Goal: Information Seeking & Learning: Check status

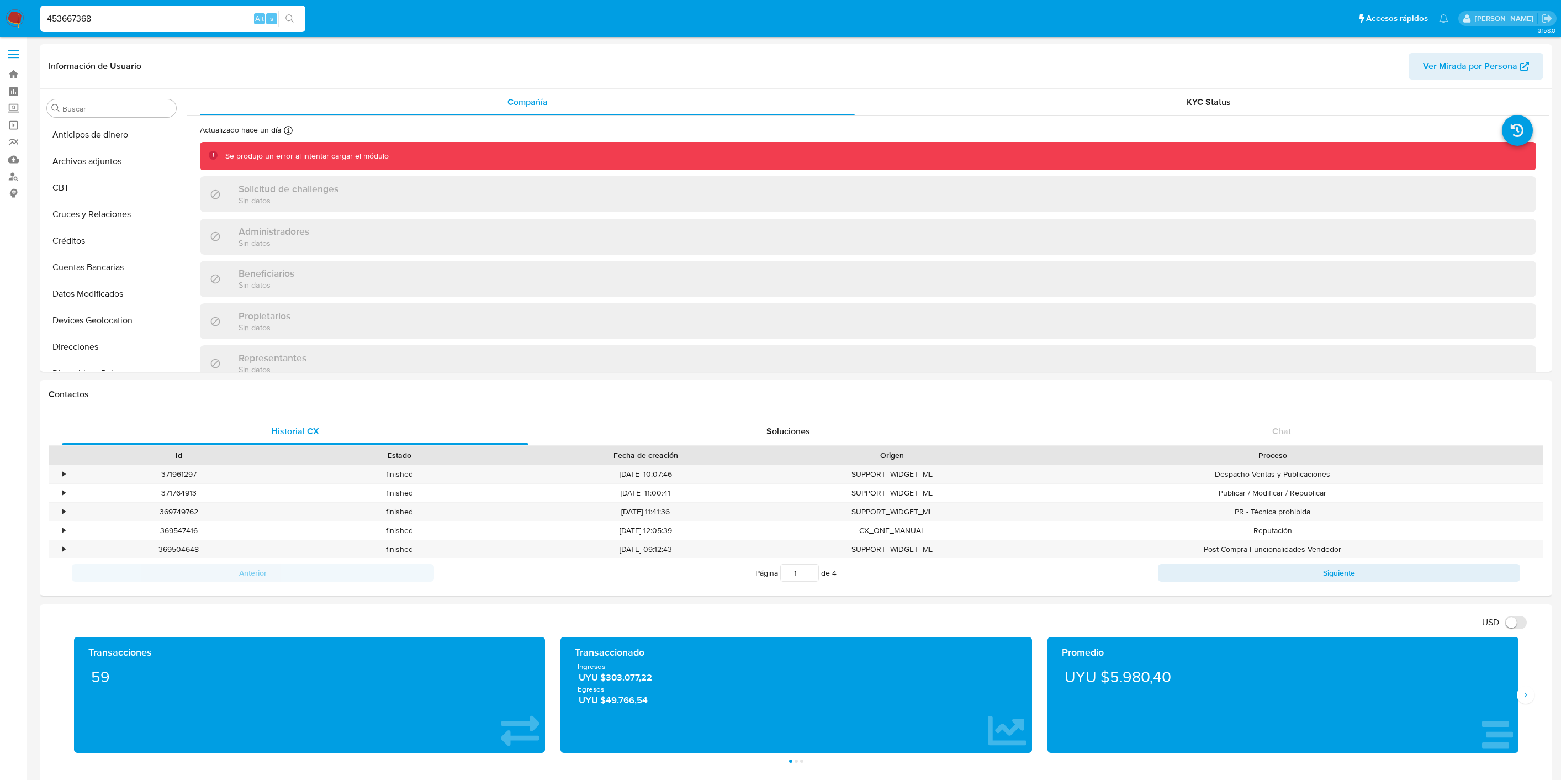
select select "10"
click at [1130, 92] on div "KYC Status" at bounding box center [1208, 102] width 655 height 27
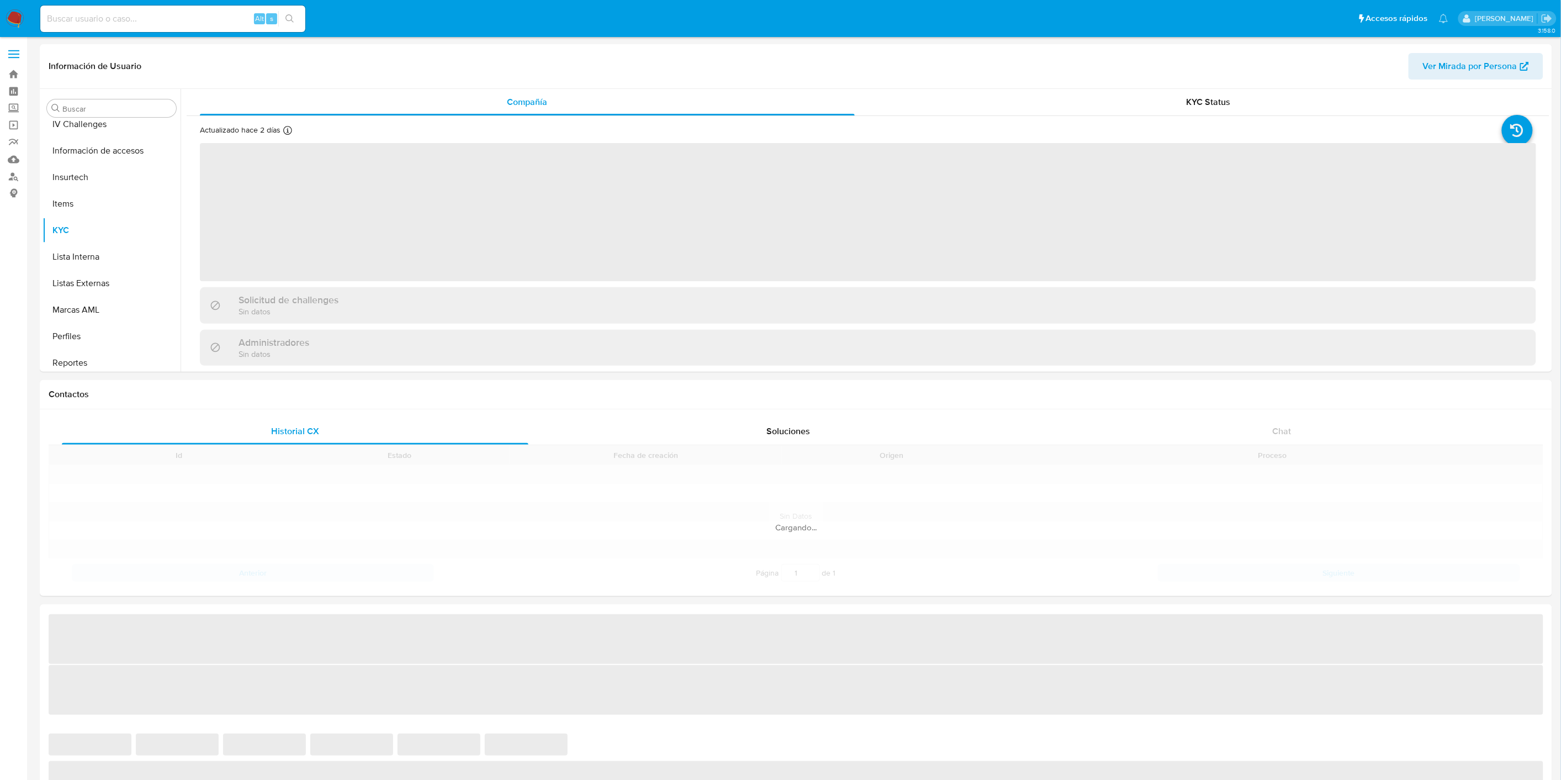
scroll to position [493, 0]
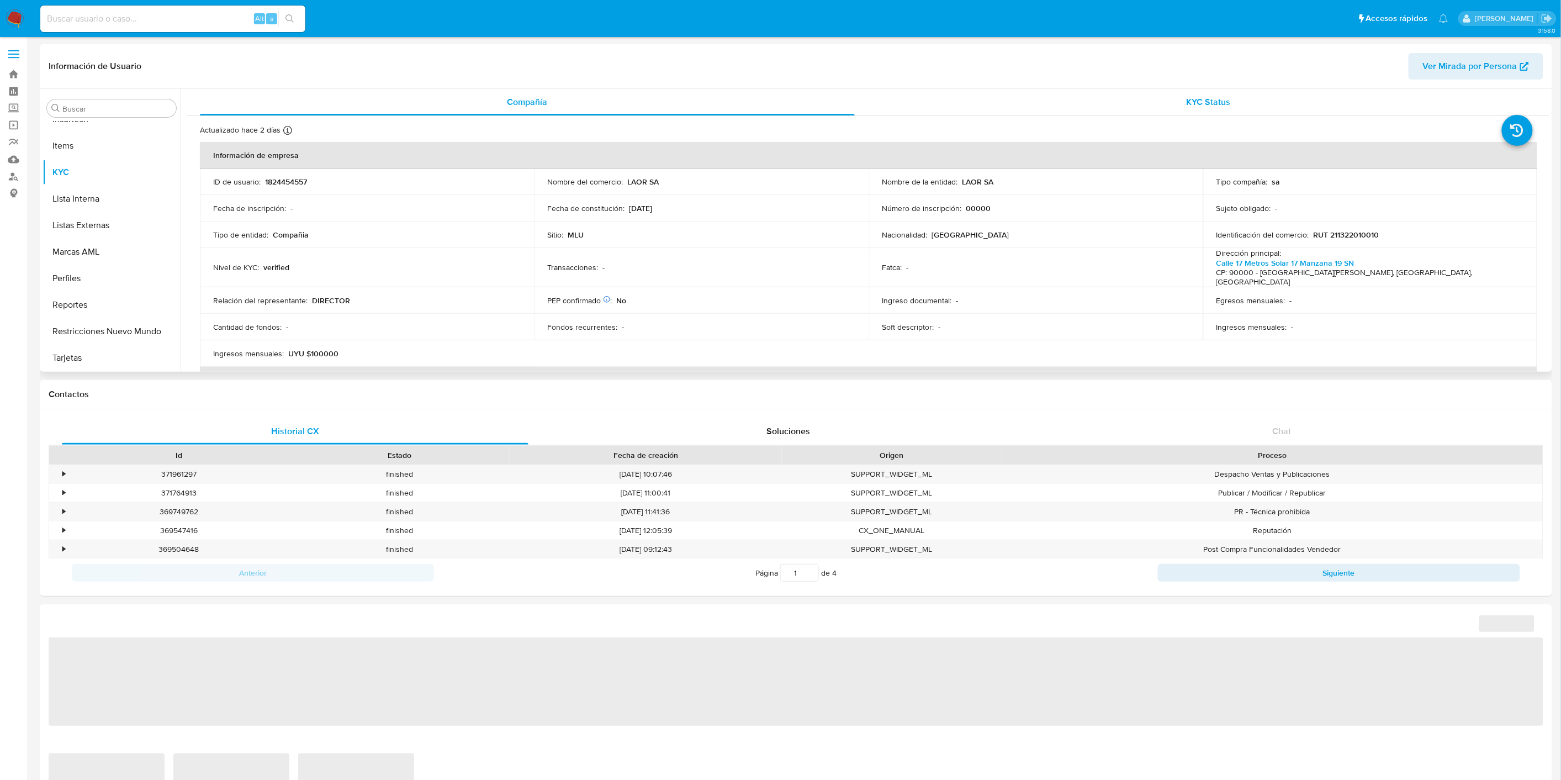
click at [1202, 107] on span "KYC Status" at bounding box center [1209, 102] width 44 height 13
select select "10"
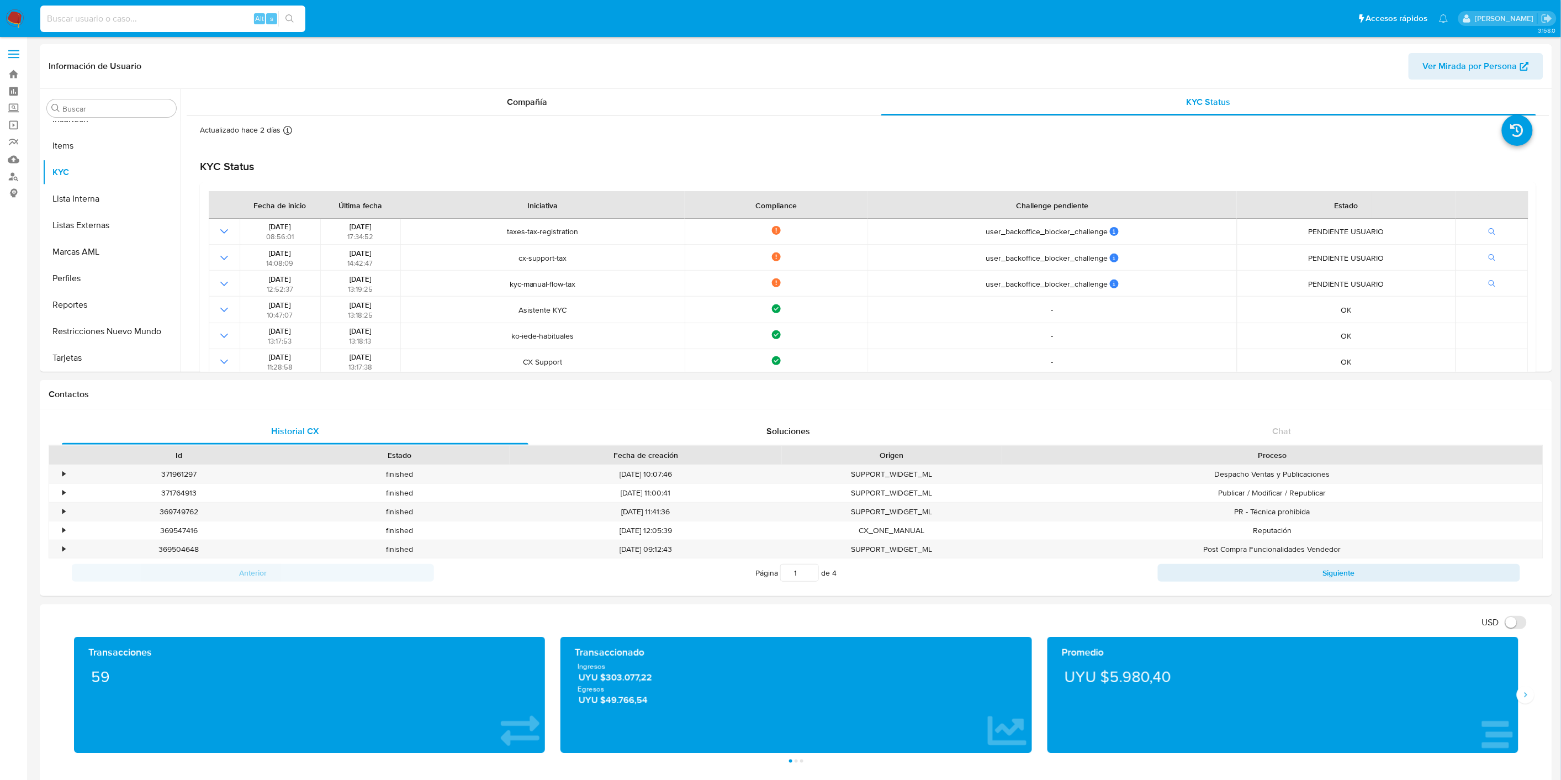
click at [122, 15] on input at bounding box center [172, 19] width 265 height 14
paste input "4MDEtBmho8KvYHULmg54jINI"
type input "4MDEtBmho8KvYHULmg54jINI"
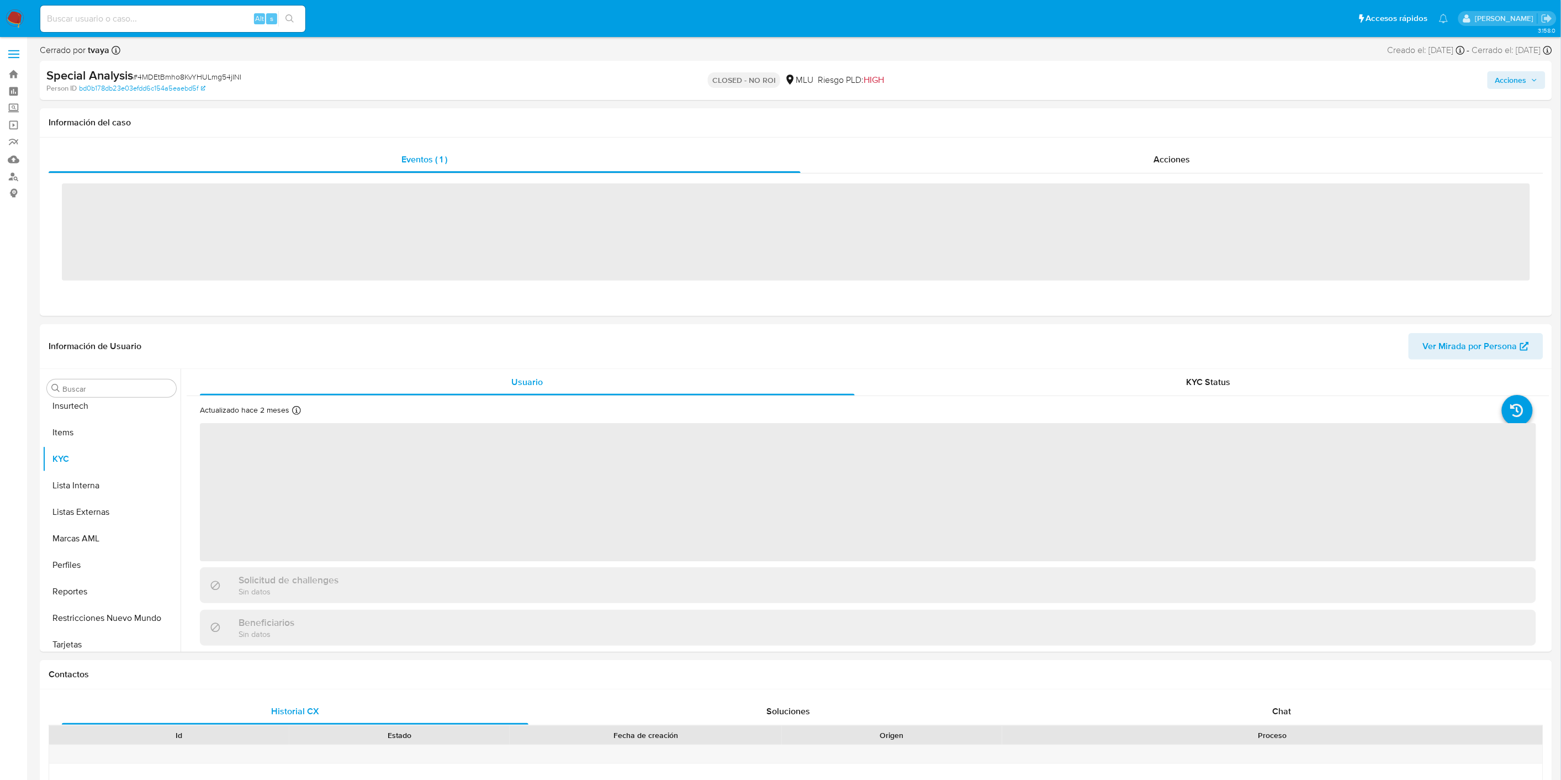
scroll to position [493, 0]
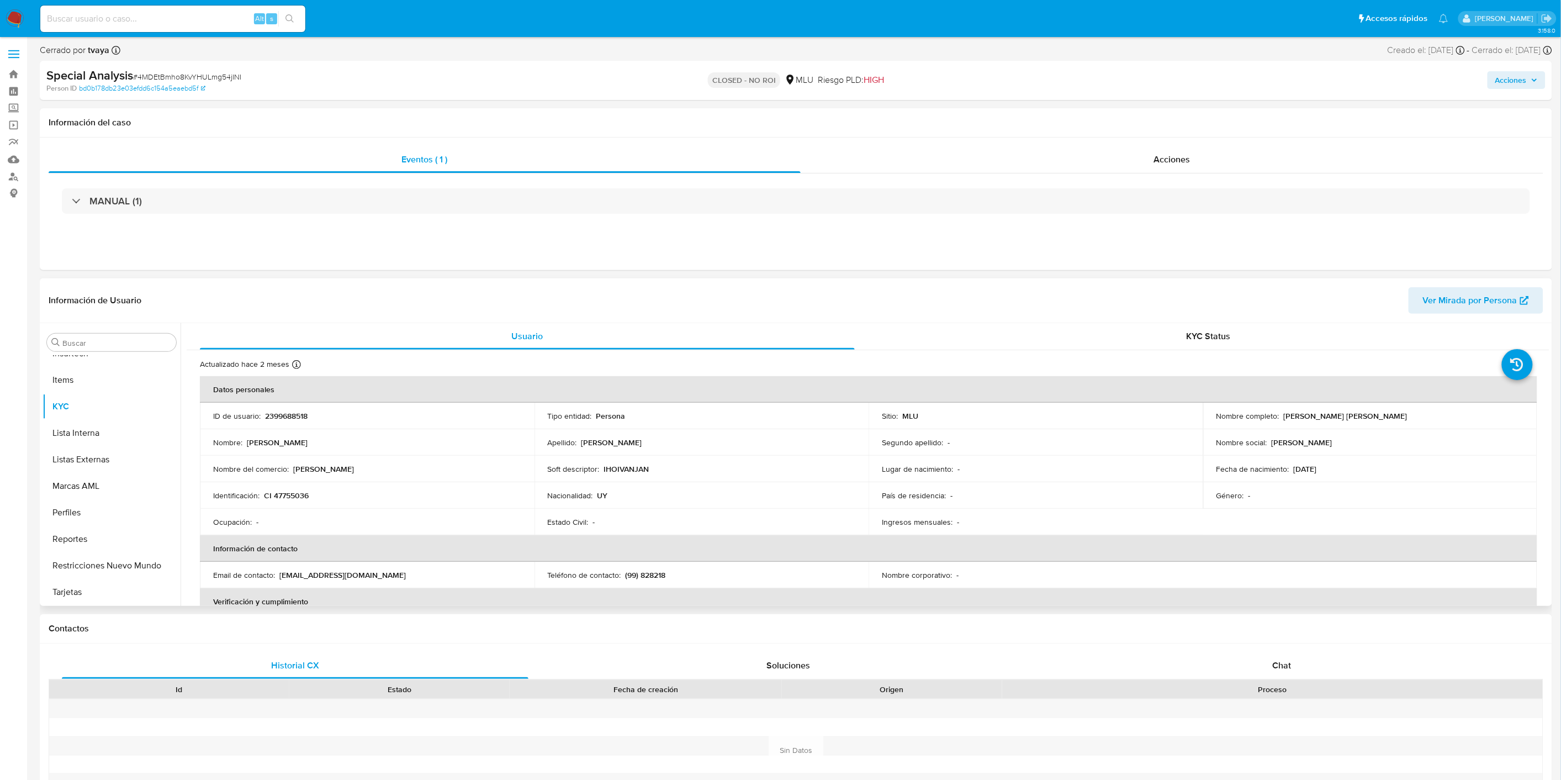
select select "10"
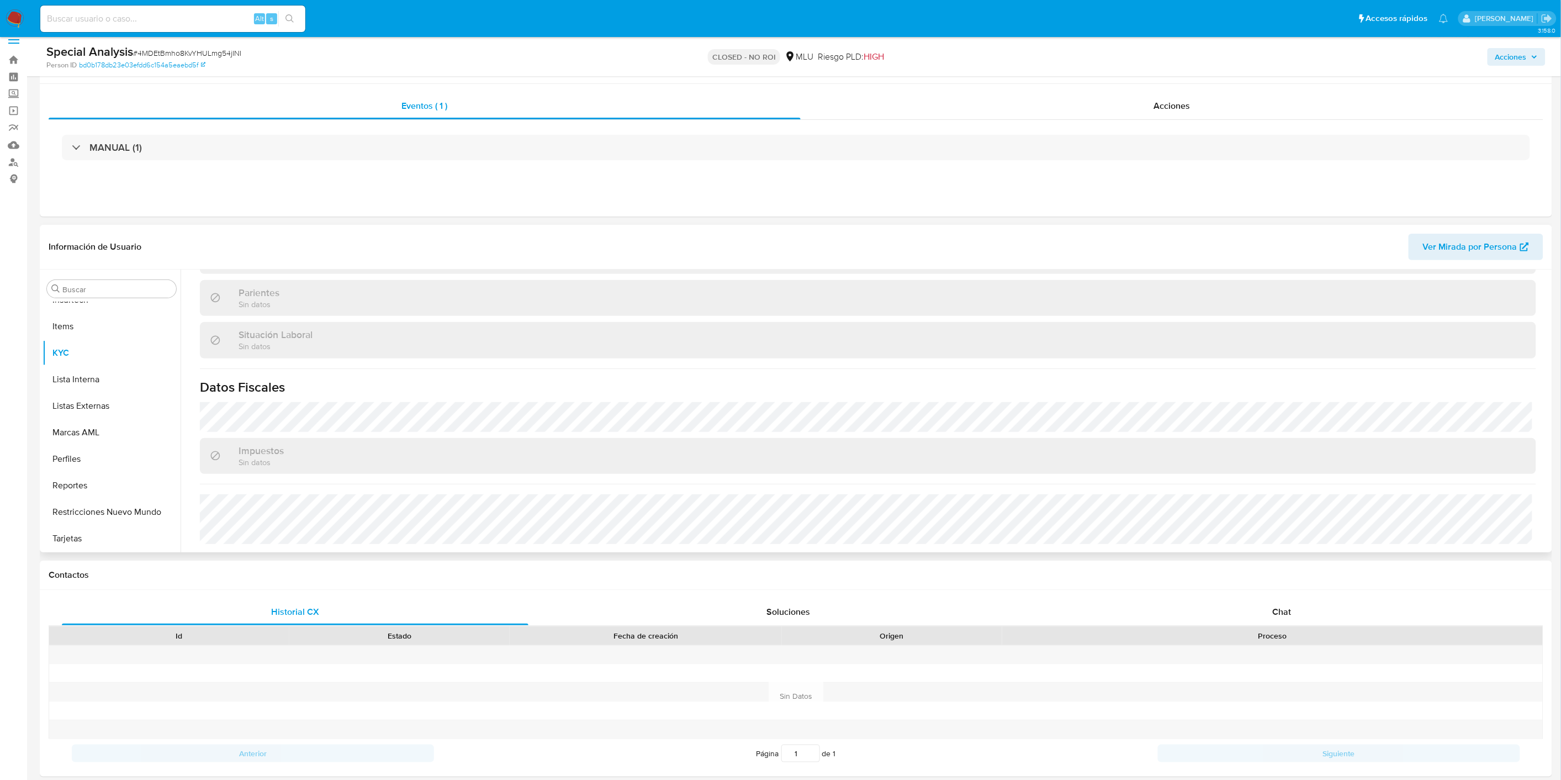
scroll to position [0, 0]
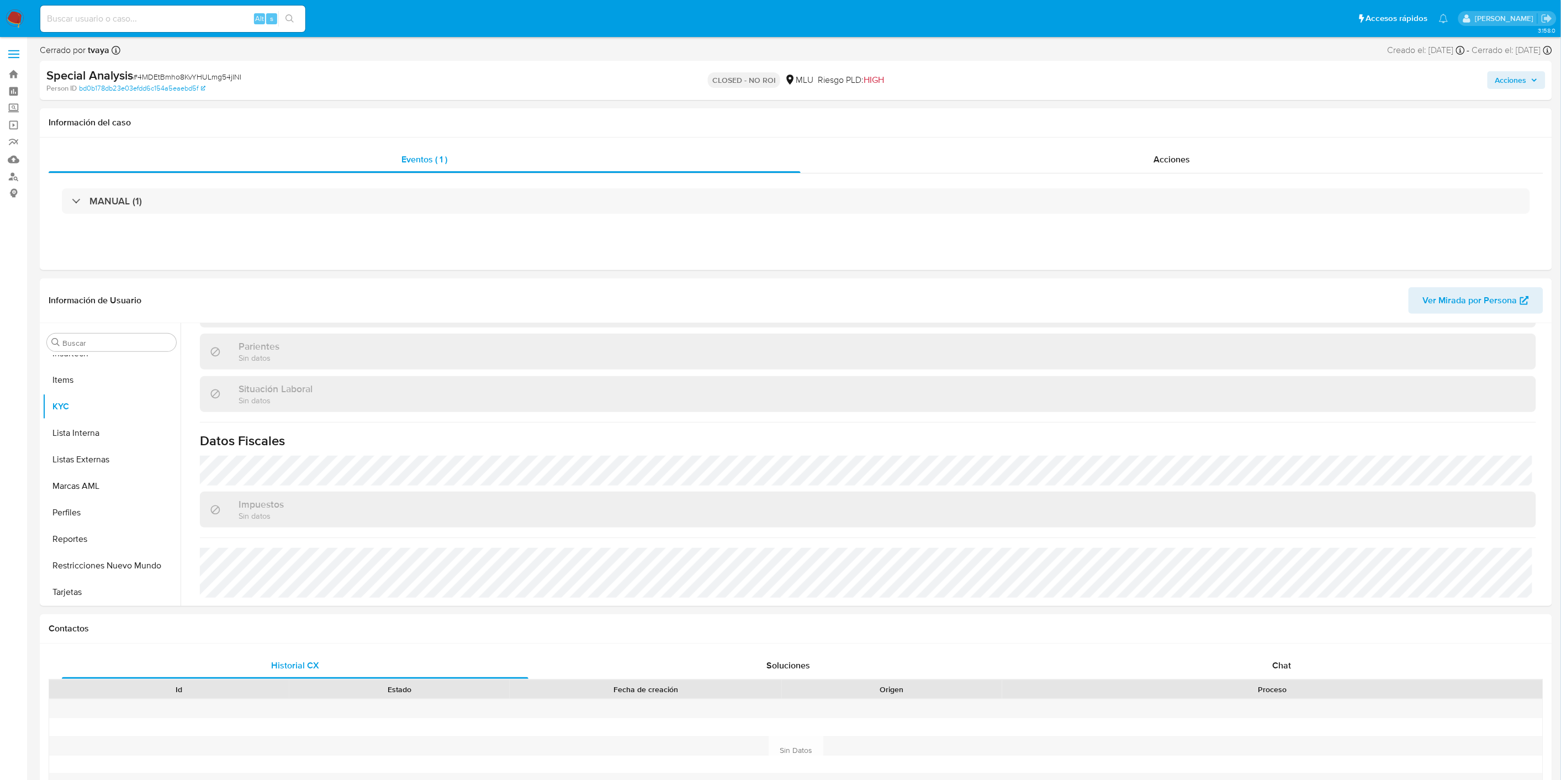
click at [133, 23] on input at bounding box center [172, 19] width 265 height 14
paste input "SfWEDttNjBw4eJ3Da6xjoyCL"
type input "SfWEDttNjBw4eJ3Da6xjoyCL"
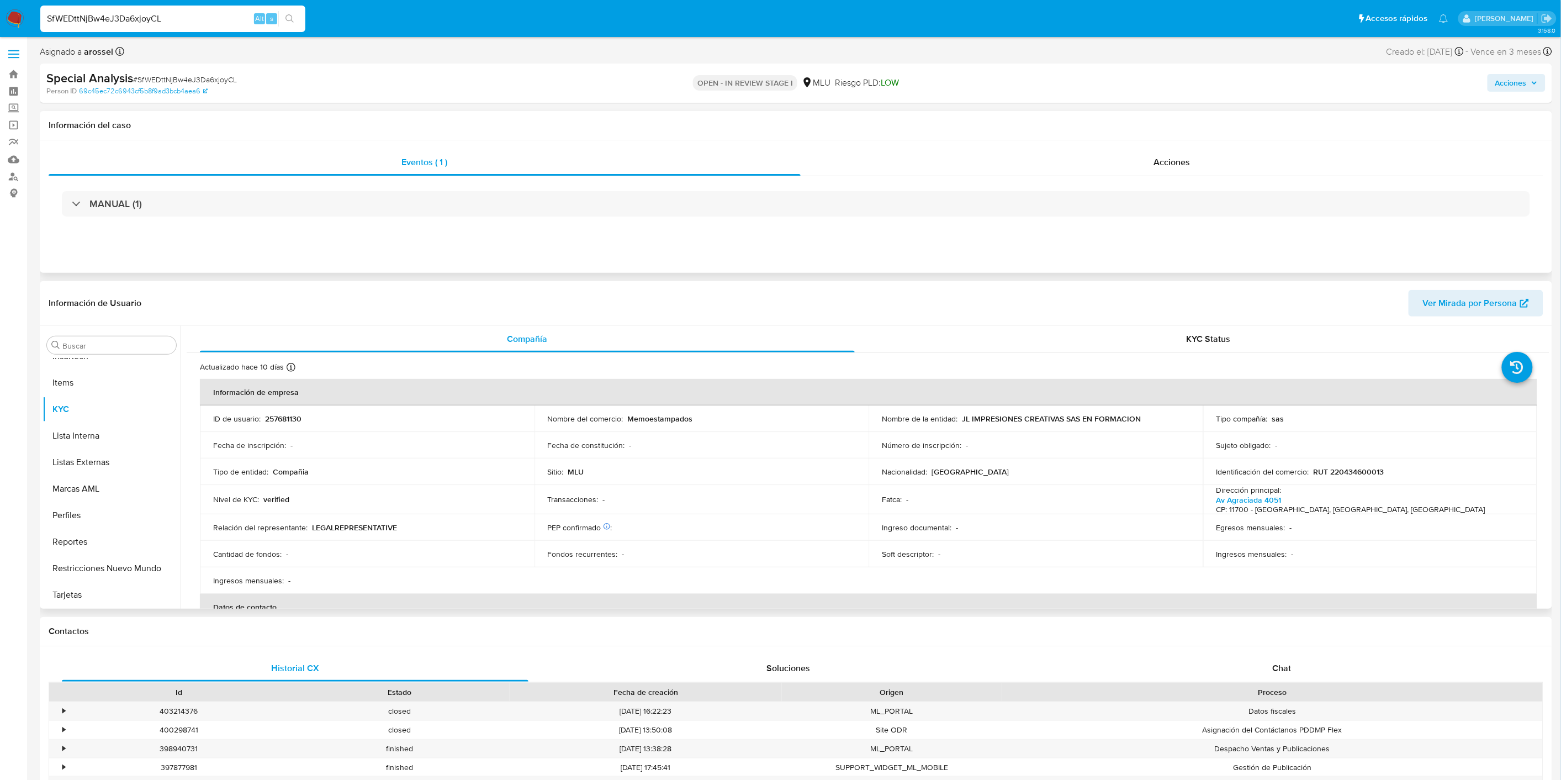
select select "10"
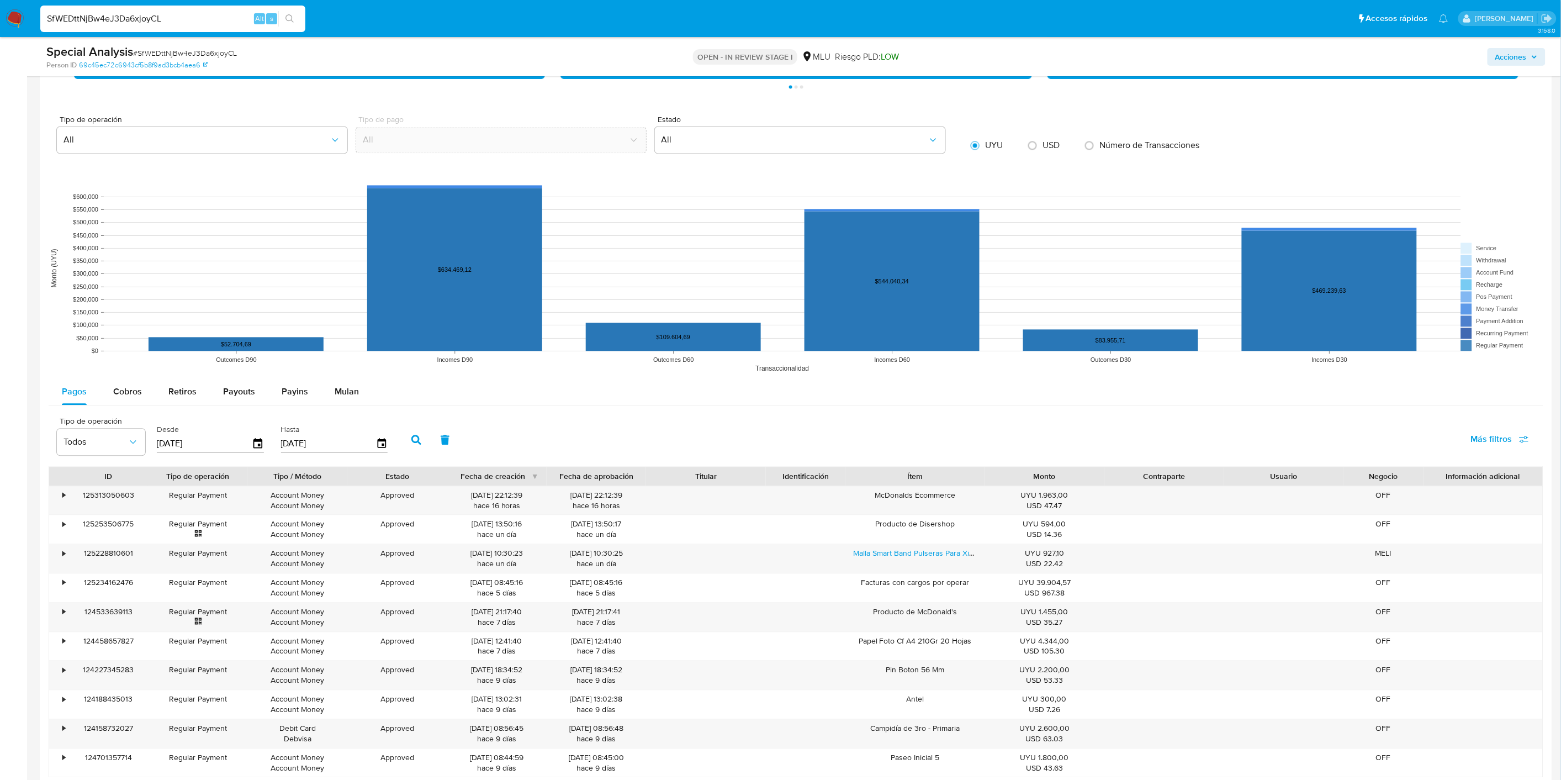
scroll to position [749, 0]
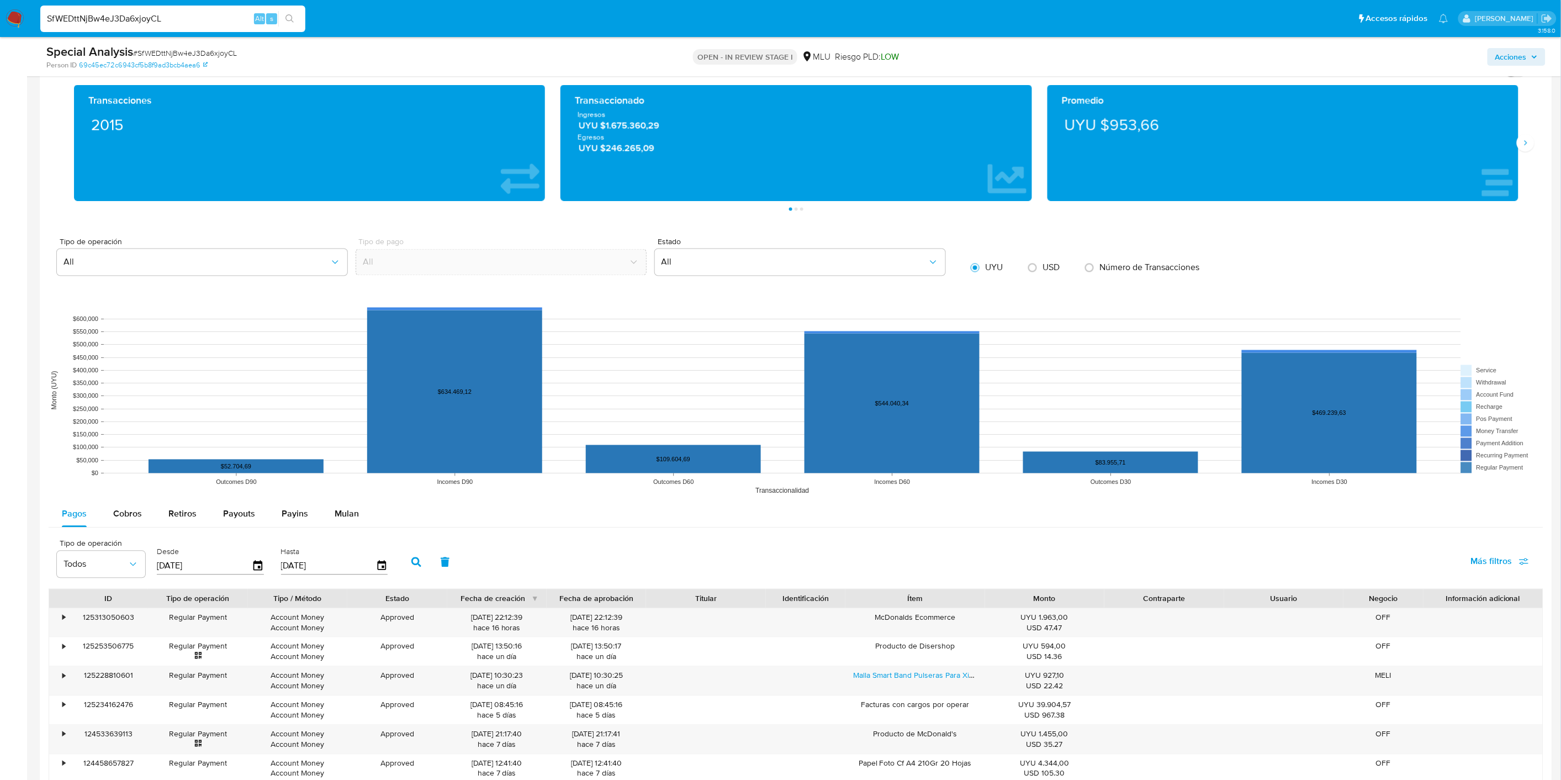
click at [111, 12] on input "SfWEDttNjBw4eJ3Da6xjoyCL" at bounding box center [172, 19] width 265 height 14
paste input "k3MZIFGJREiOBlkQOwepyEb"
type input "Sk3MZIFGJREiOBlkQOwepyEb"
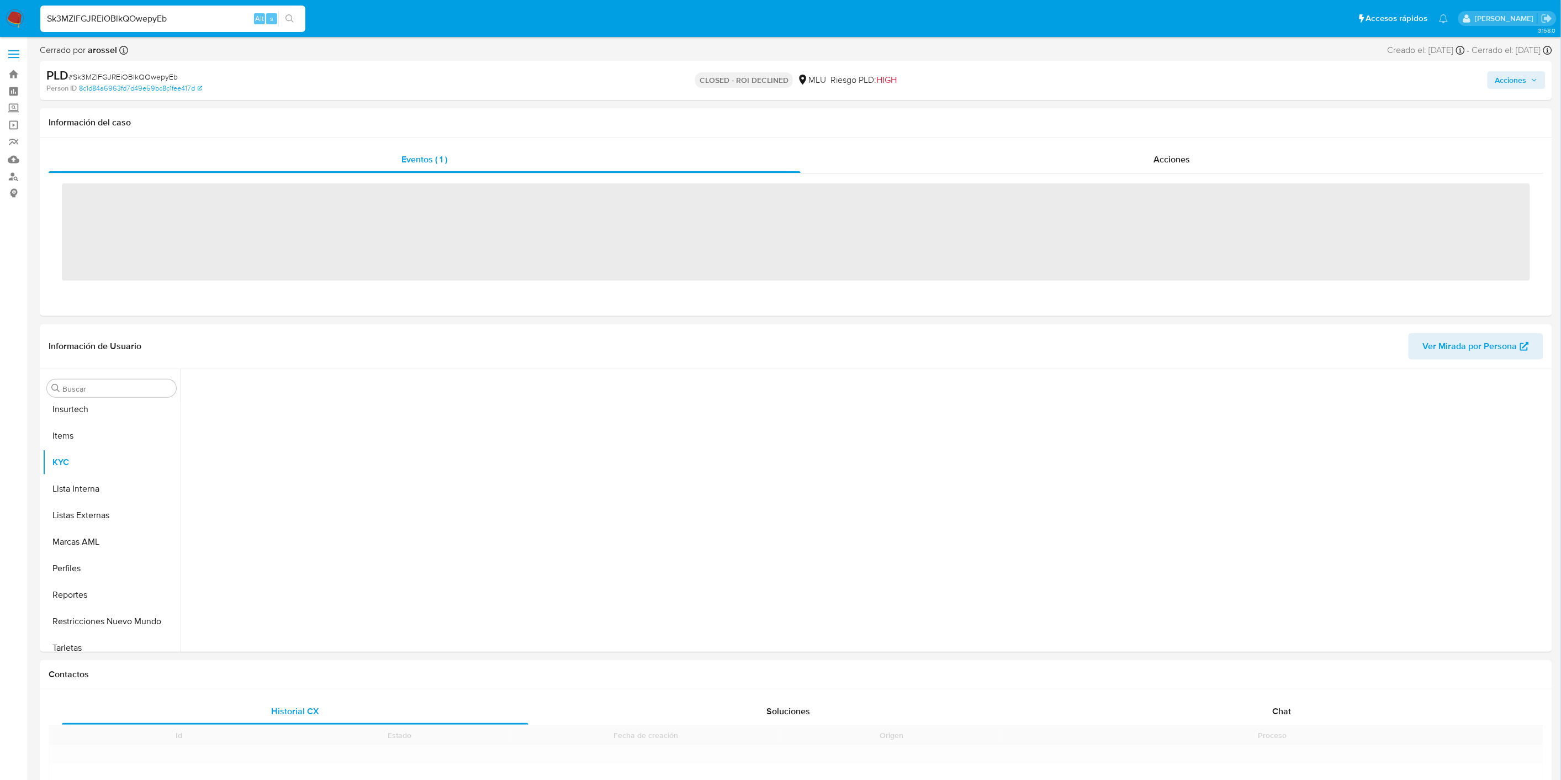
scroll to position [493, 0]
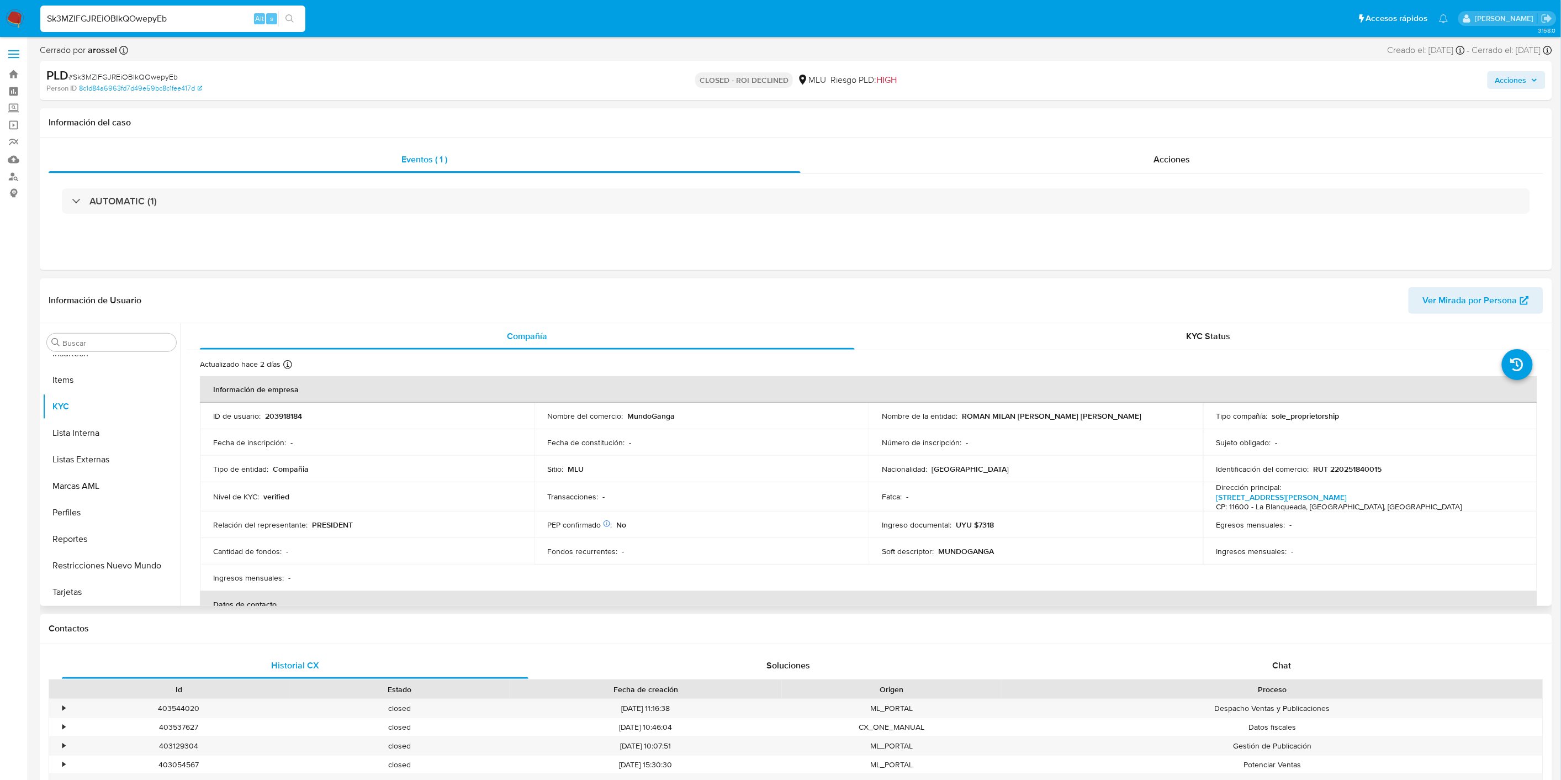
select select "10"
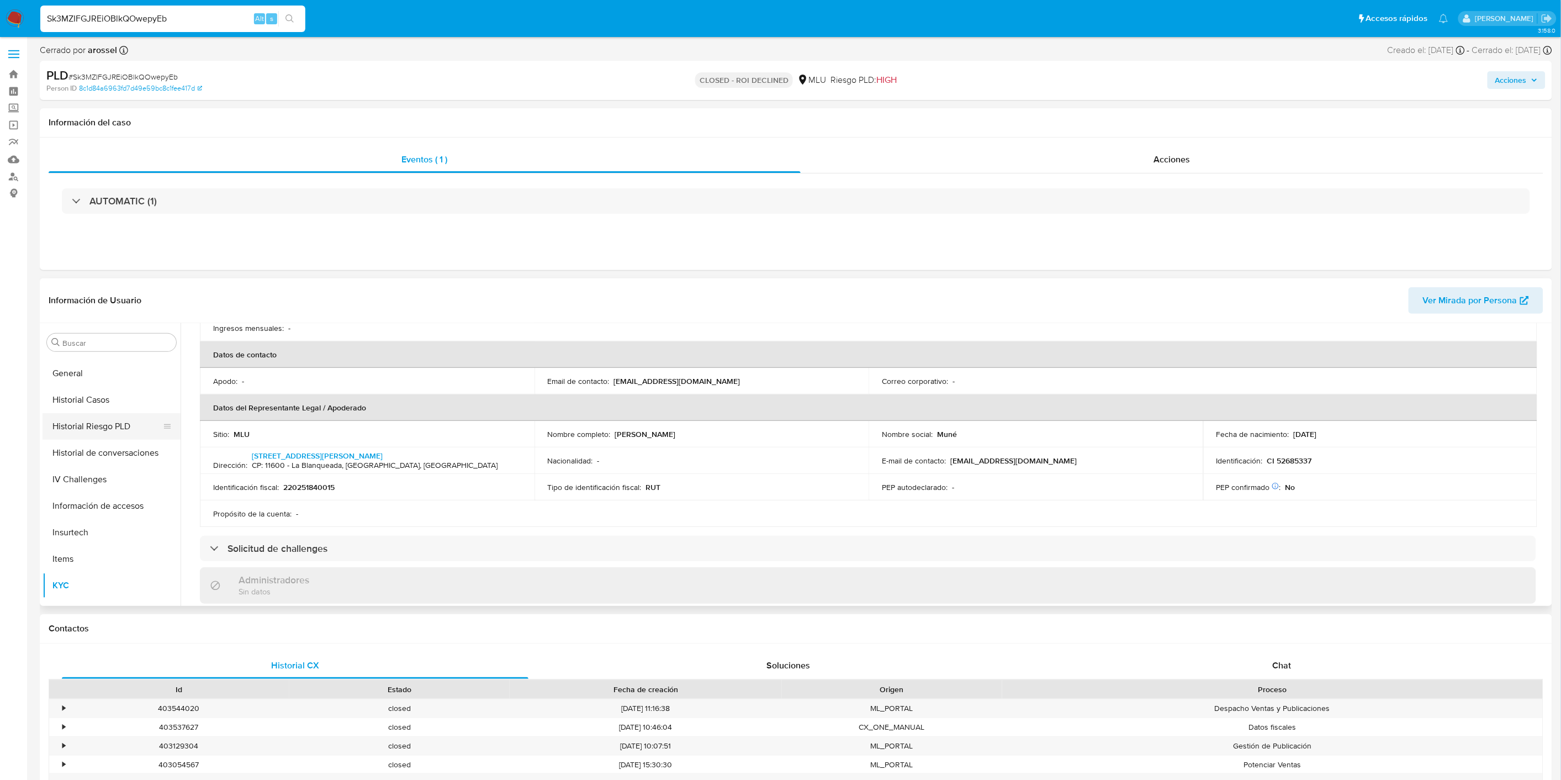
scroll to position [247, 0]
click at [96, 435] on button "General" at bounding box center [107, 439] width 129 height 27
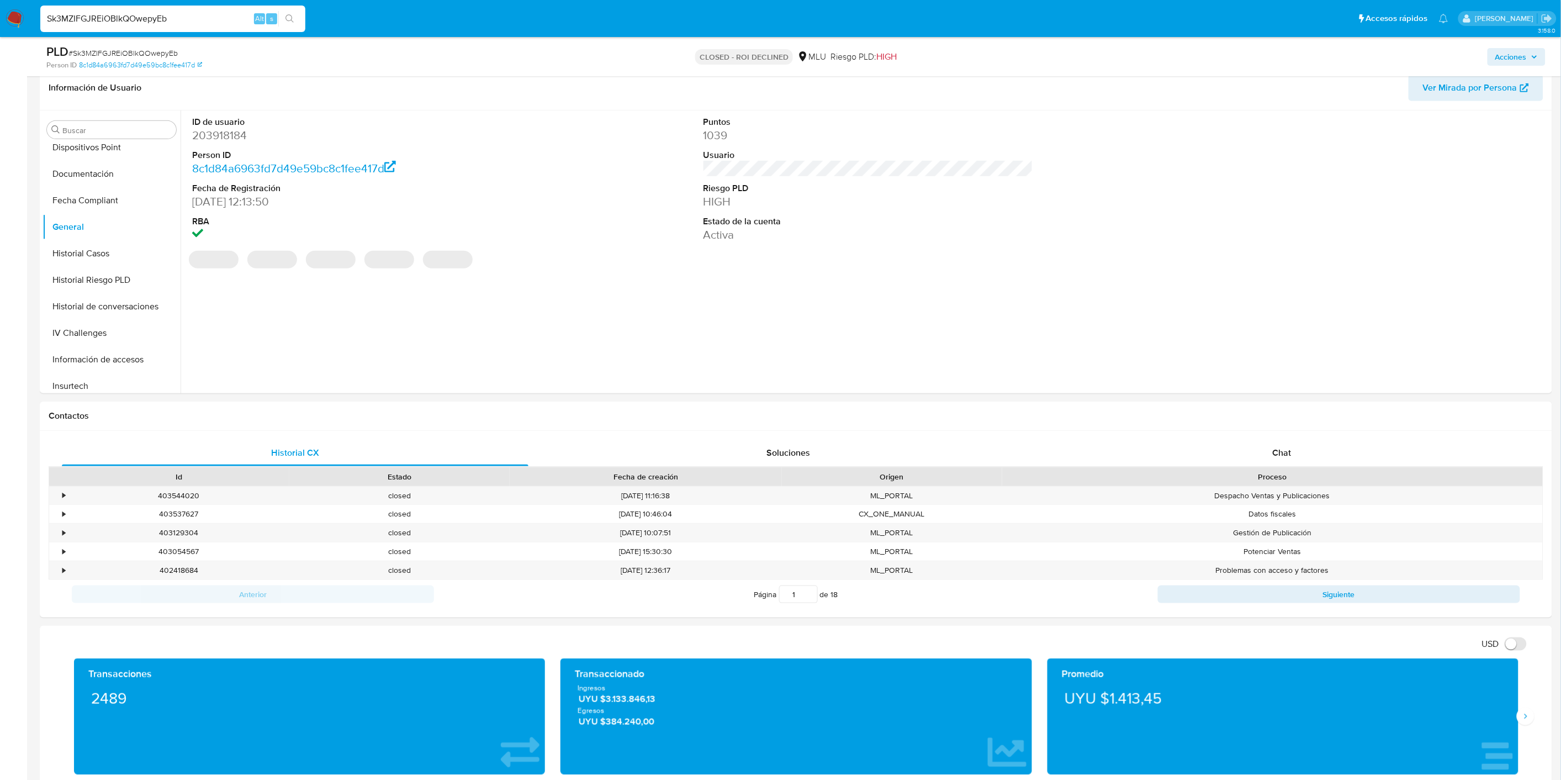
scroll to position [184, 0]
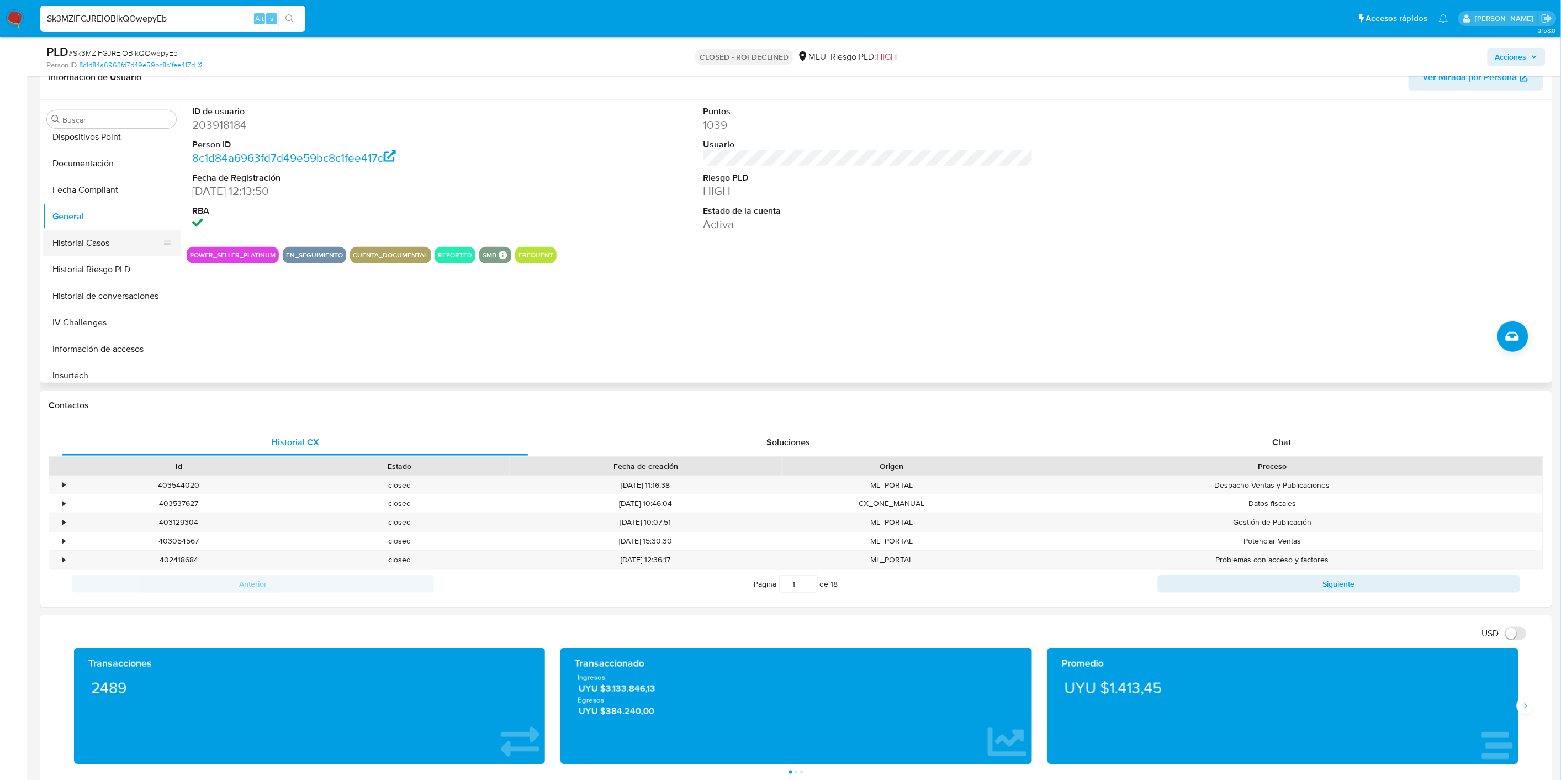
click at [123, 239] on button "Historial Casos" at bounding box center [107, 243] width 129 height 27
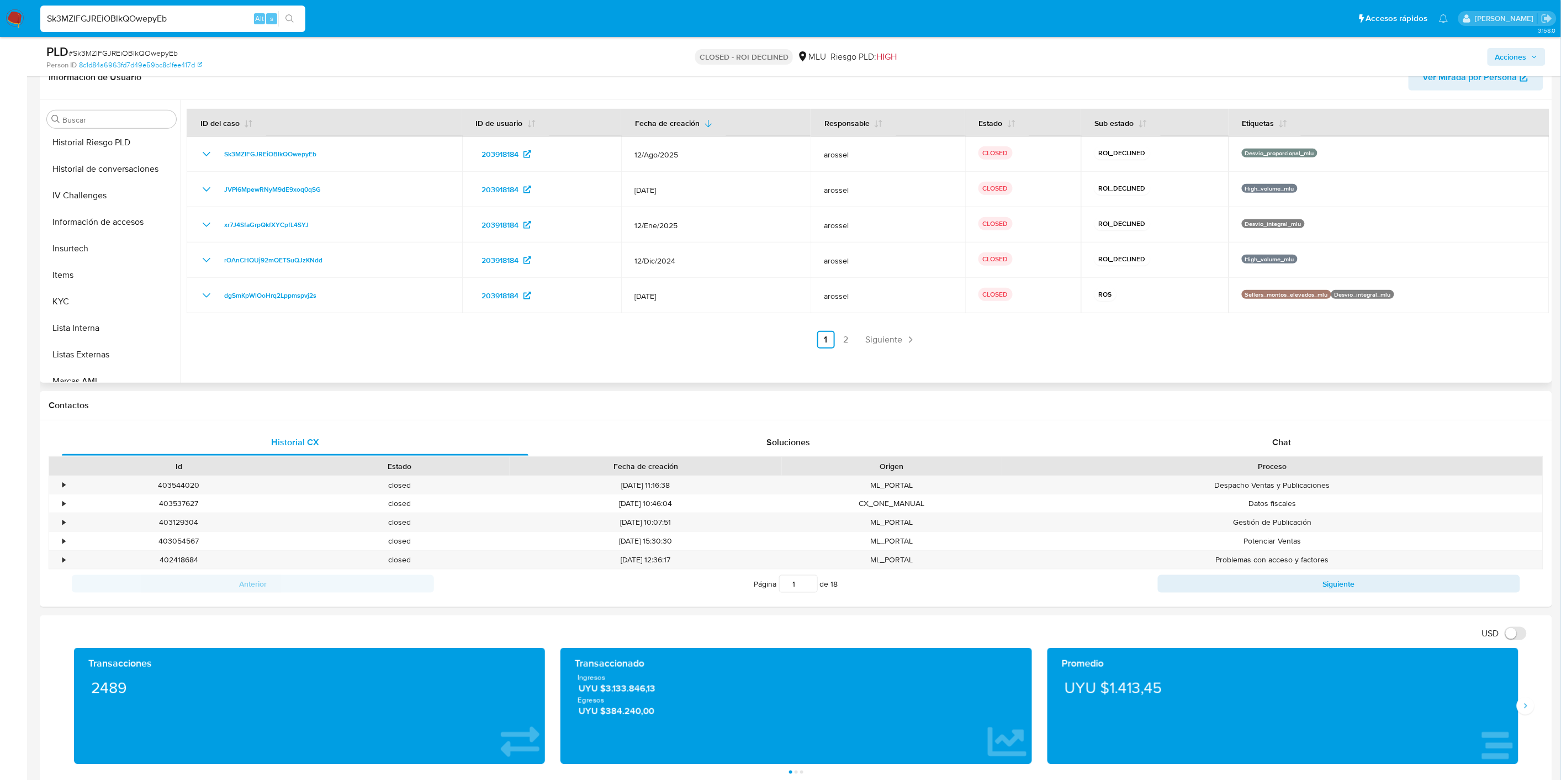
scroll to position [493, 0]
click at [131, 344] on button "Restricciones Nuevo Mundo" at bounding box center [107, 342] width 129 height 27
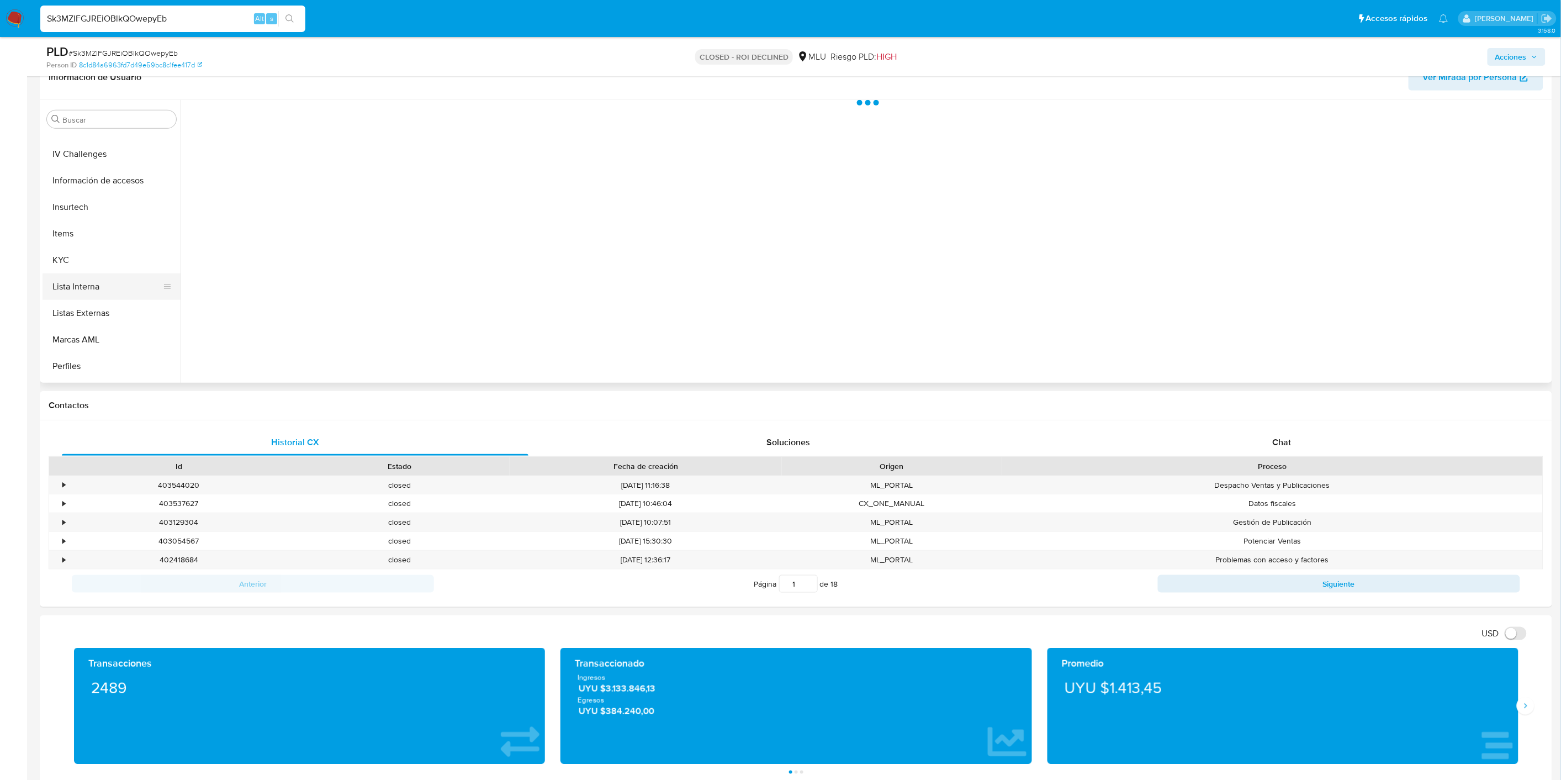
scroll to position [371, 0]
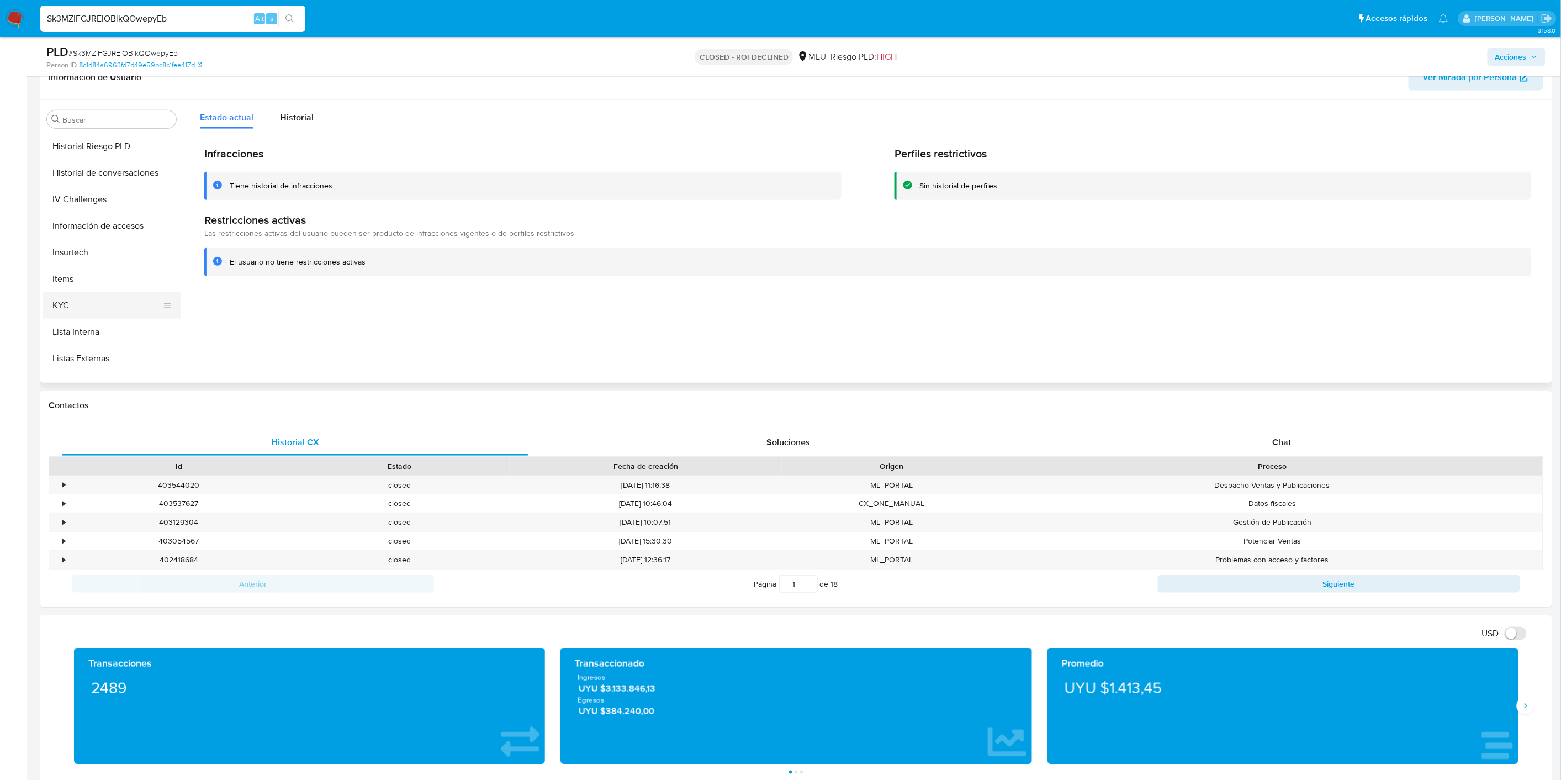
click at [105, 299] on button "KYC" at bounding box center [107, 305] width 129 height 27
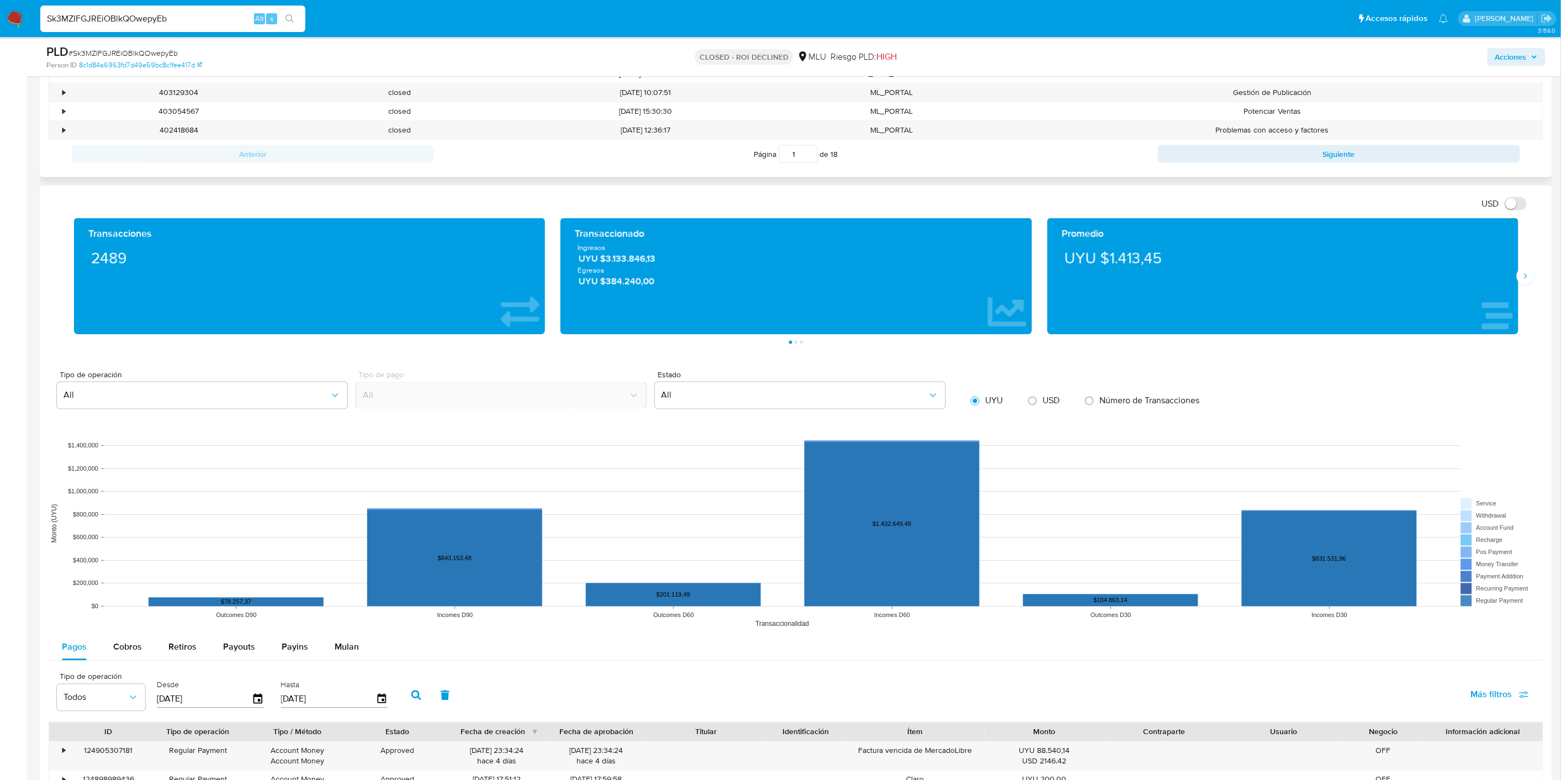
scroll to position [1116, 0]
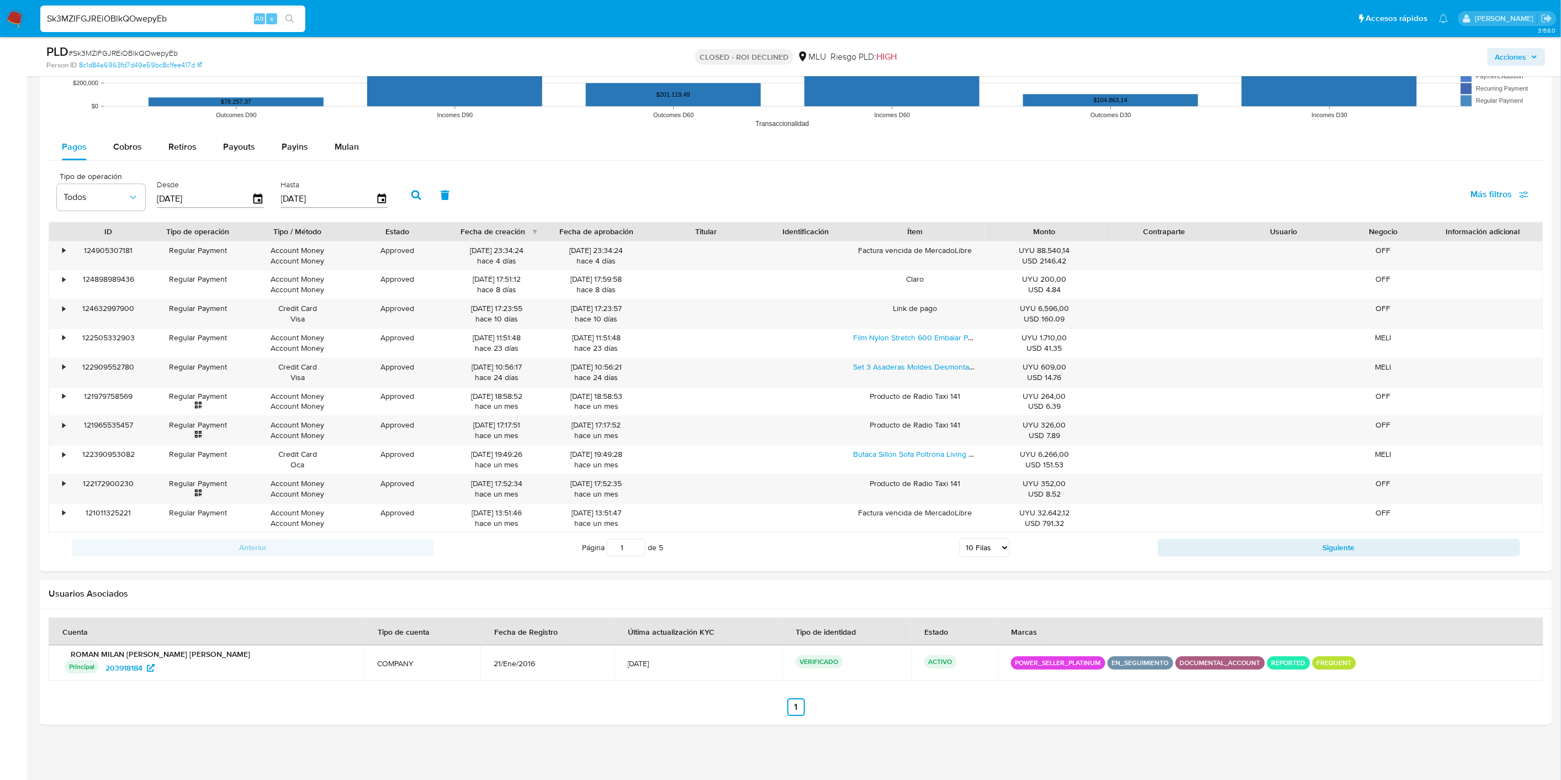
click at [213, 17] on input "Sk3MZIFGJREiOBlkQOwepyEb" at bounding box center [172, 19] width 265 height 14
click at [206, 17] on input "Sk3MZIFGJREiOBlkQOwepyEb" at bounding box center [172, 19] width 265 height 14
paste input "4vQMViFPqTGKIvui6nIm4CDS"
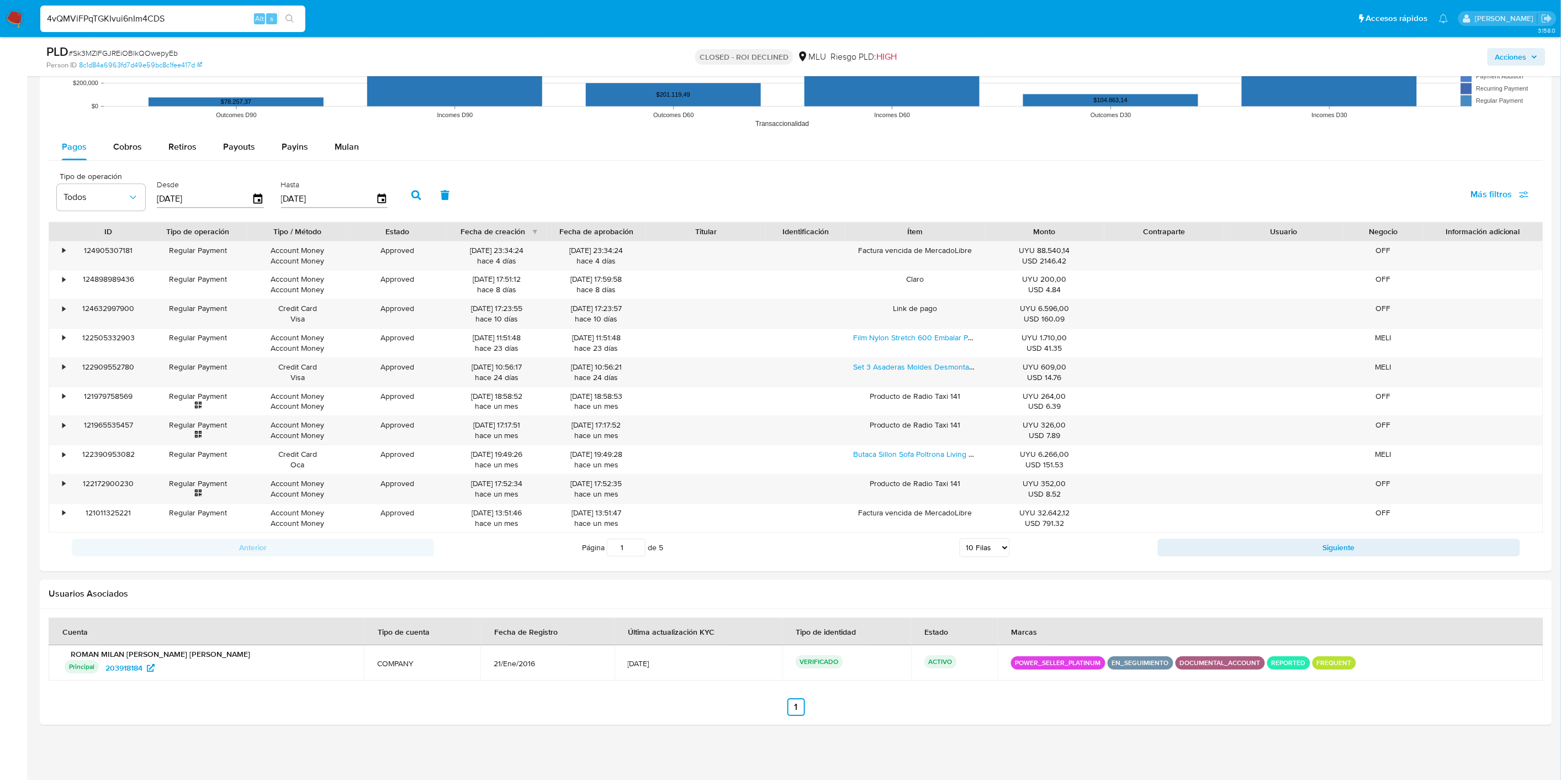
type input "4vQMViFPqTGKIvui6nIm4CDS"
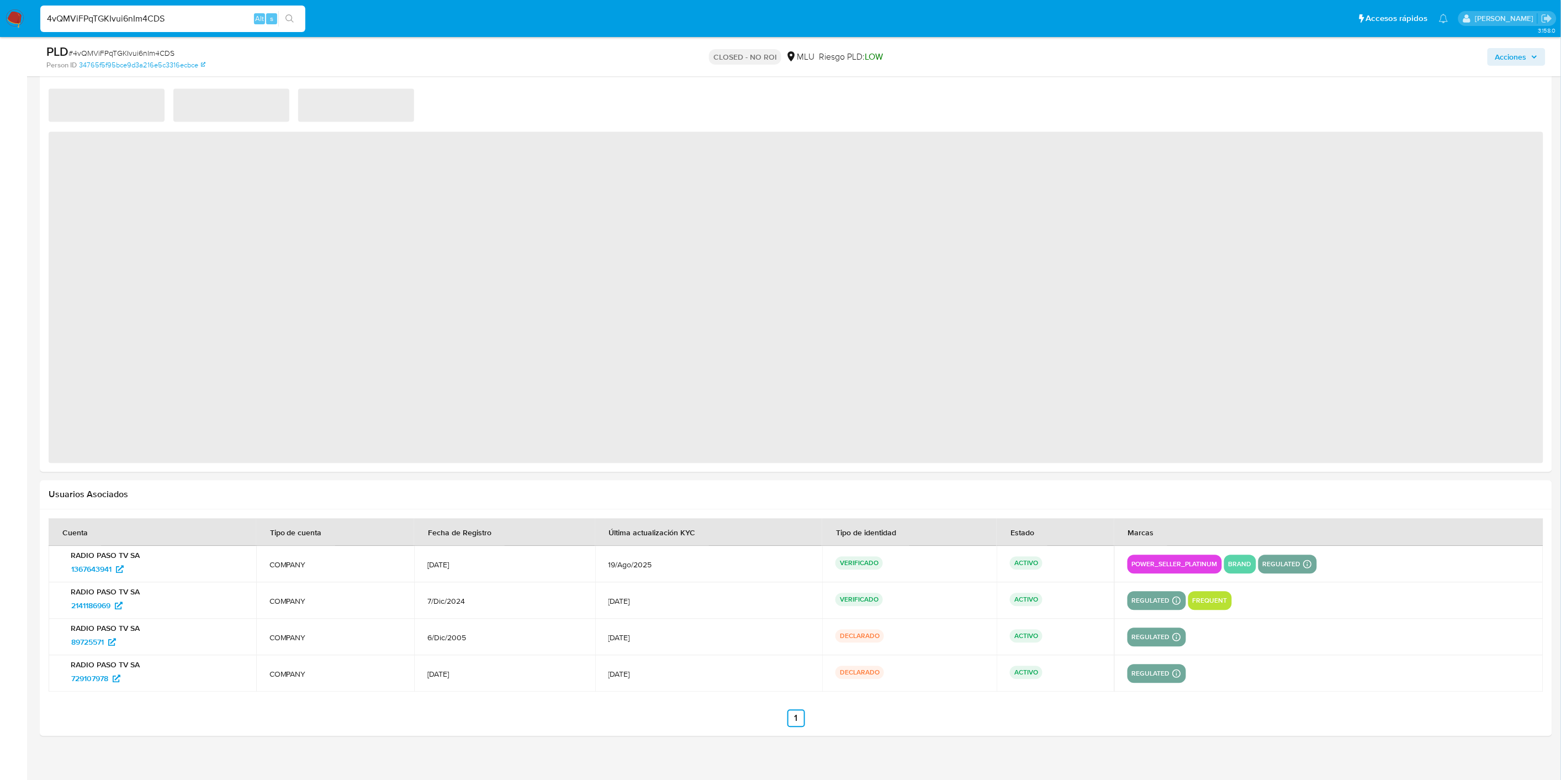
scroll to position [617, 0]
select select "10"
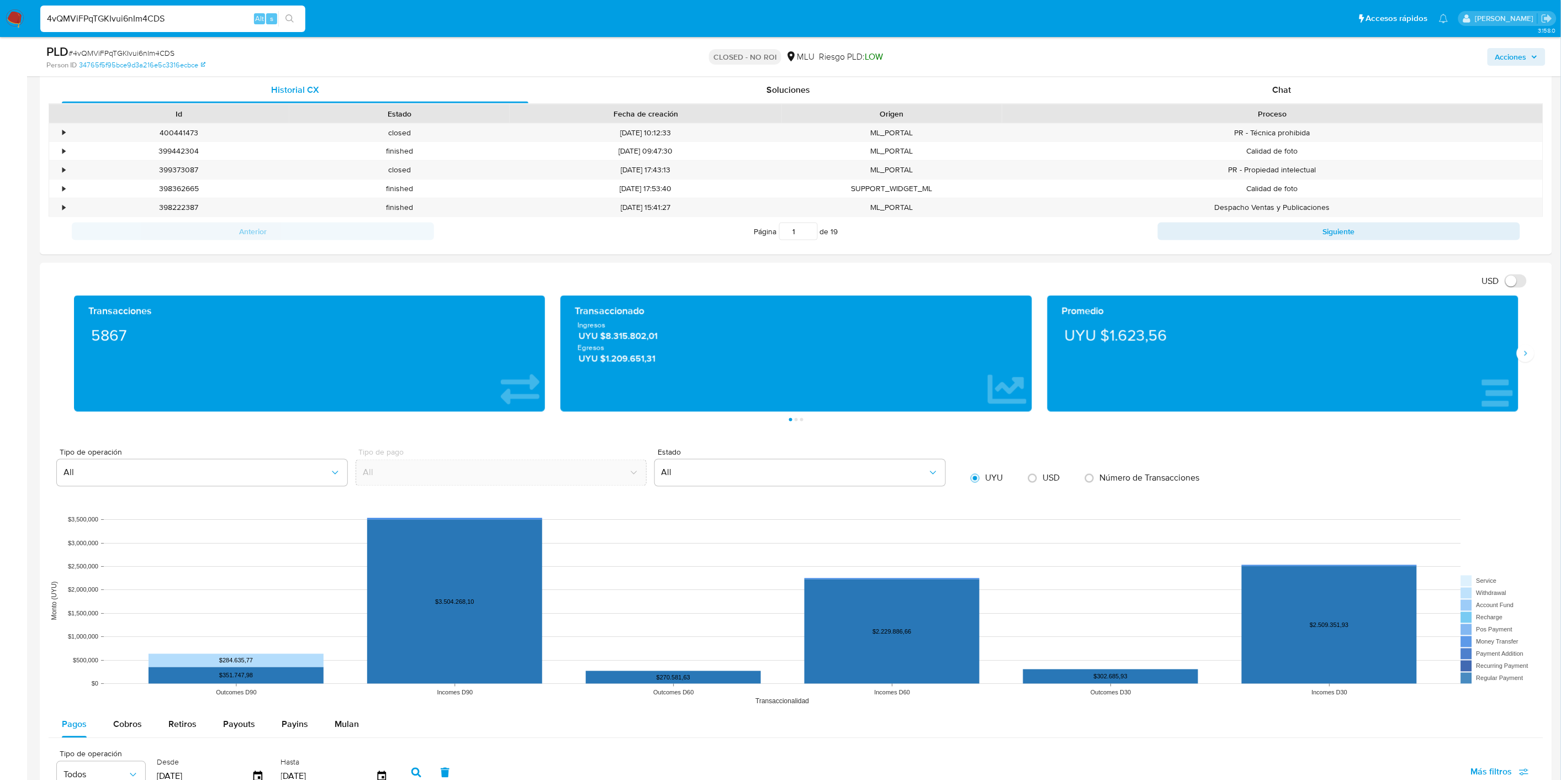
scroll to position [1197, 0]
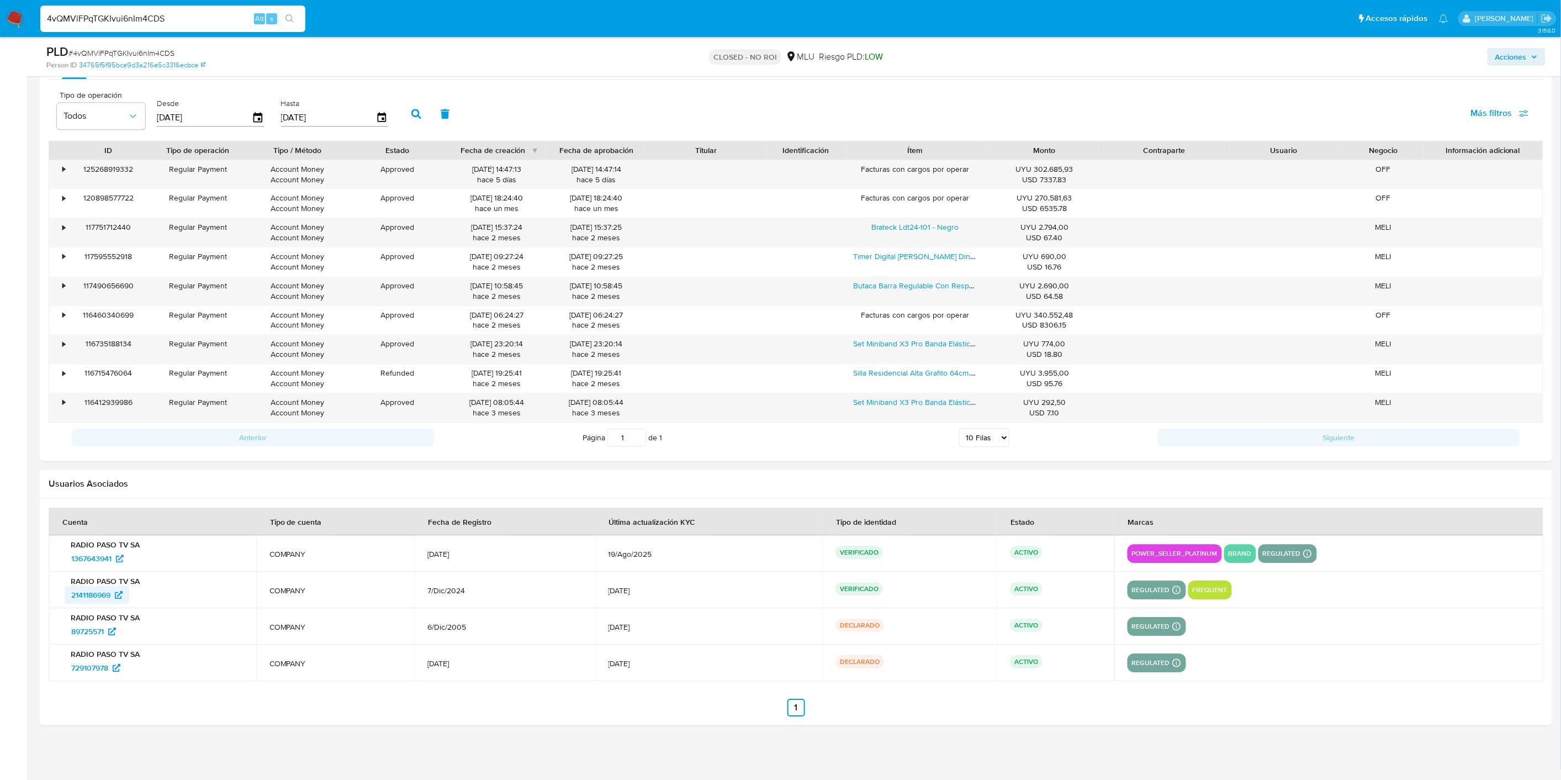
click at [89, 592] on span "2141186969" at bounding box center [90, 595] width 39 height 18
click at [98, 628] on span "89725571" at bounding box center [87, 631] width 33 height 18
click at [107, 665] on span "729107978" at bounding box center [89, 668] width 37 height 18
click at [105, 18] on input "4vQMViFPqTGKIvui6nIm4CDS" at bounding box center [172, 19] width 265 height 14
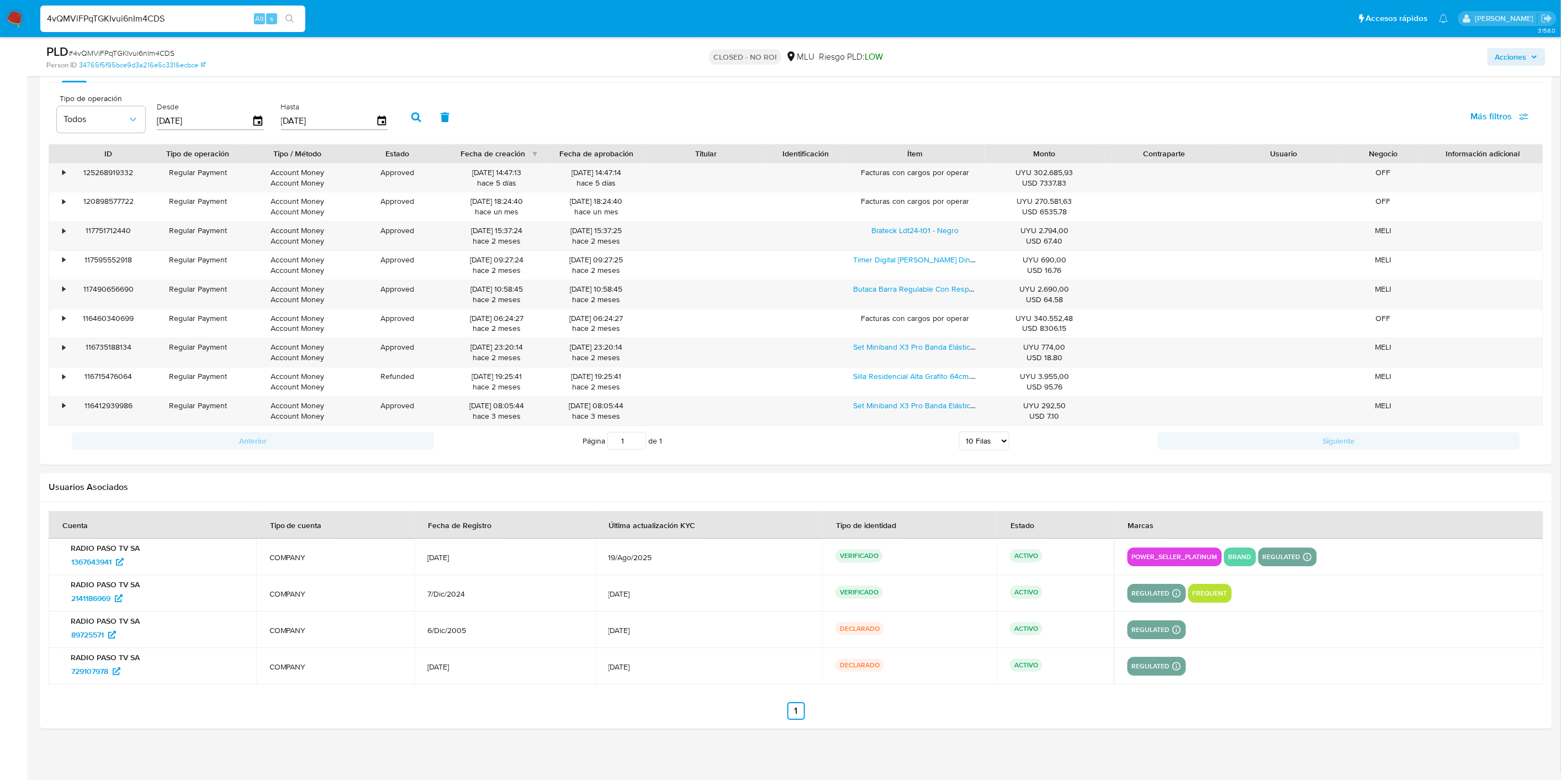
click at [105, 18] on input "4vQMViFPqTGKIvui6nIm4CDS" at bounding box center [172, 19] width 265 height 14
paste input "2622892988"
type input "2622892988"
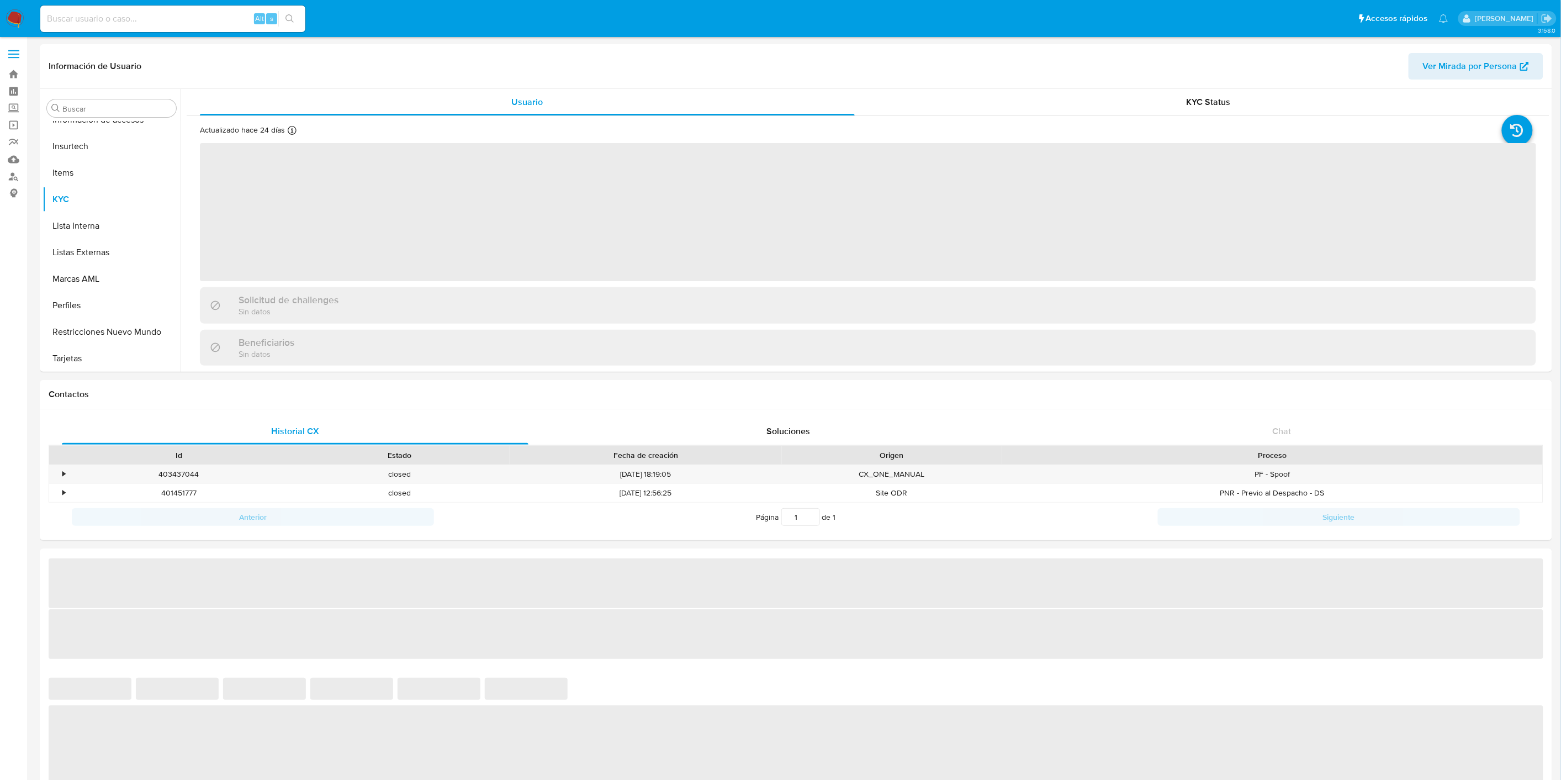
scroll to position [466, 0]
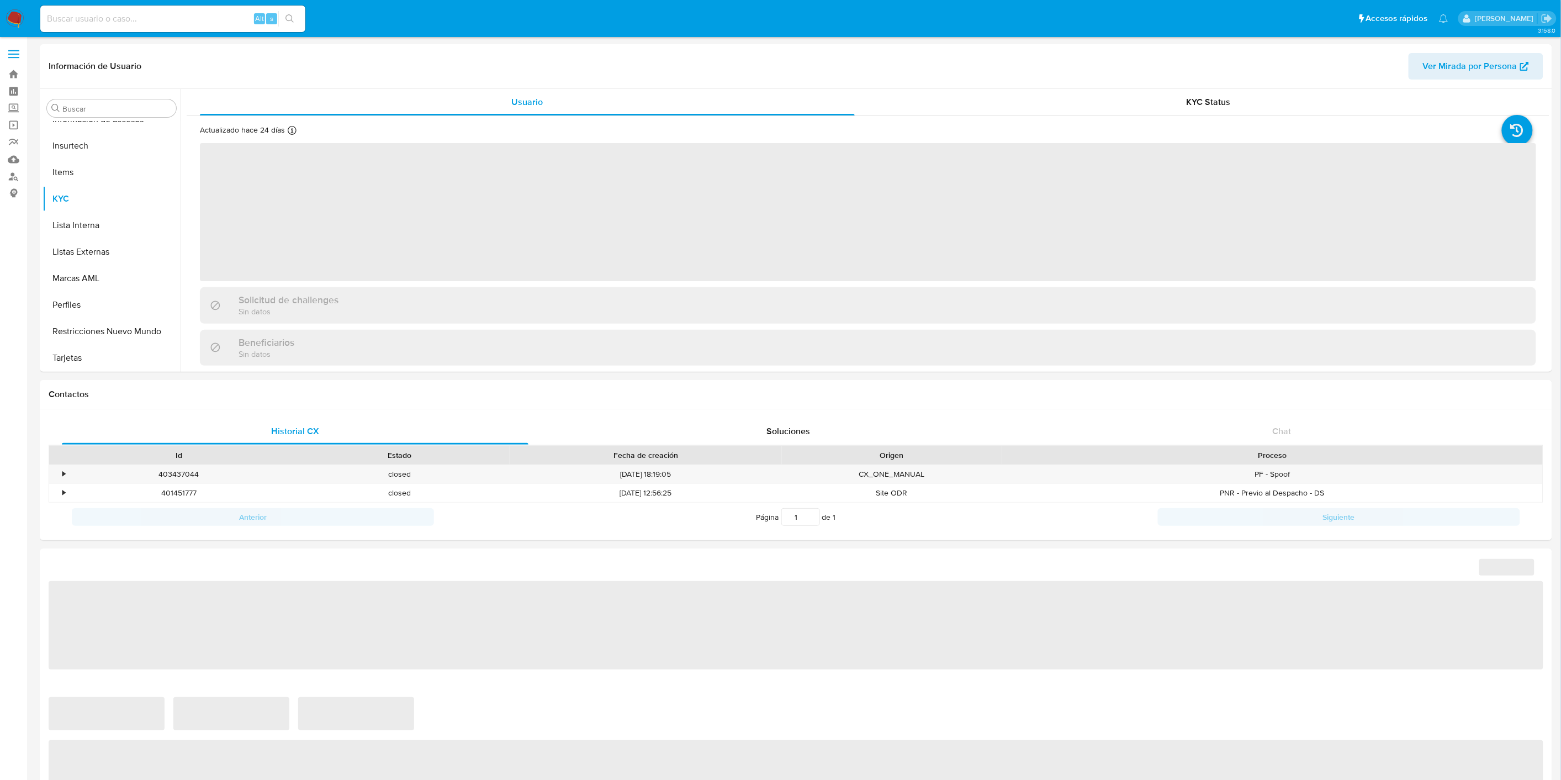
select select "10"
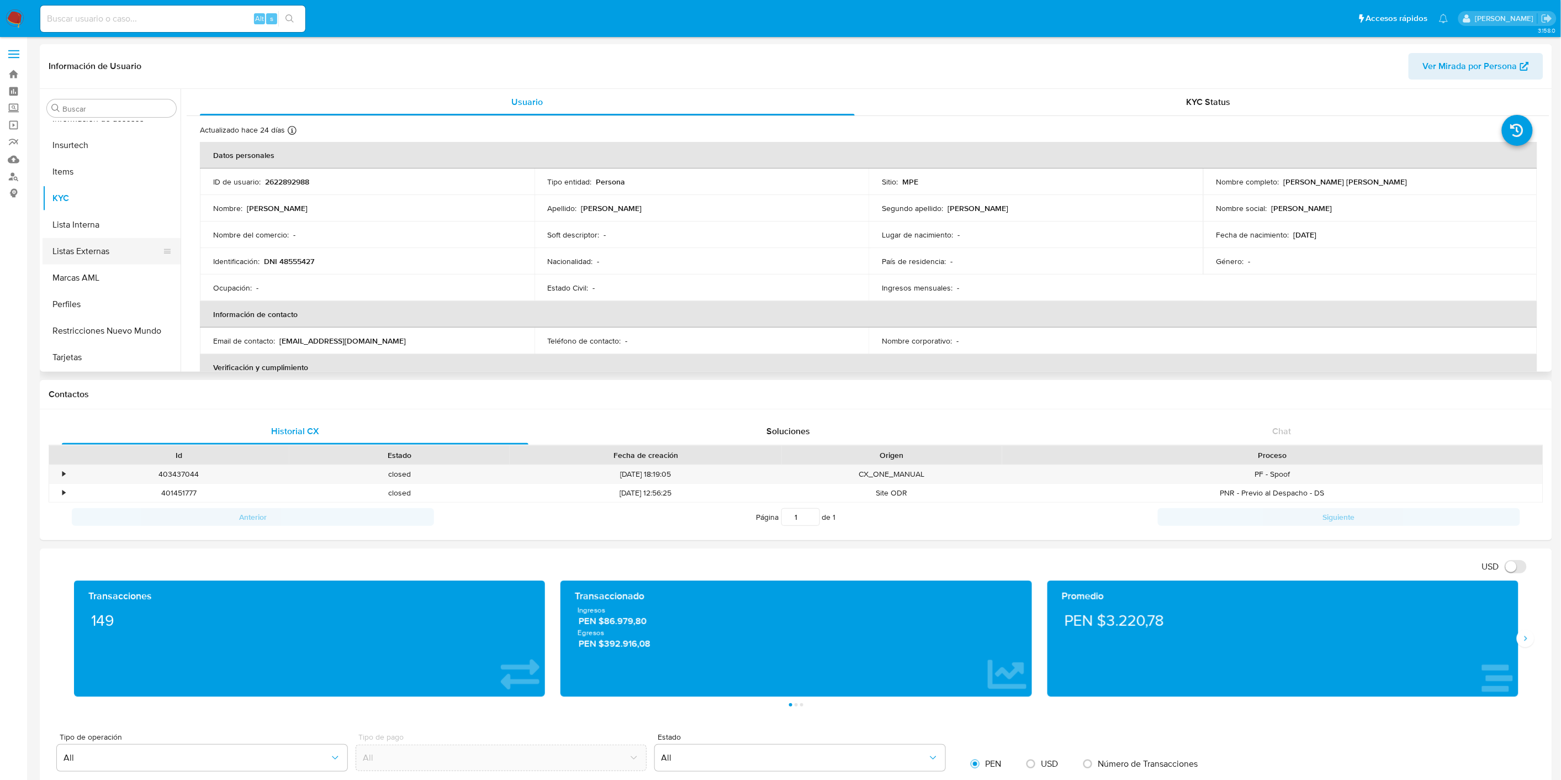
scroll to position [283, 0]
click at [100, 219] on button "Historial Riesgo PLD" at bounding box center [107, 223] width 129 height 27
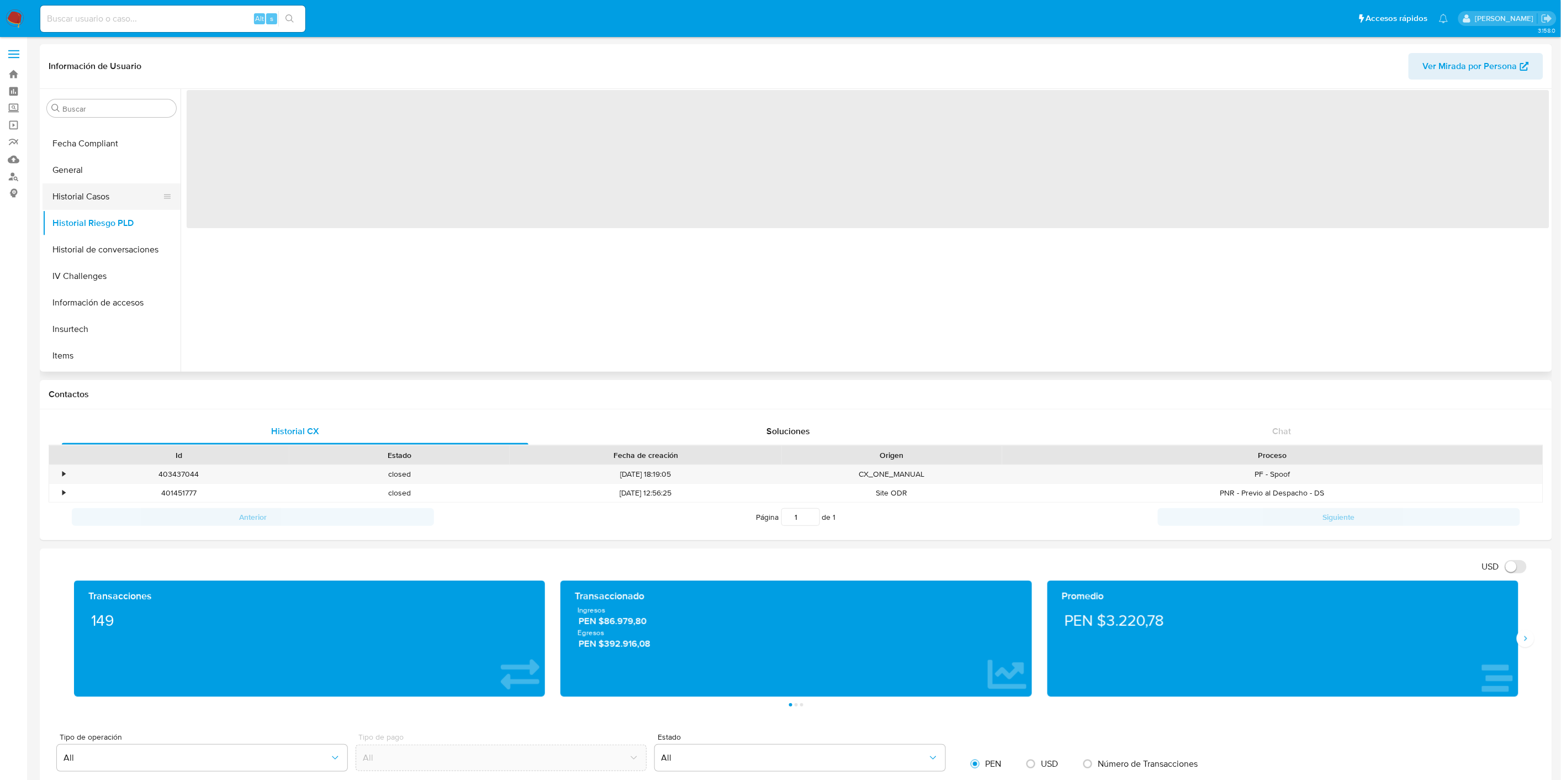
click at [100, 199] on button "Historial Casos" at bounding box center [107, 196] width 129 height 27
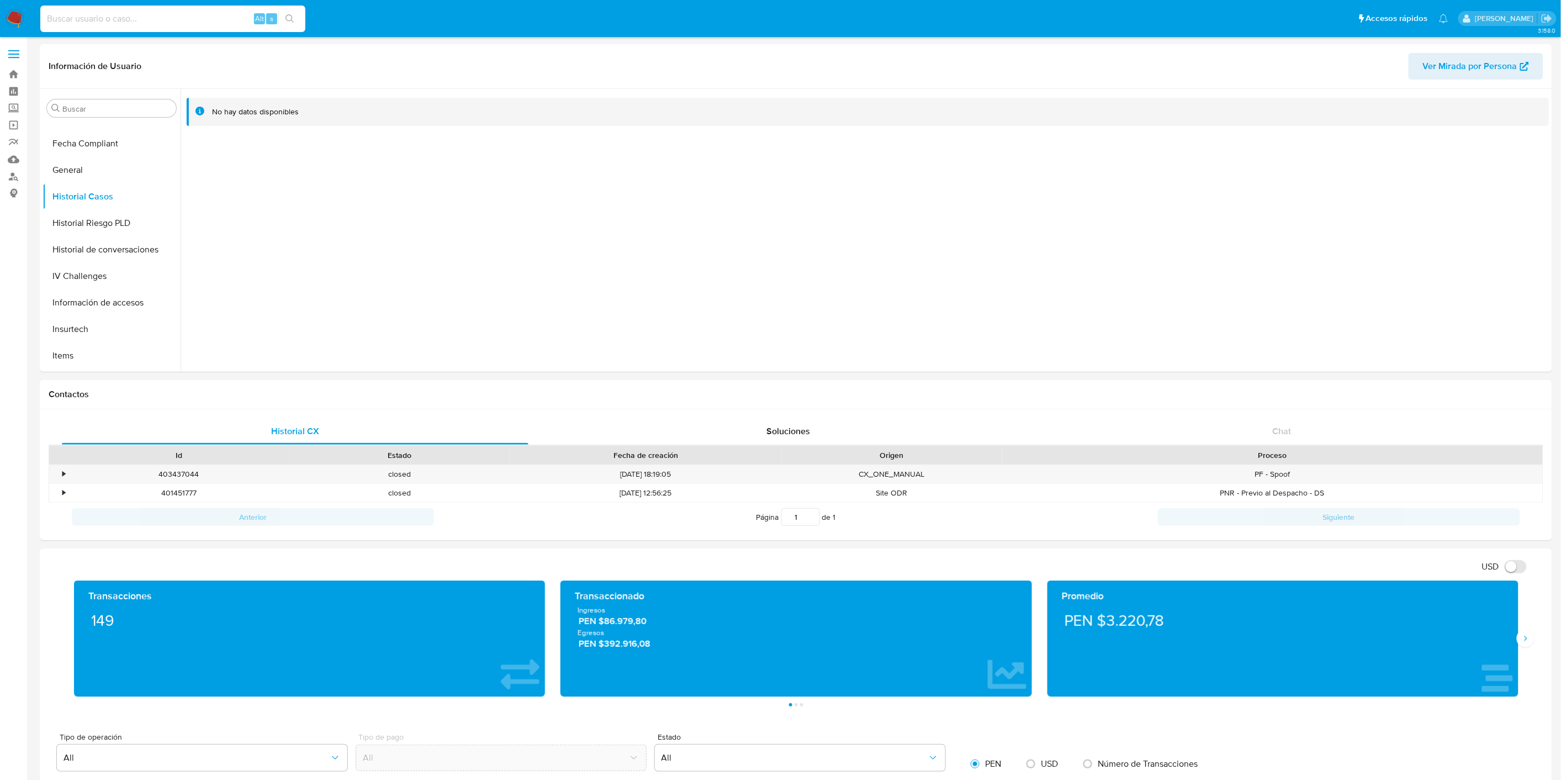
click at [103, 23] on input at bounding box center [172, 19] width 265 height 14
paste input "531544243"
type input "531544243"
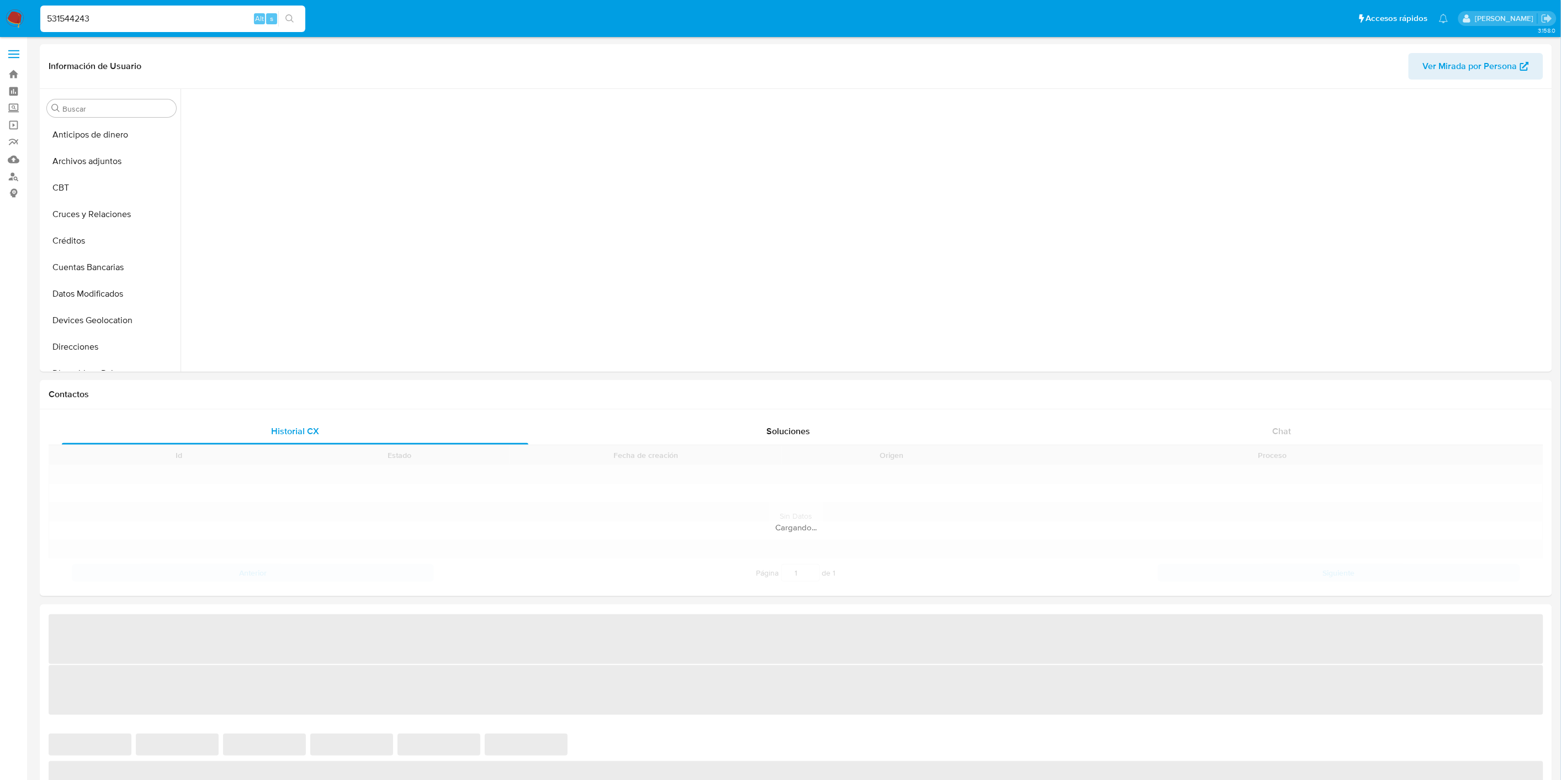
scroll to position [354, 0]
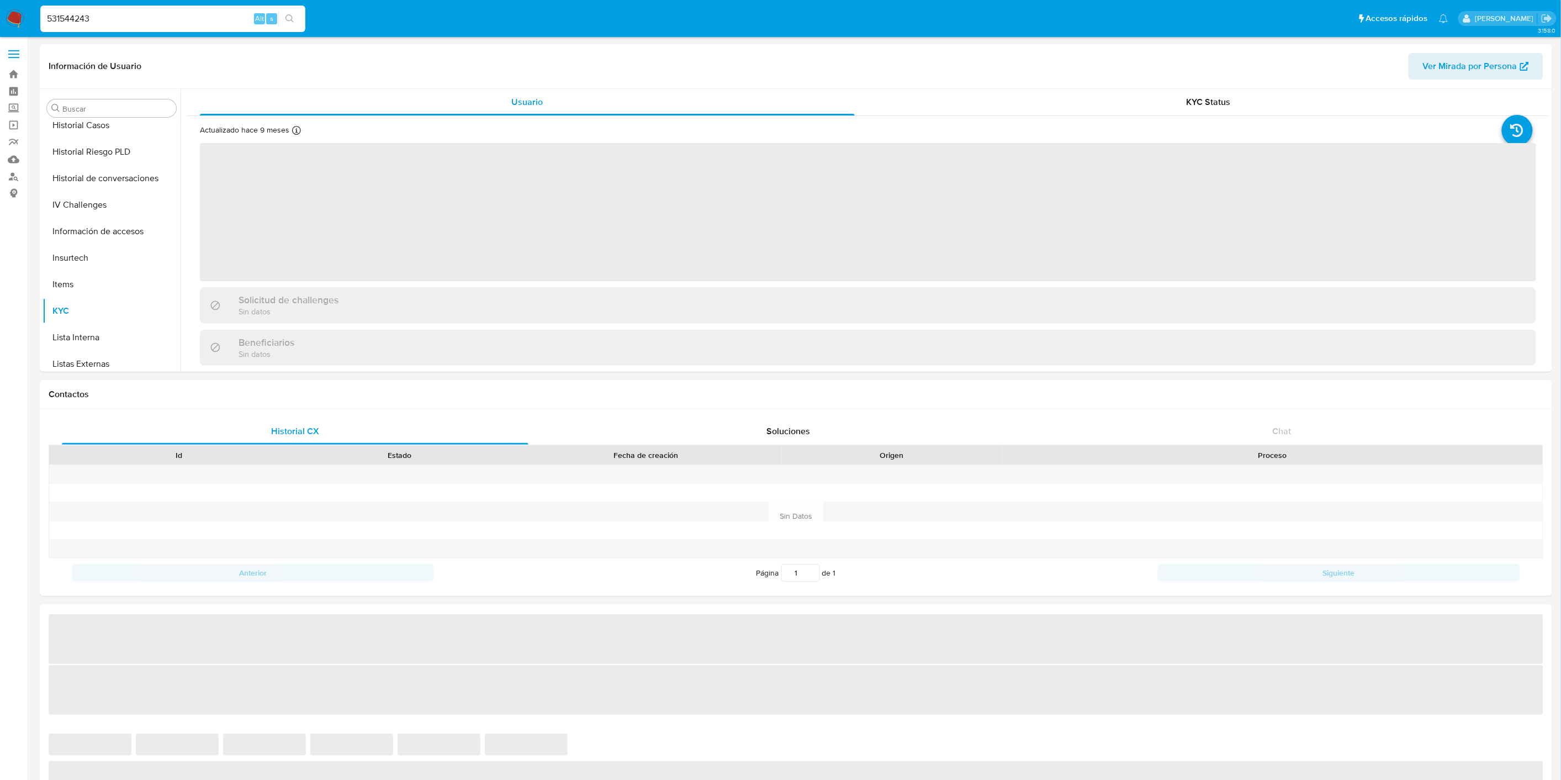
select select "10"
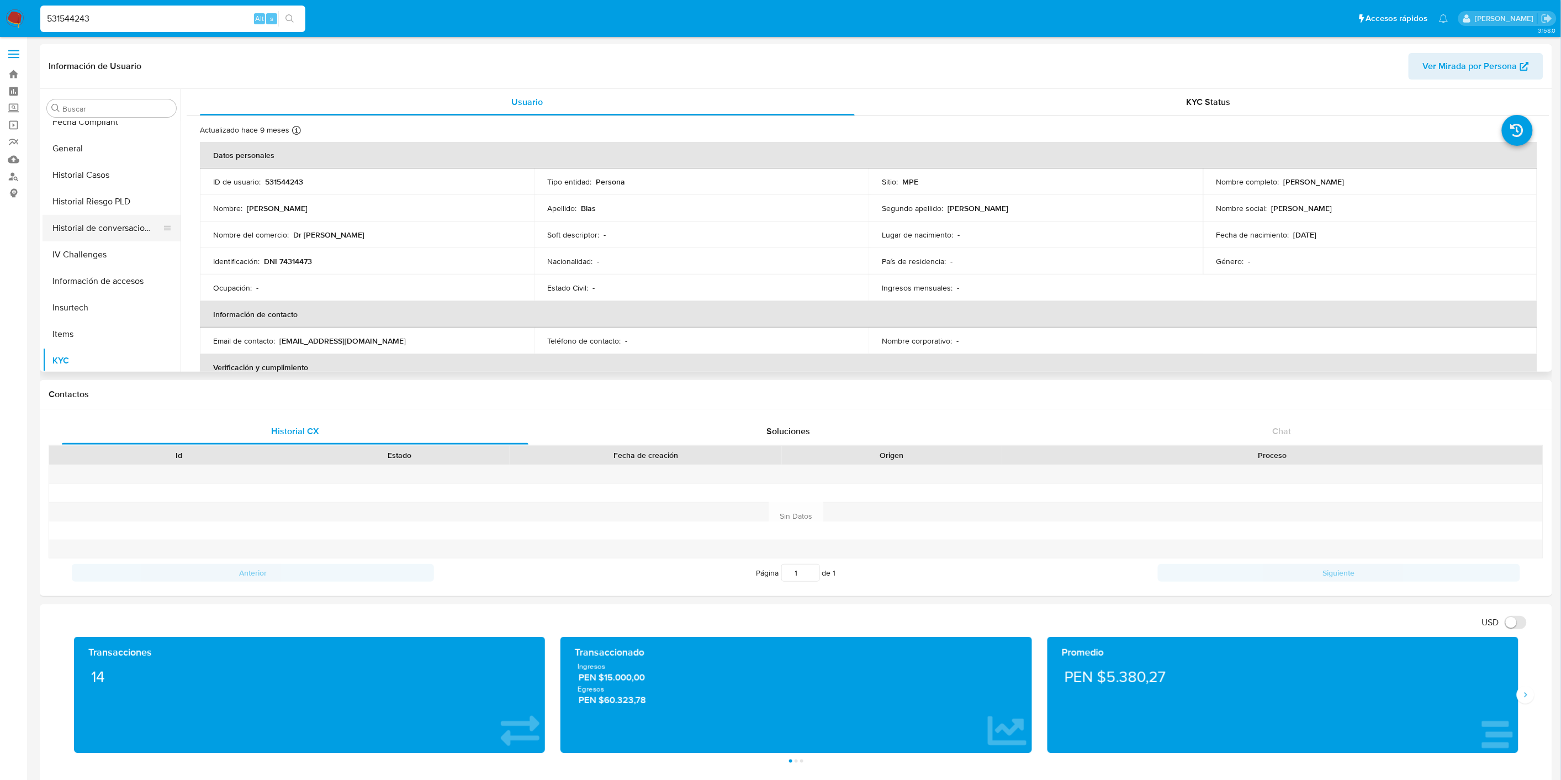
scroll to position [282, 0]
click at [133, 199] on button "Historial Casos" at bounding box center [112, 197] width 138 height 27
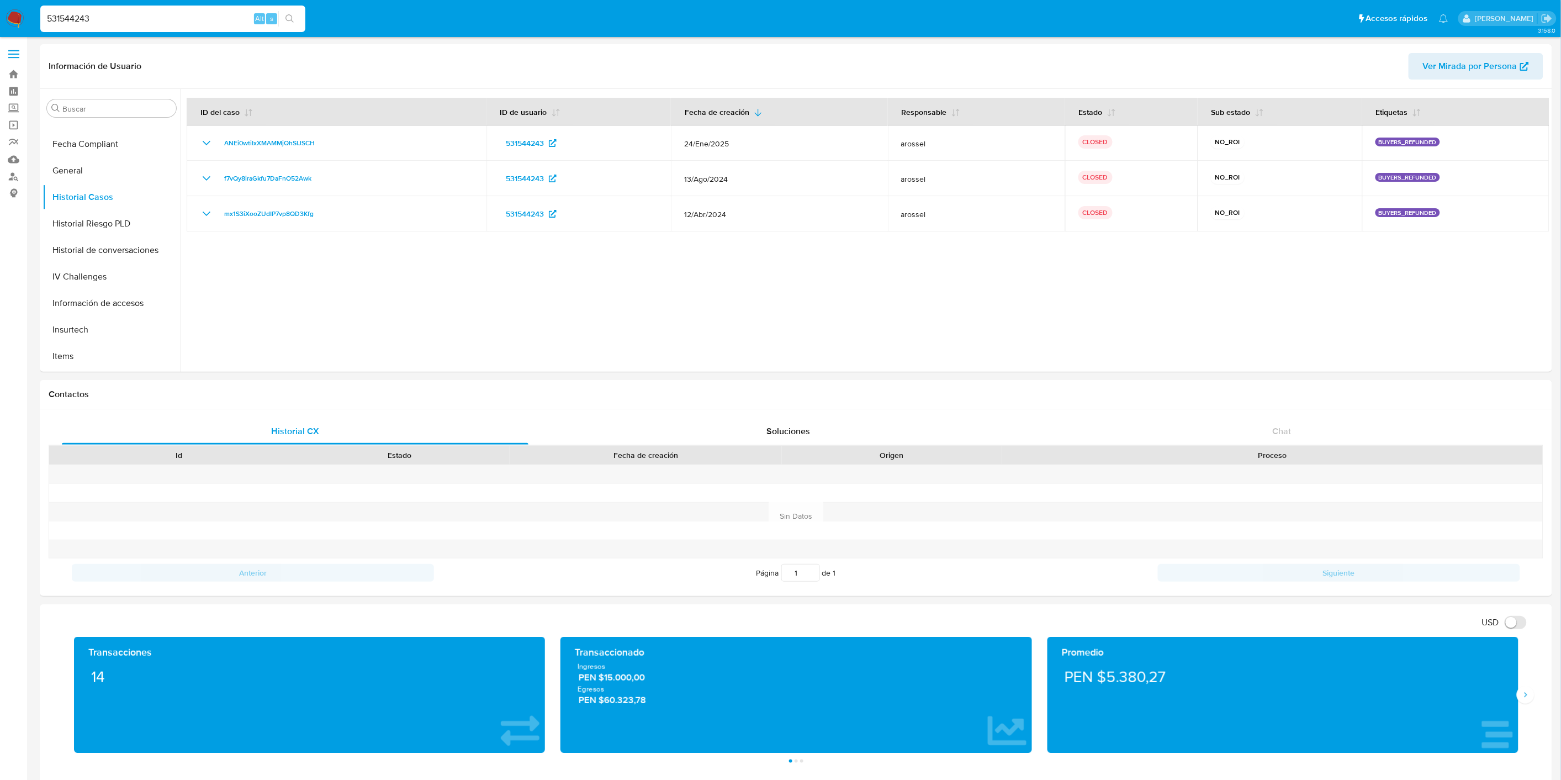
click at [101, 17] on input "531544243" at bounding box center [172, 19] width 265 height 14
paste input "1240442127"
type input "1240442127"
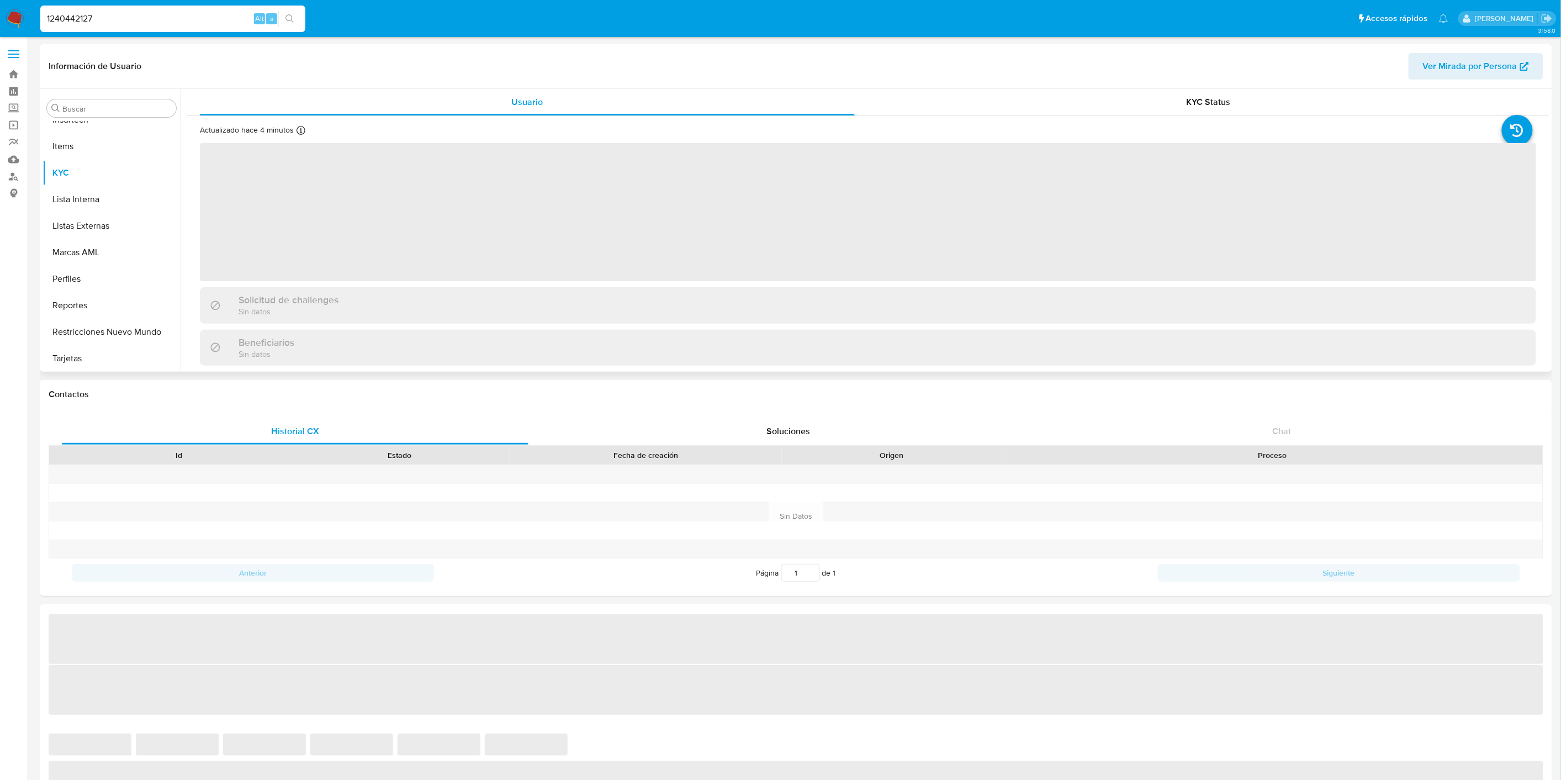
scroll to position [493, 0]
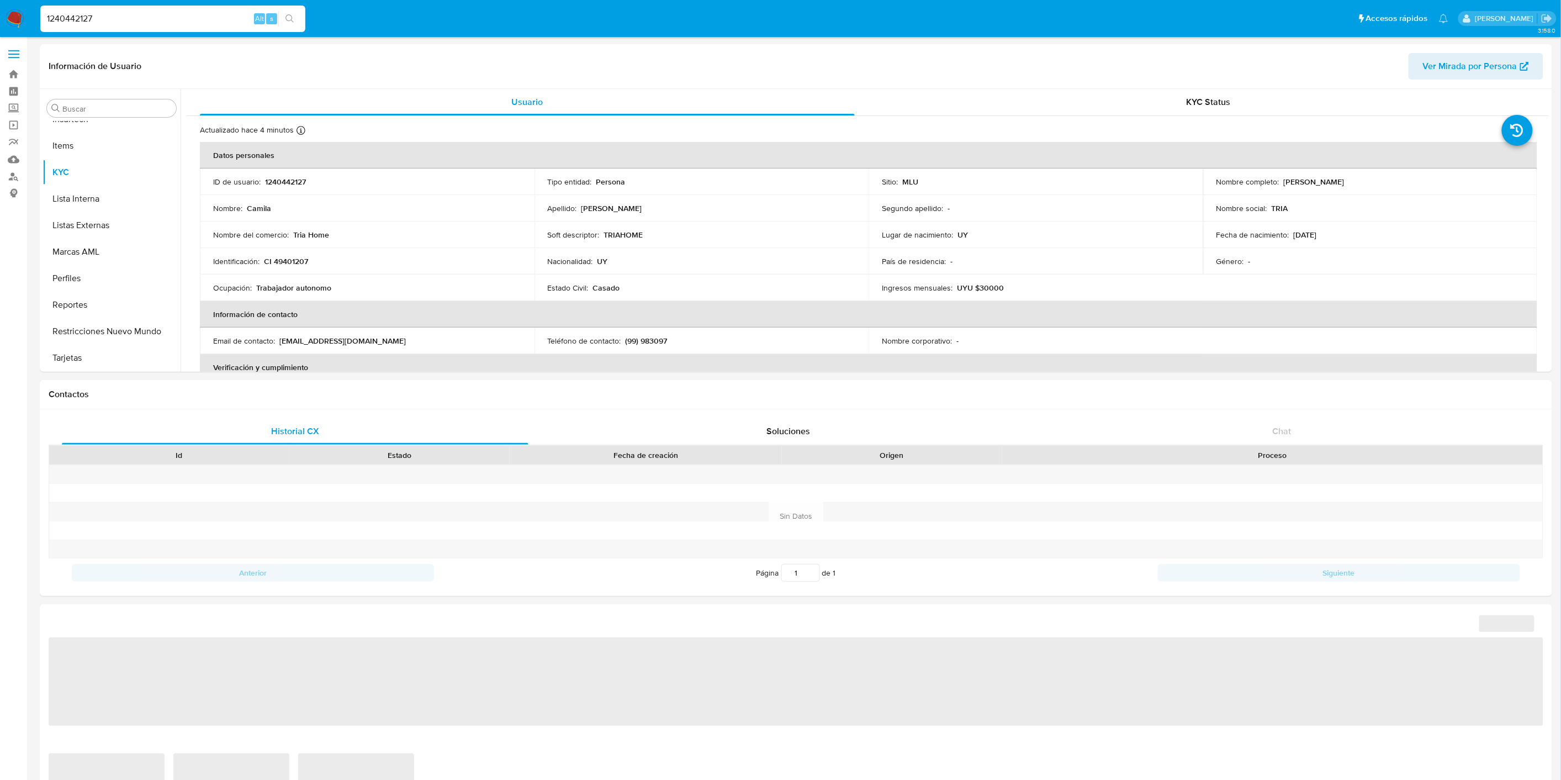
select select "10"
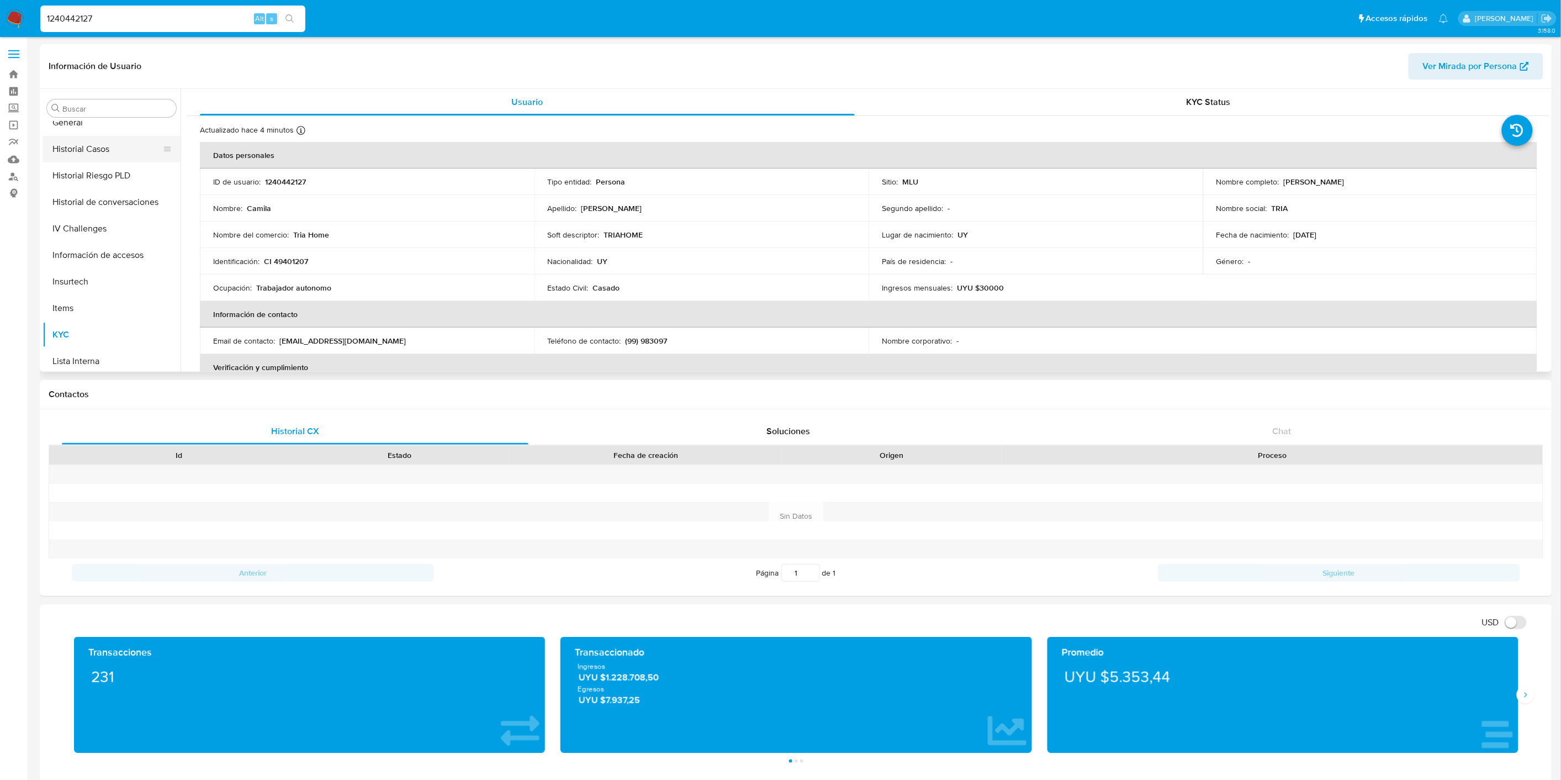
scroll to position [308, 0]
click at [102, 167] on button "Historial Casos" at bounding box center [107, 171] width 129 height 27
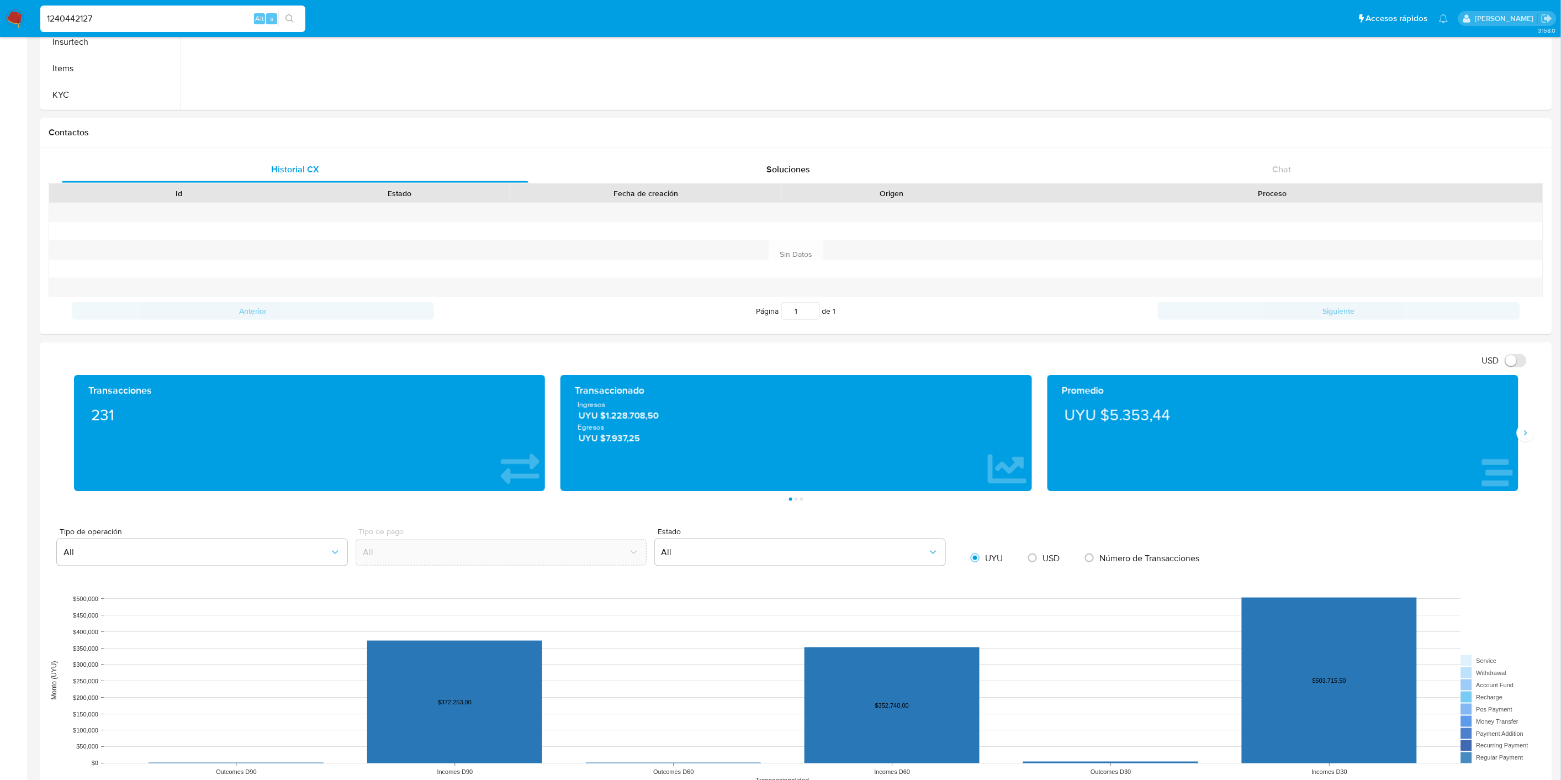
scroll to position [368, 0]
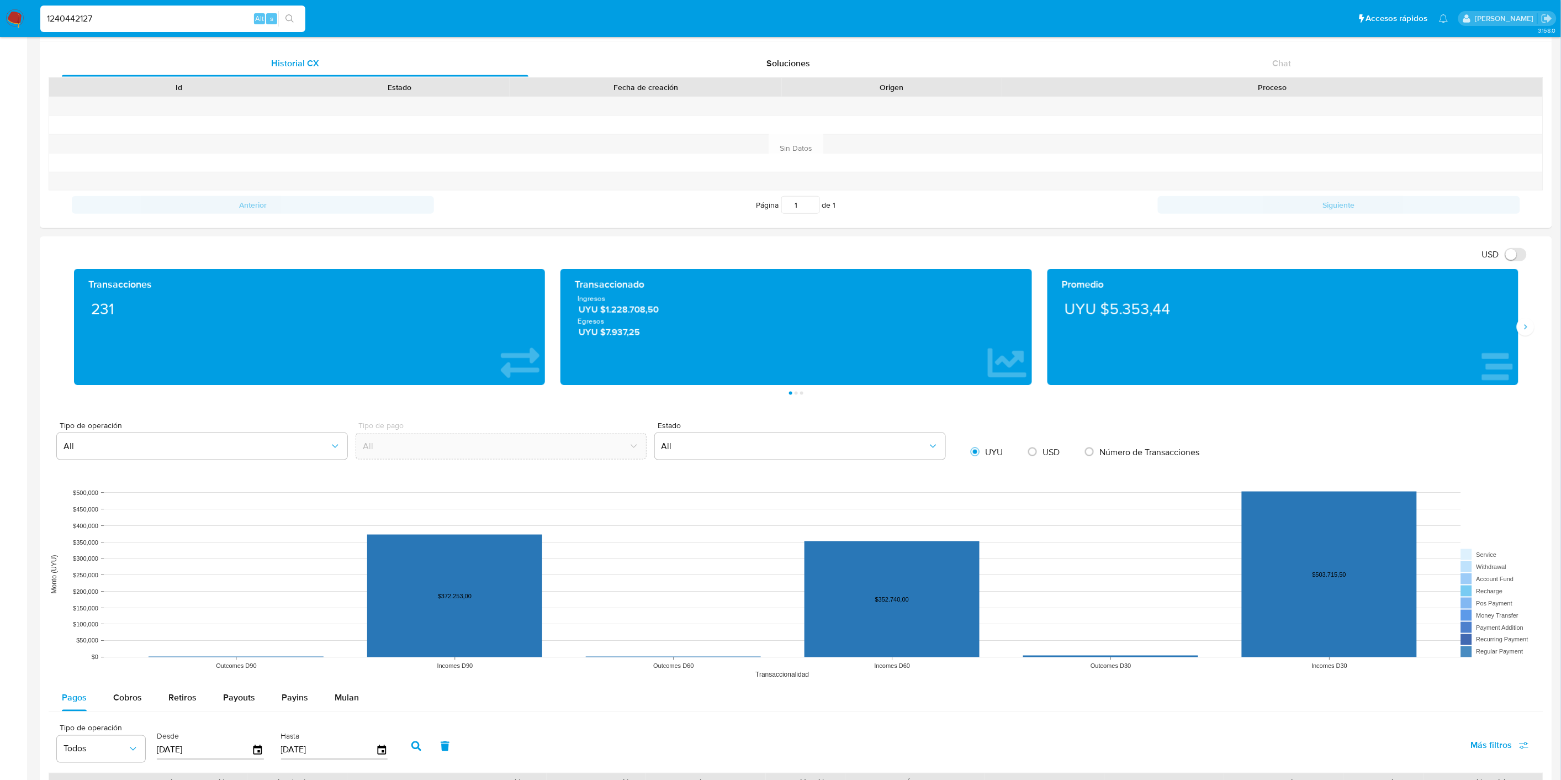
click at [1048, 447] on span "USD" at bounding box center [1051, 452] width 17 height 13
click at [1042, 447] on input "radio" at bounding box center [1033, 452] width 18 height 18
radio input "true"
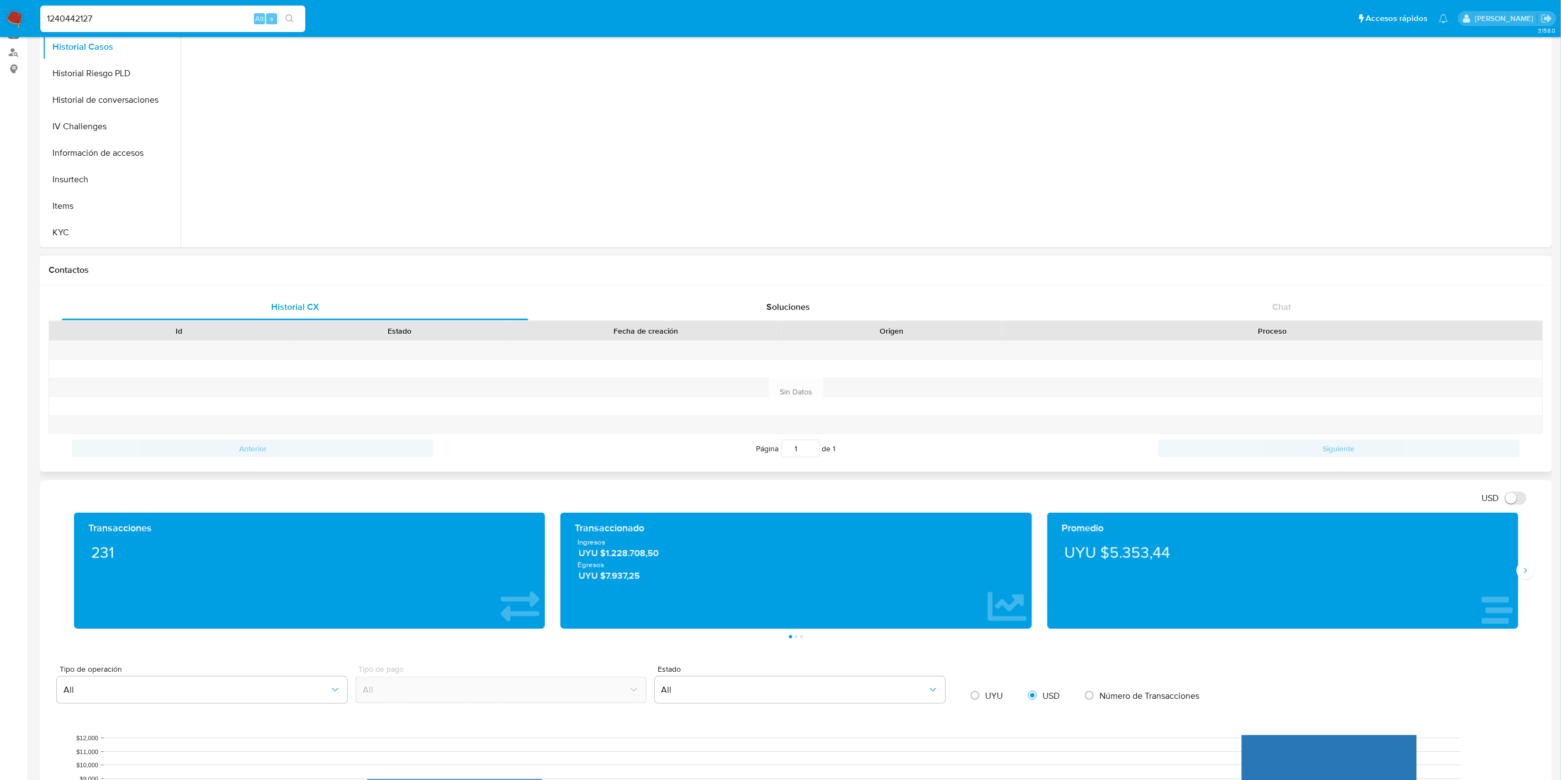
scroll to position [0, 0]
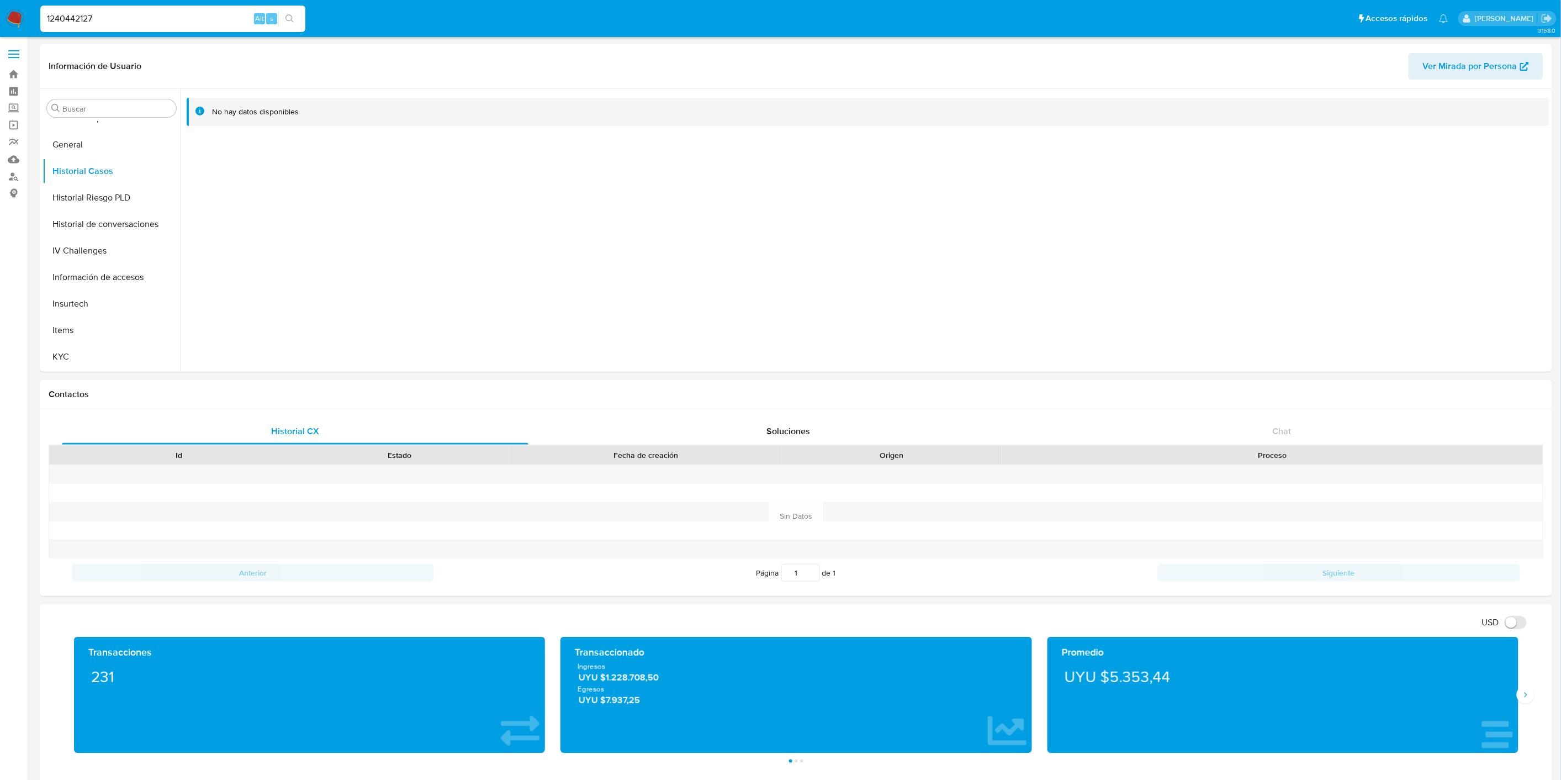
click at [129, 23] on input "1240442127" at bounding box center [172, 19] width 265 height 14
paste input "092804883"
type input "1092804883"
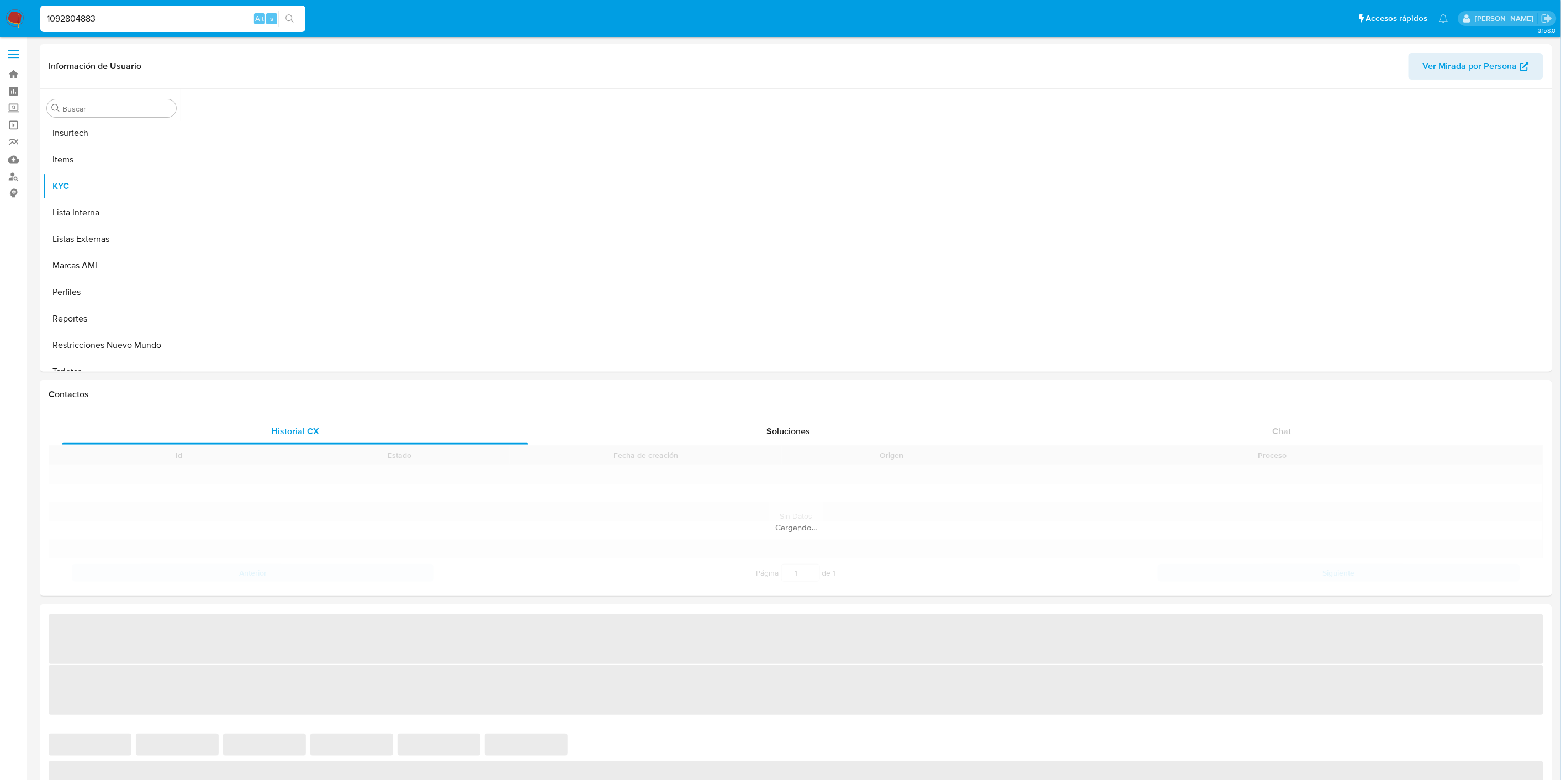
scroll to position [493, 0]
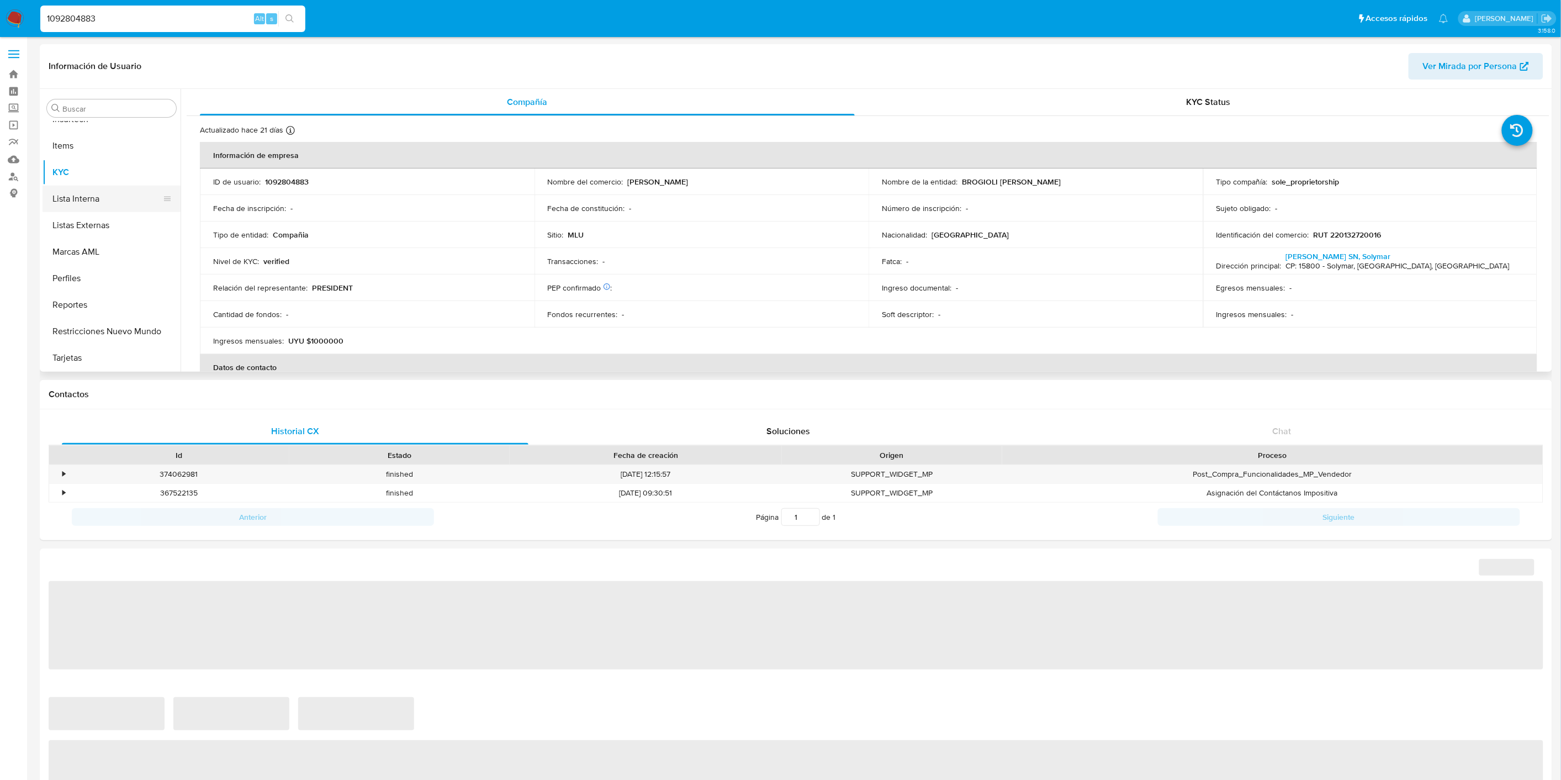
select select "10"
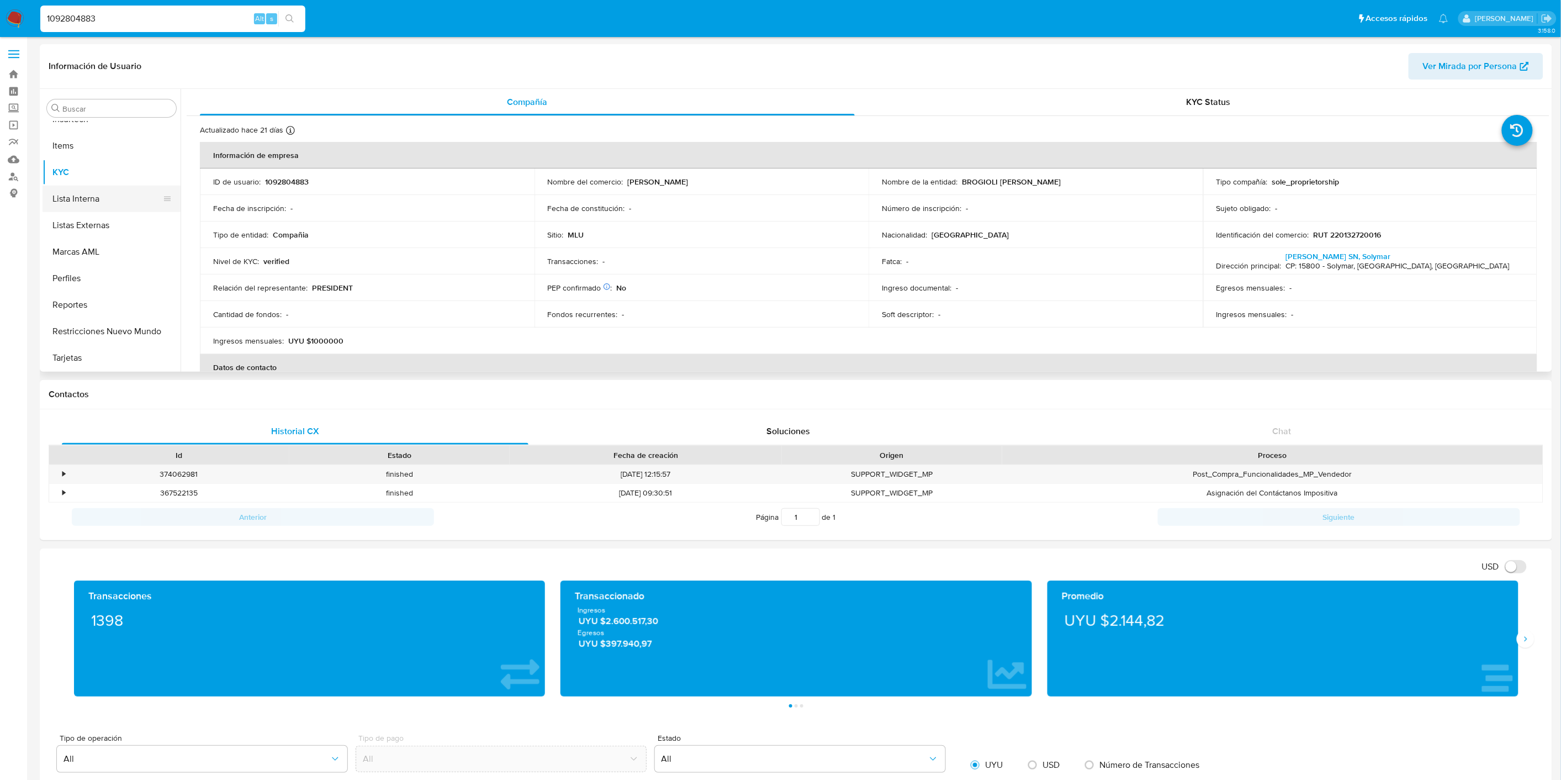
scroll to position [247, 0]
click at [117, 239] on button "Historial Casos" at bounding box center [107, 232] width 129 height 27
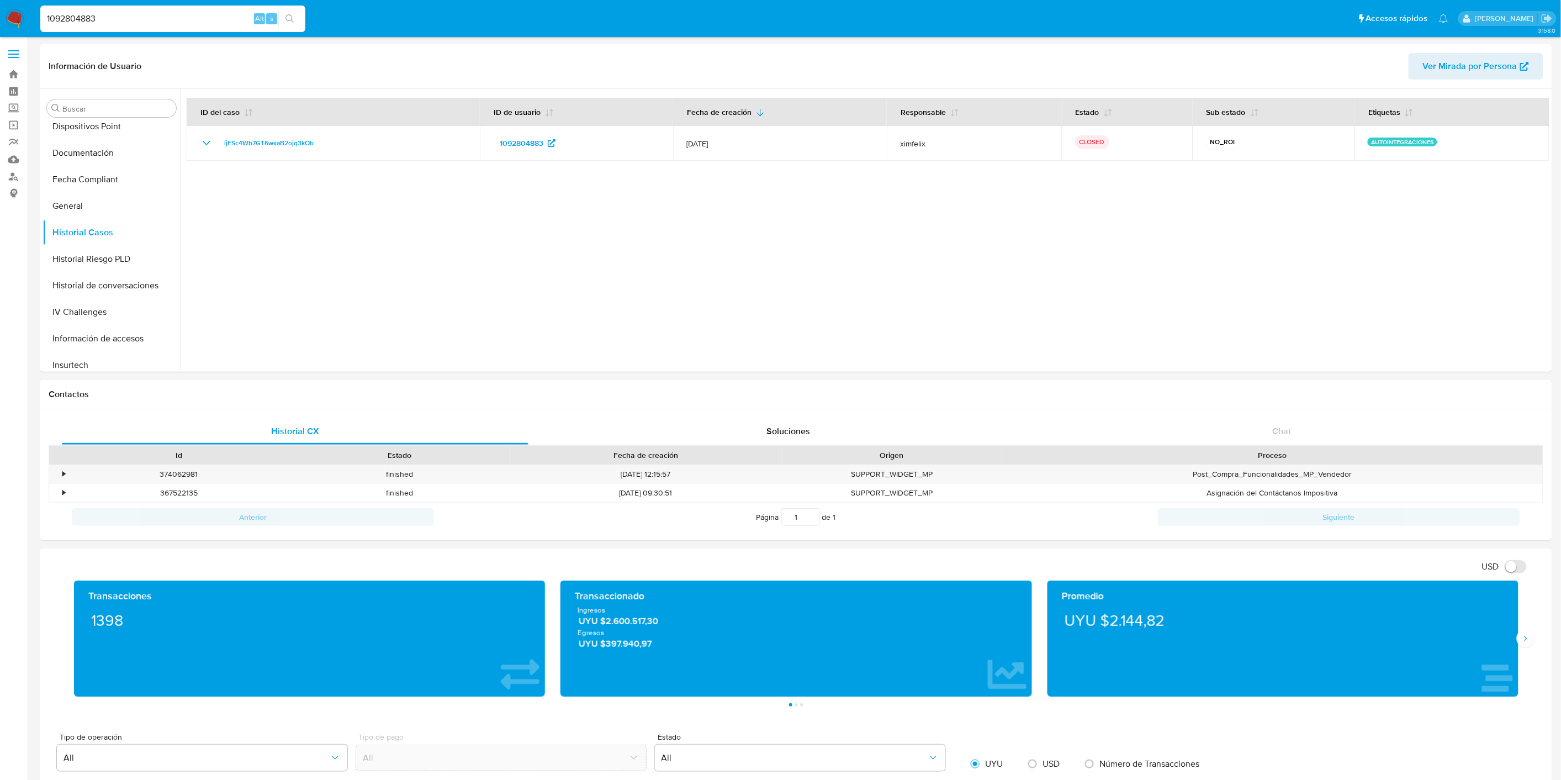
click at [88, 12] on input "1092804883" at bounding box center [172, 19] width 265 height 14
paste input "878451589"
type input "1878451589"
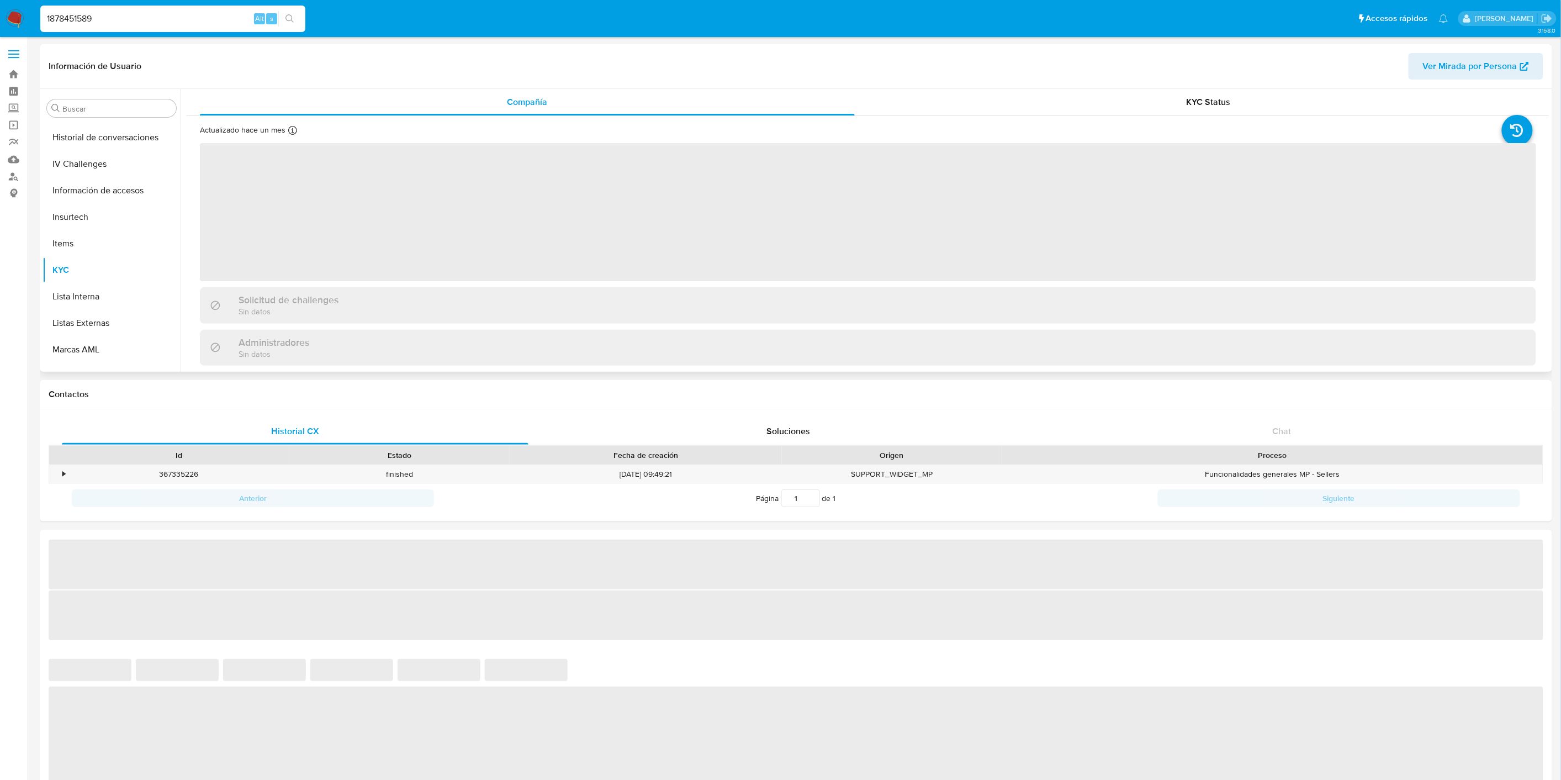
scroll to position [247, 0]
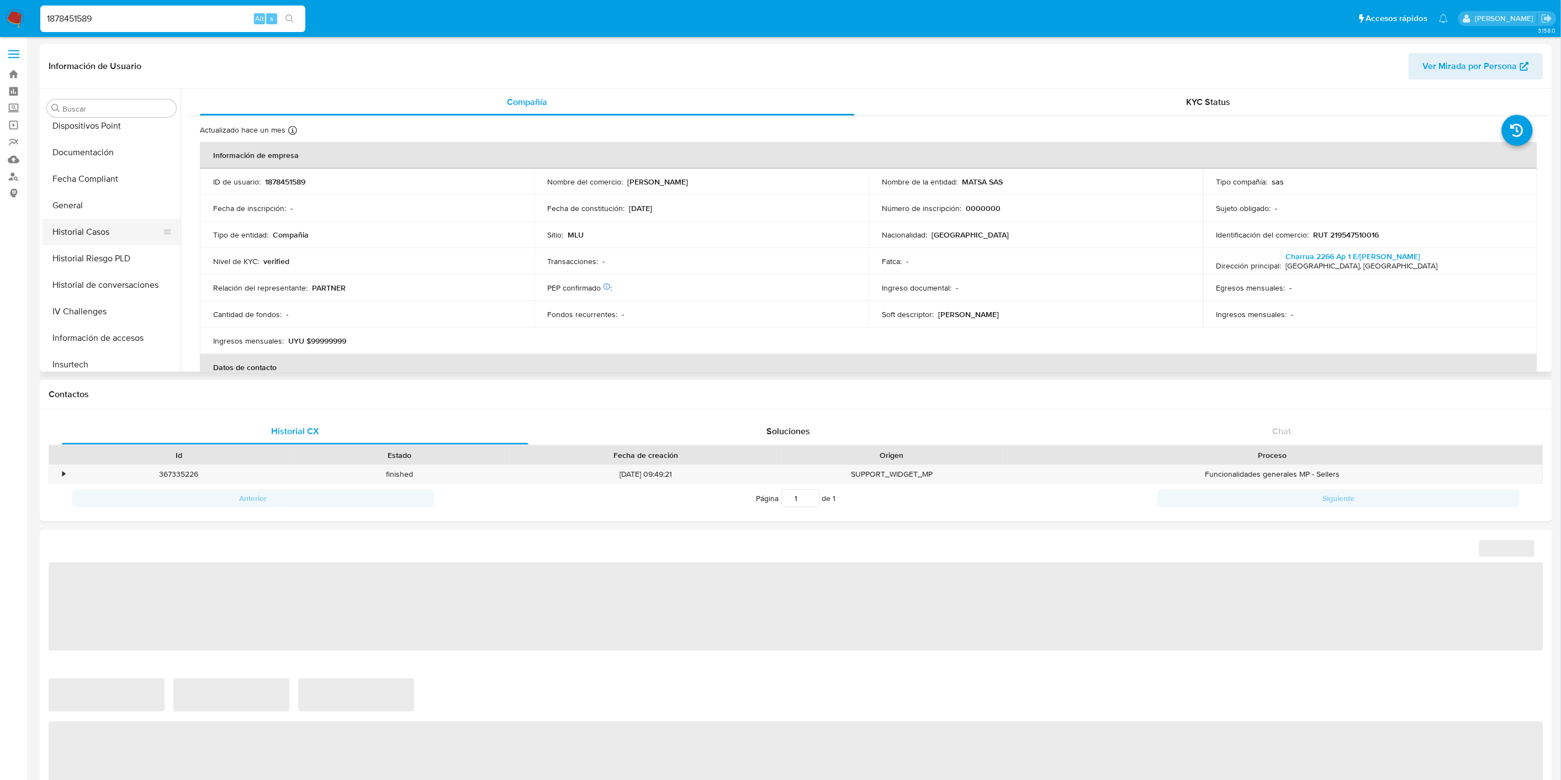
select select "10"
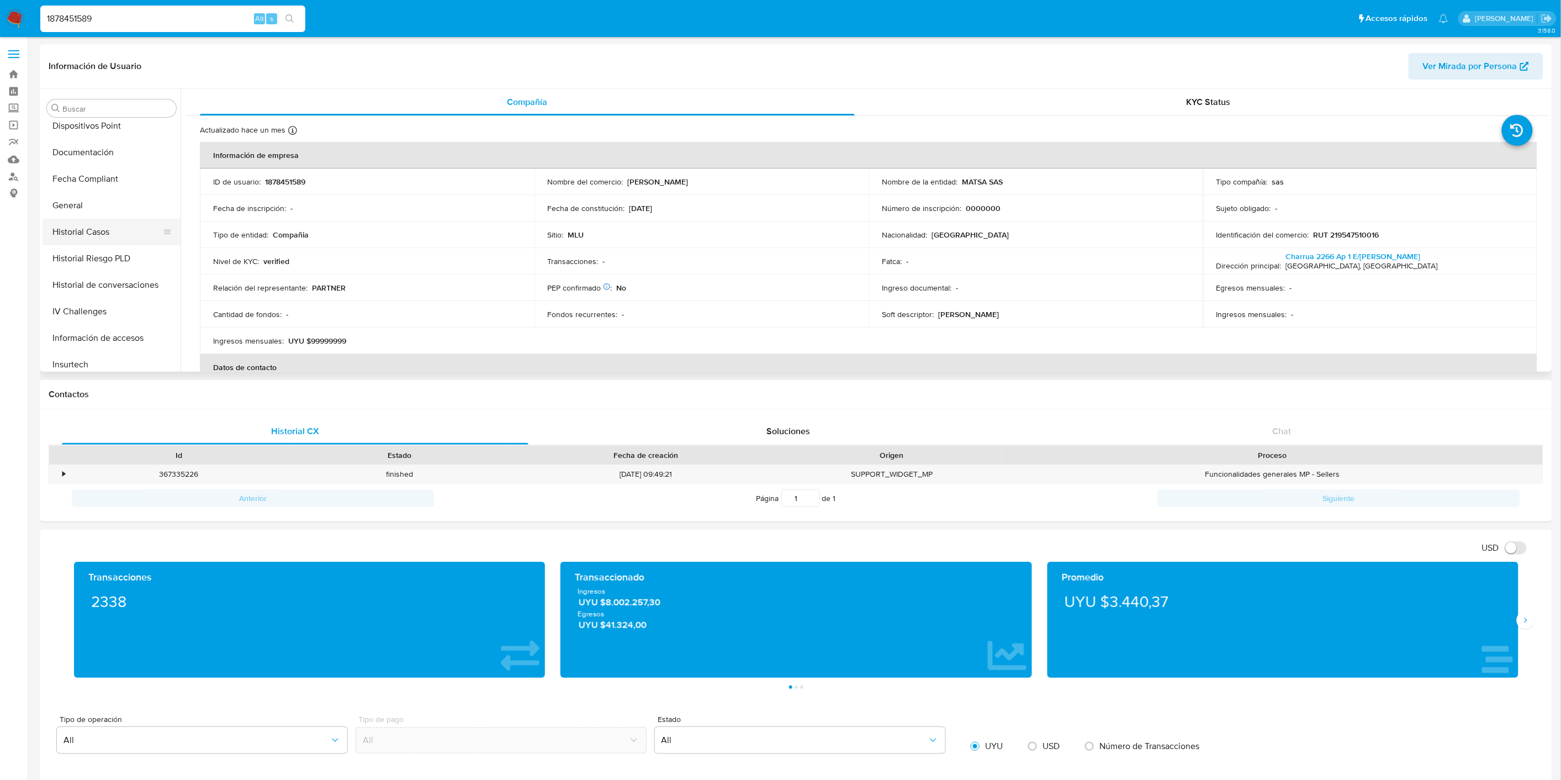
click at [121, 230] on button "Historial Casos" at bounding box center [107, 232] width 129 height 27
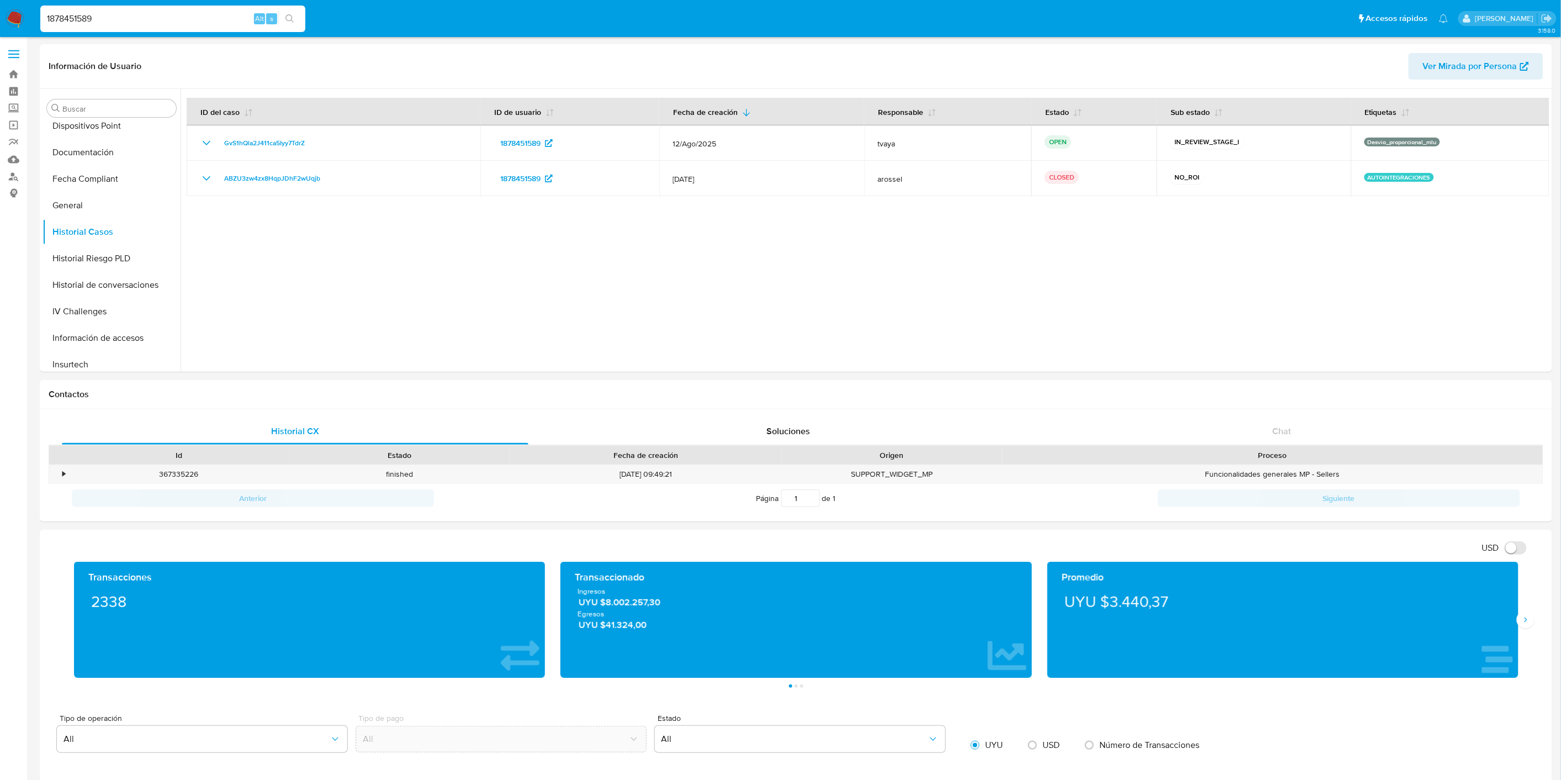
click at [114, 30] on div "1878451589 Alt s" at bounding box center [172, 19] width 265 height 27
click at [116, 19] on input "1878451589" at bounding box center [172, 19] width 265 height 14
paste input "236306160"
type input "1236306160"
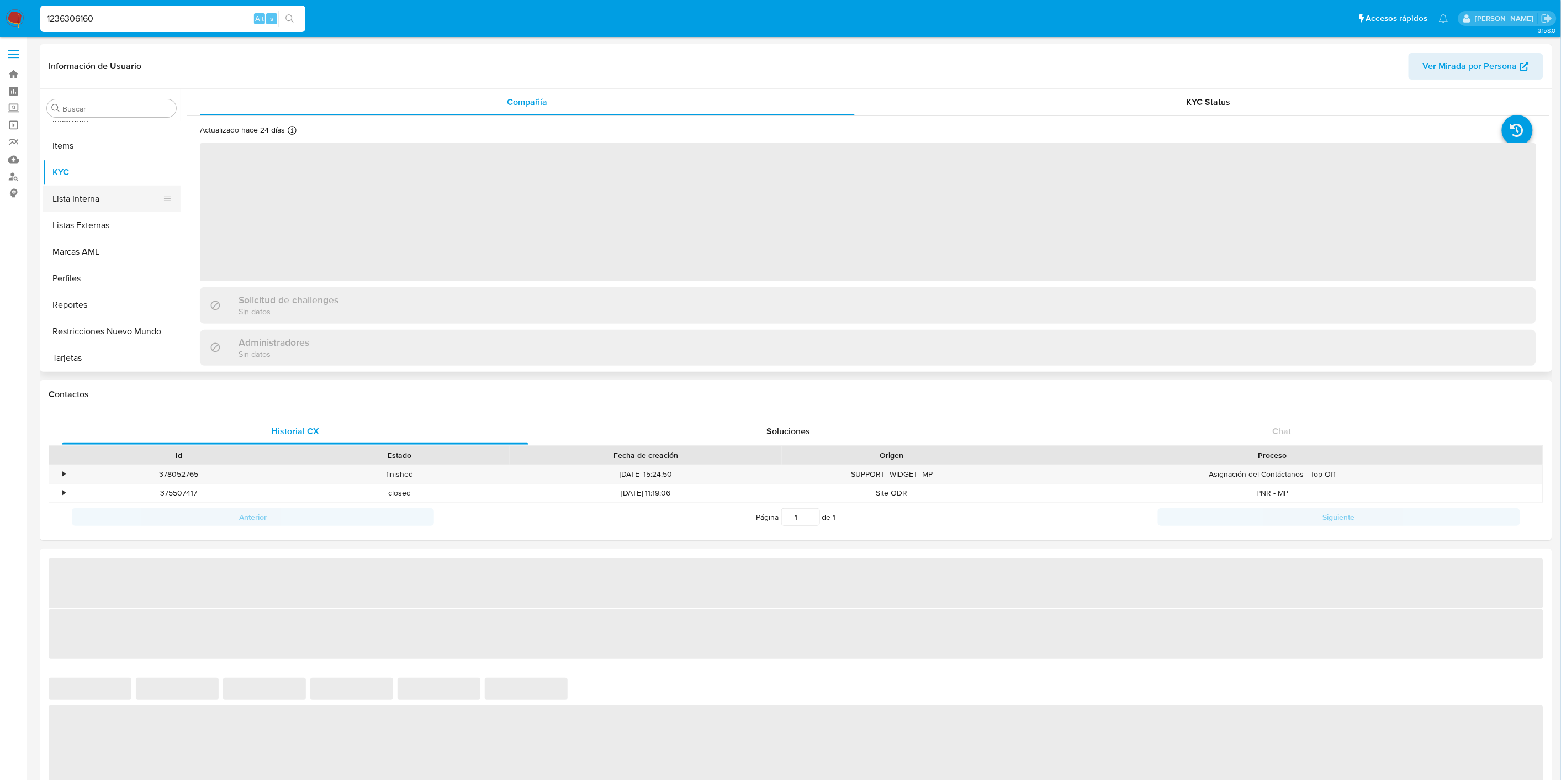
scroll to position [308, 0]
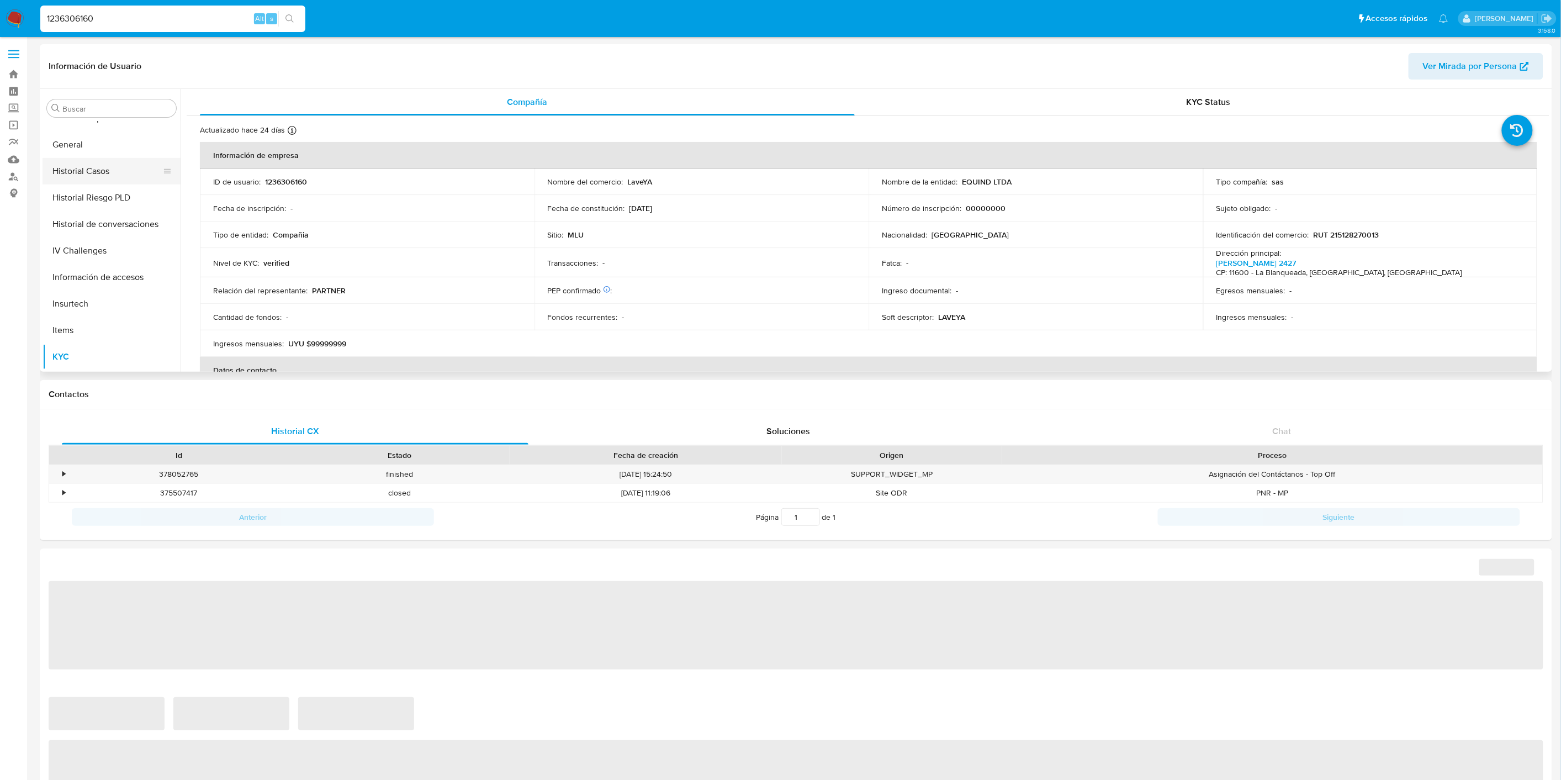
click at [108, 173] on button "Historial Casos" at bounding box center [107, 171] width 129 height 27
select select "10"
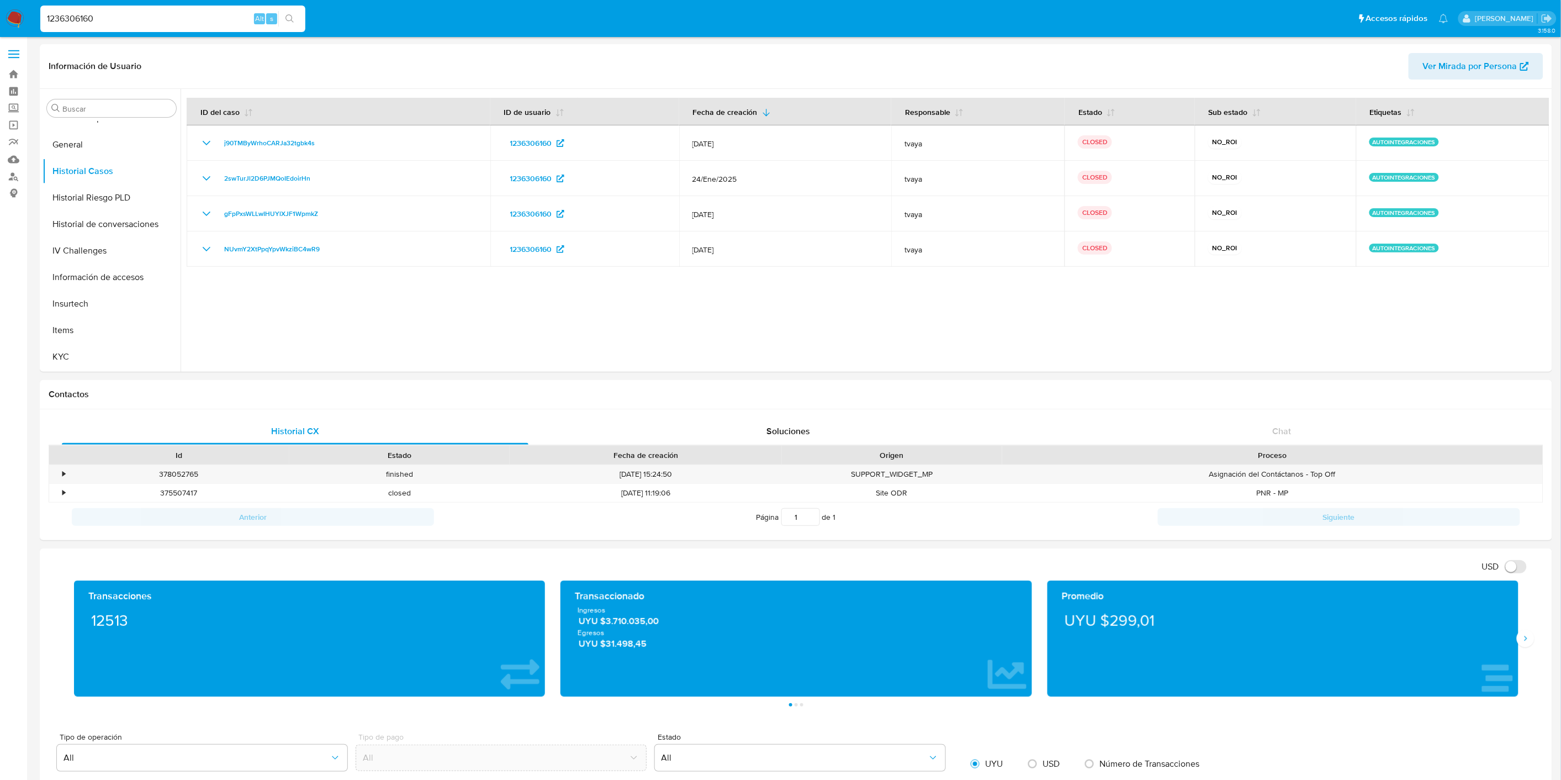
click at [89, 22] on input "1236306160" at bounding box center [172, 19] width 265 height 14
paste input "316908782"
type input "1316908782"
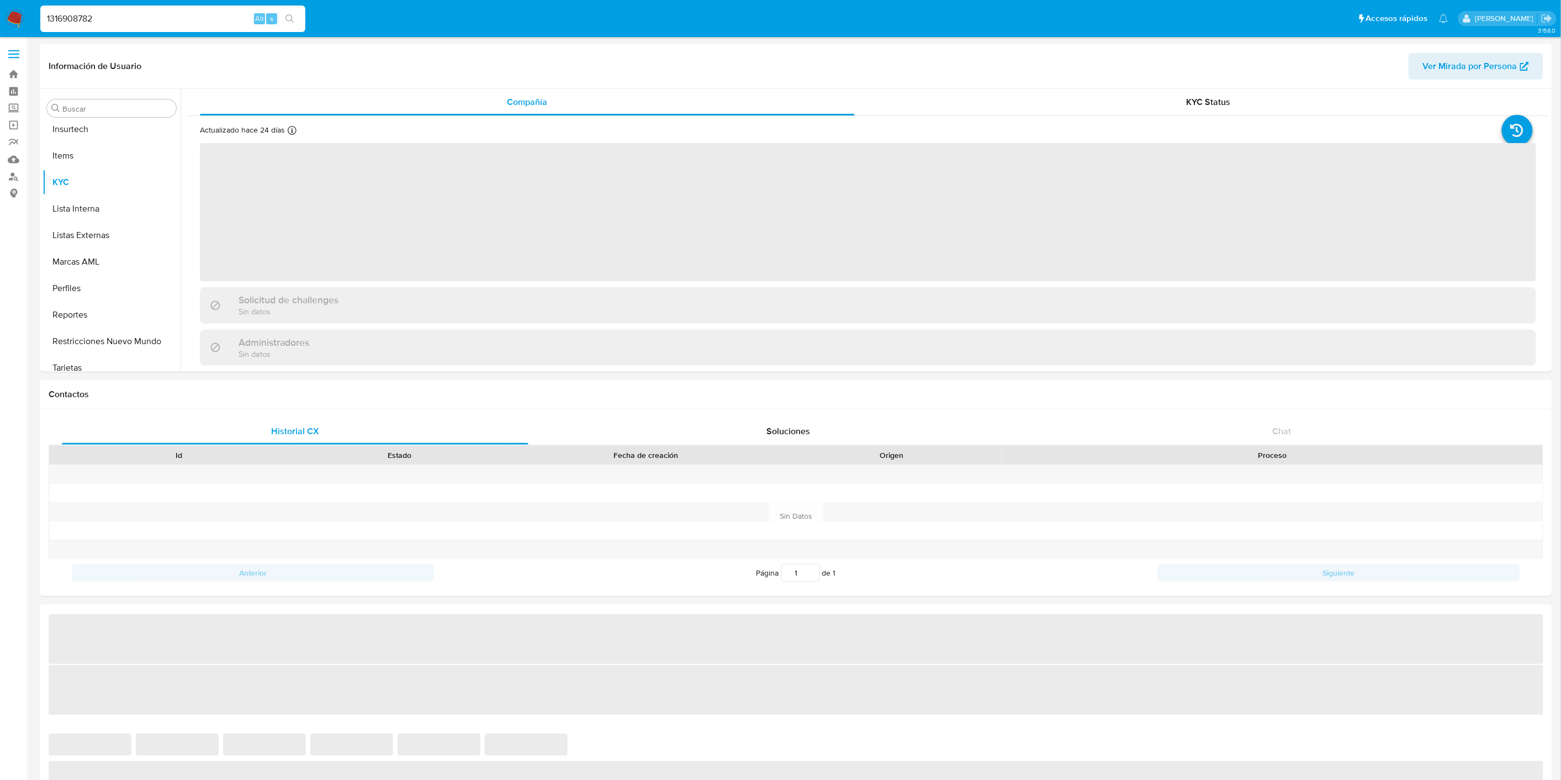
scroll to position [493, 0]
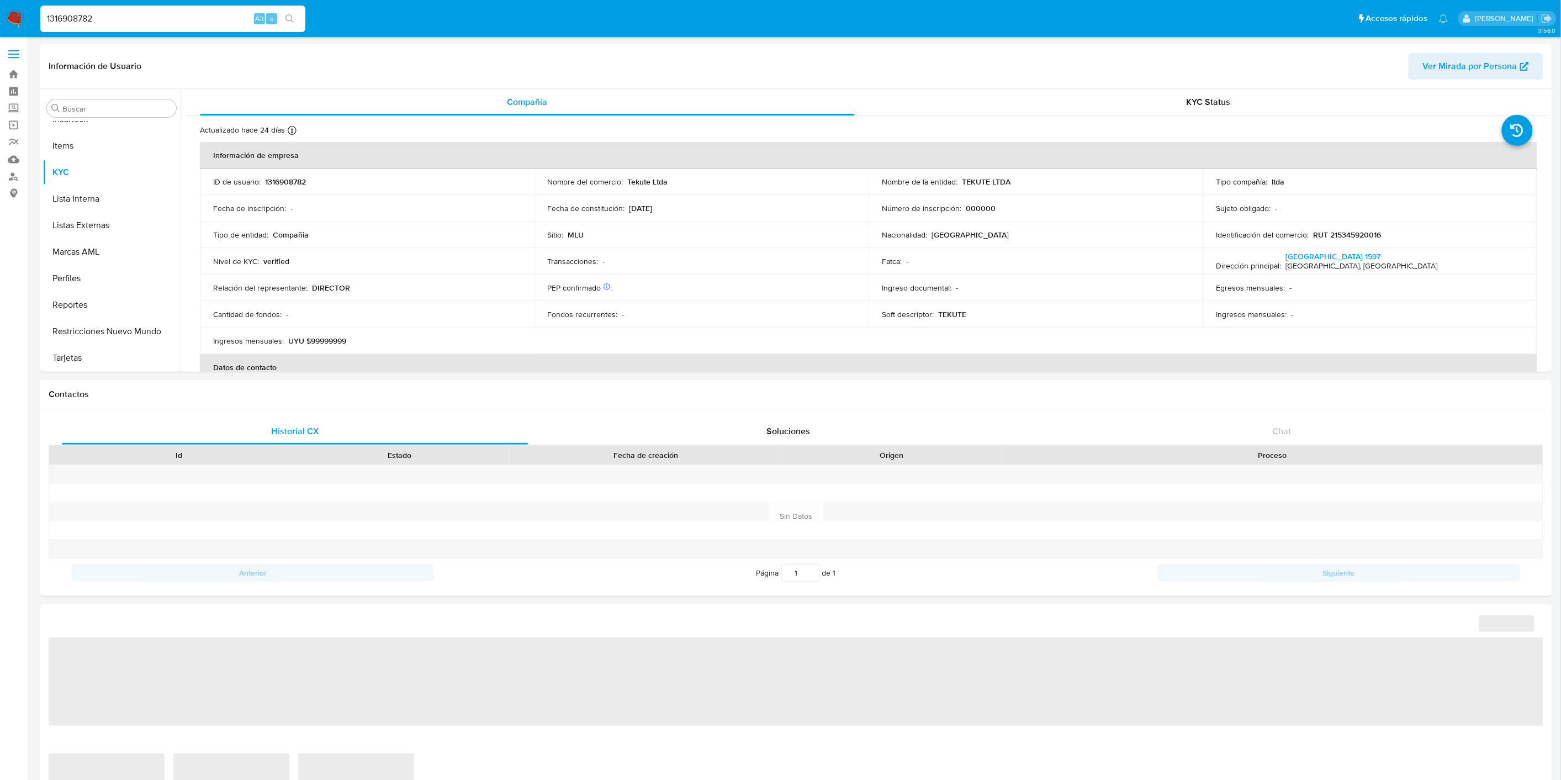
select select "10"
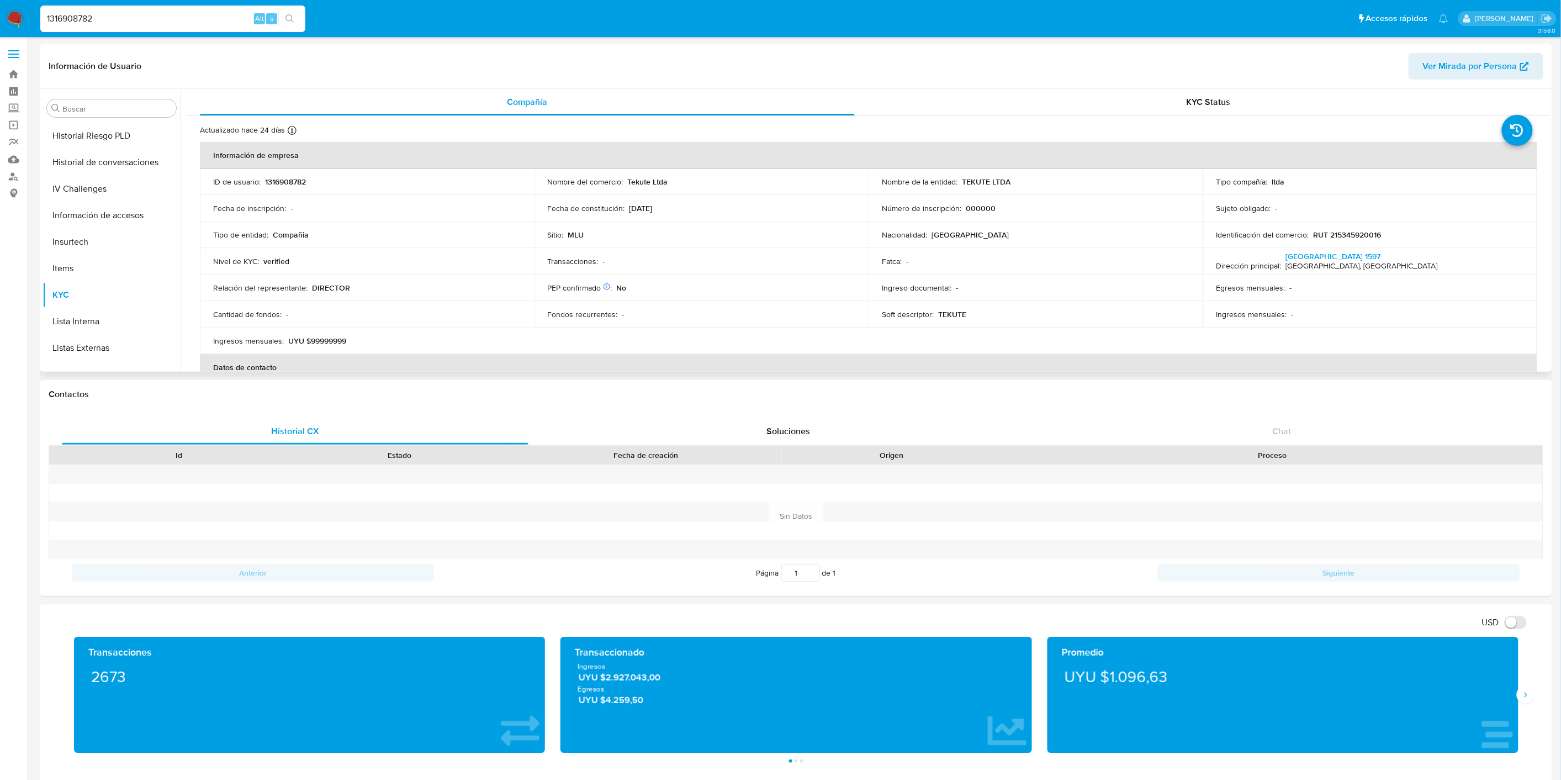
scroll to position [247, 0]
click at [109, 234] on button "Historial Casos" at bounding box center [107, 232] width 129 height 27
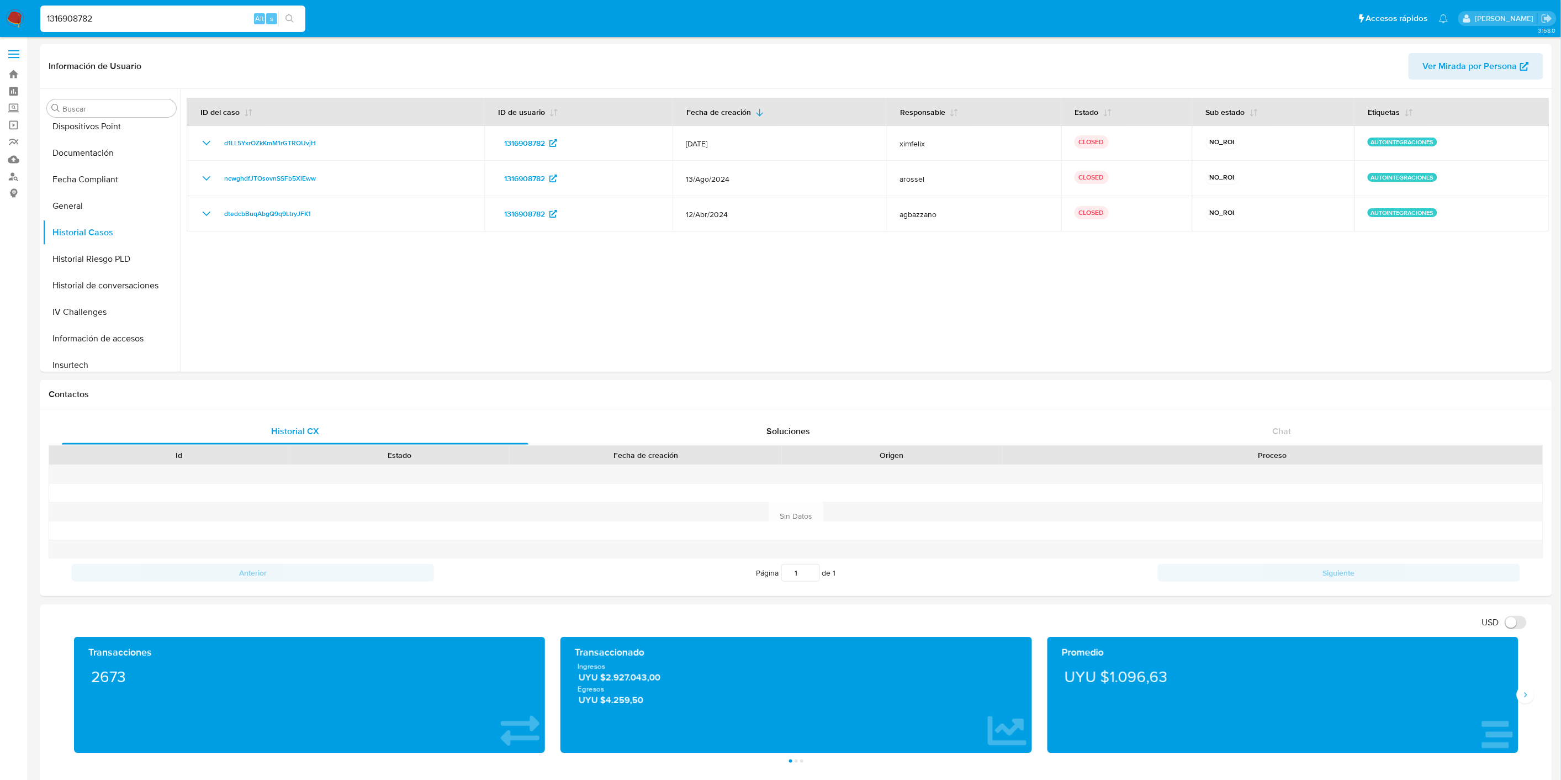
click at [108, 28] on div "1316908782 Alt s" at bounding box center [172, 19] width 265 height 27
click at [113, 21] on input "1316908782" at bounding box center [172, 19] width 265 height 14
paste input "2221693717"
type input "2221693717"
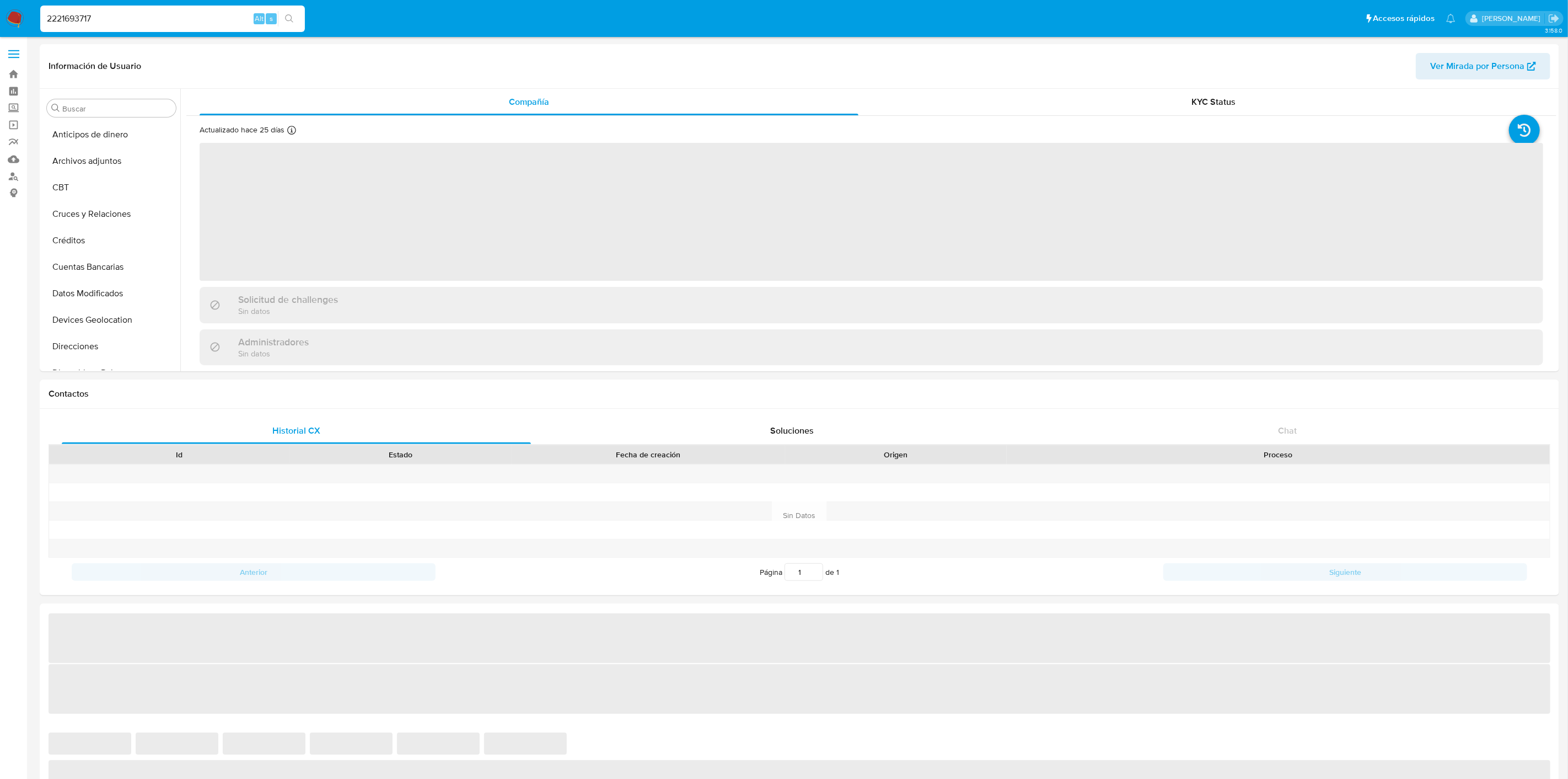
select select "10"
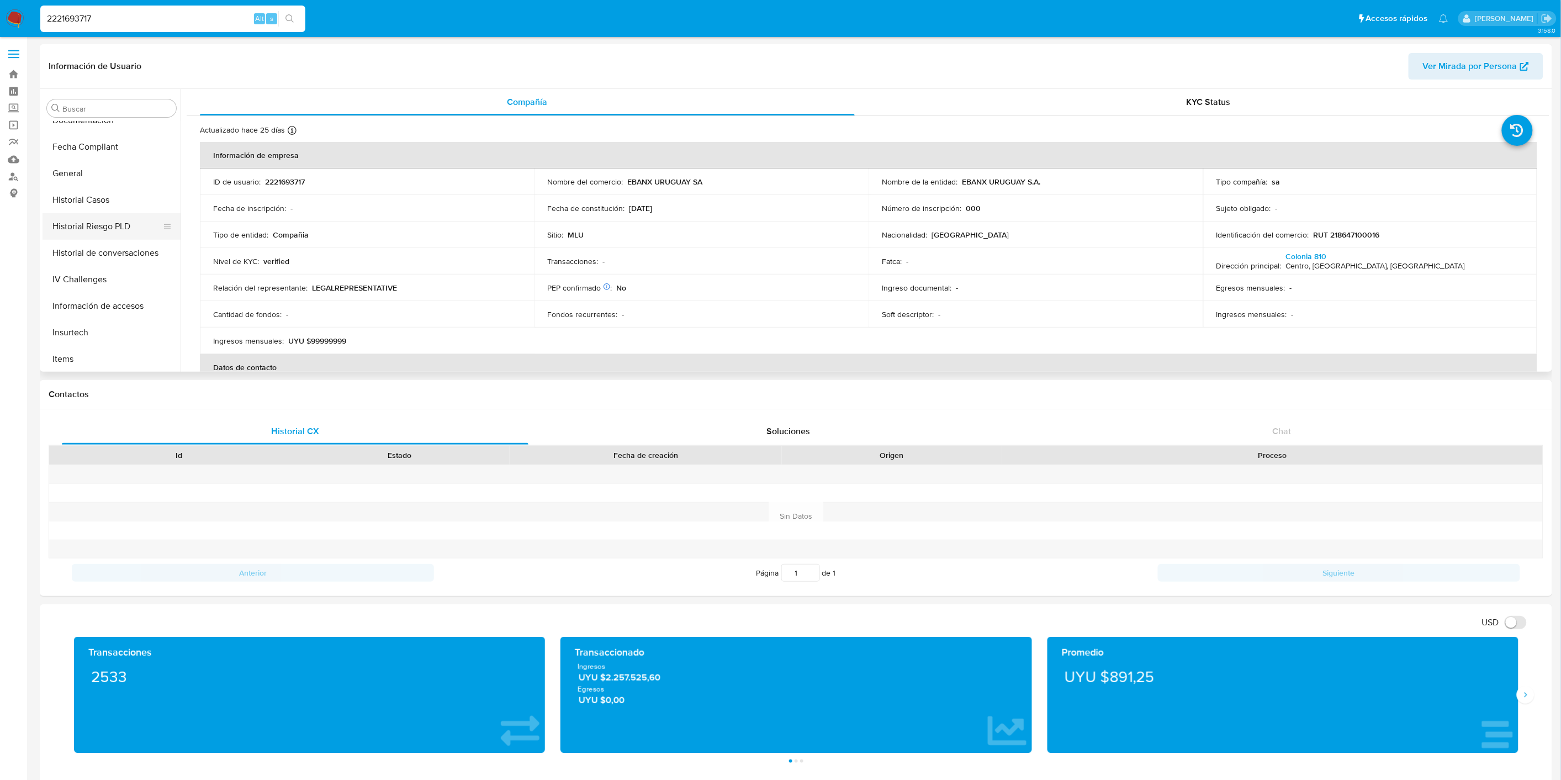
scroll to position [247, 0]
click at [103, 232] on button "Historial Casos" at bounding box center [107, 232] width 129 height 27
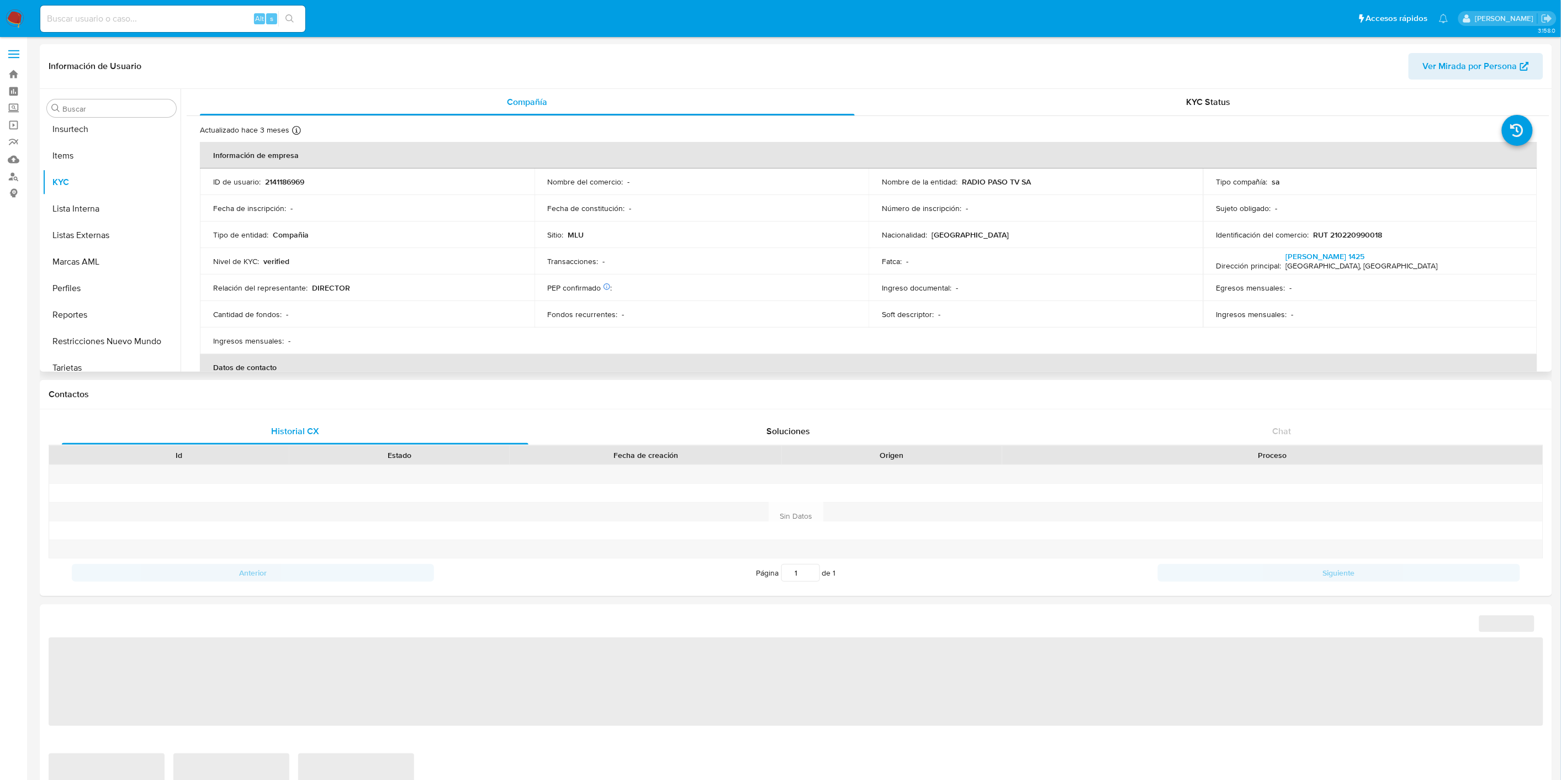
scroll to position [493, 0]
select select "10"
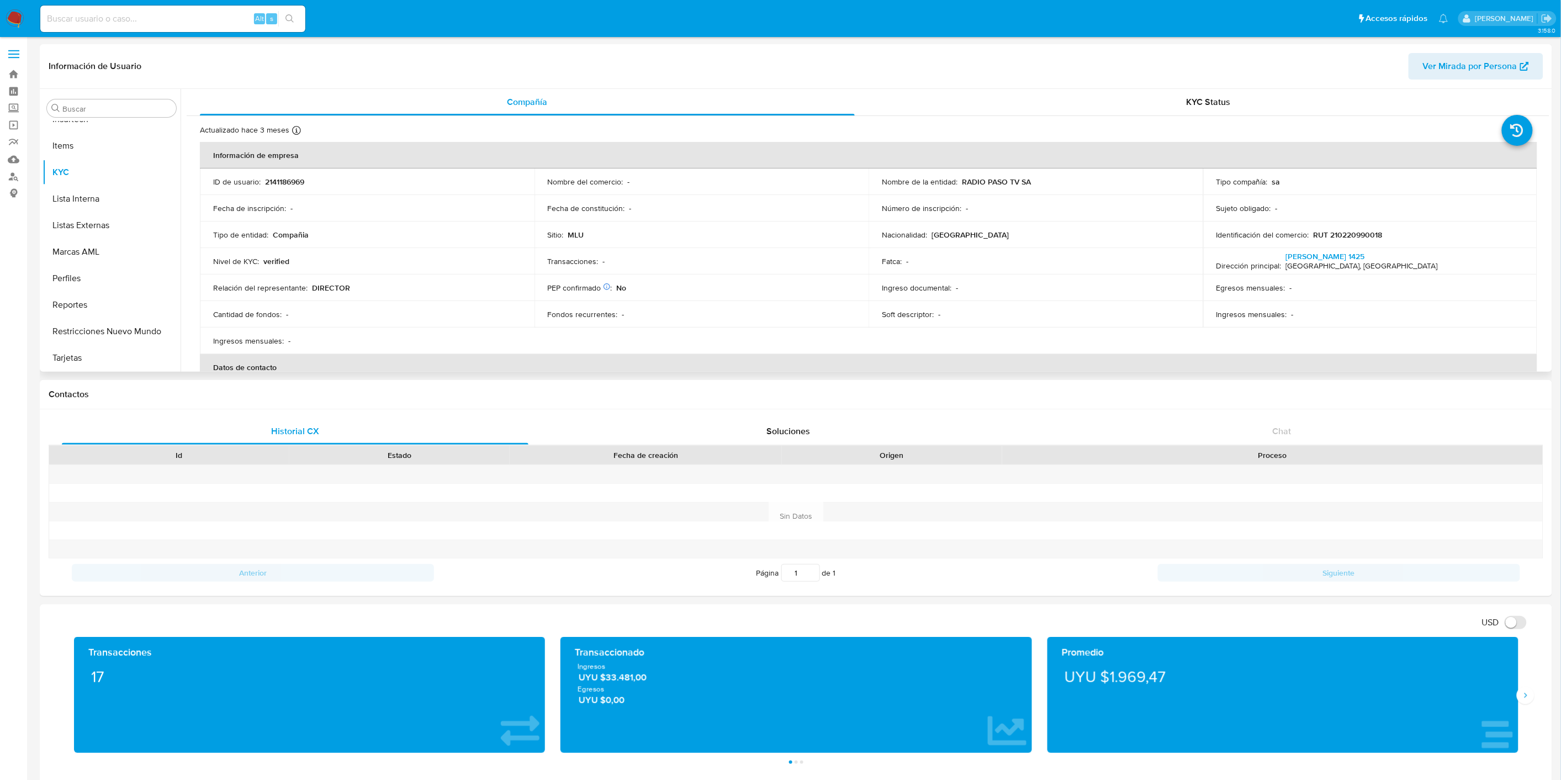
scroll to position [619, 0]
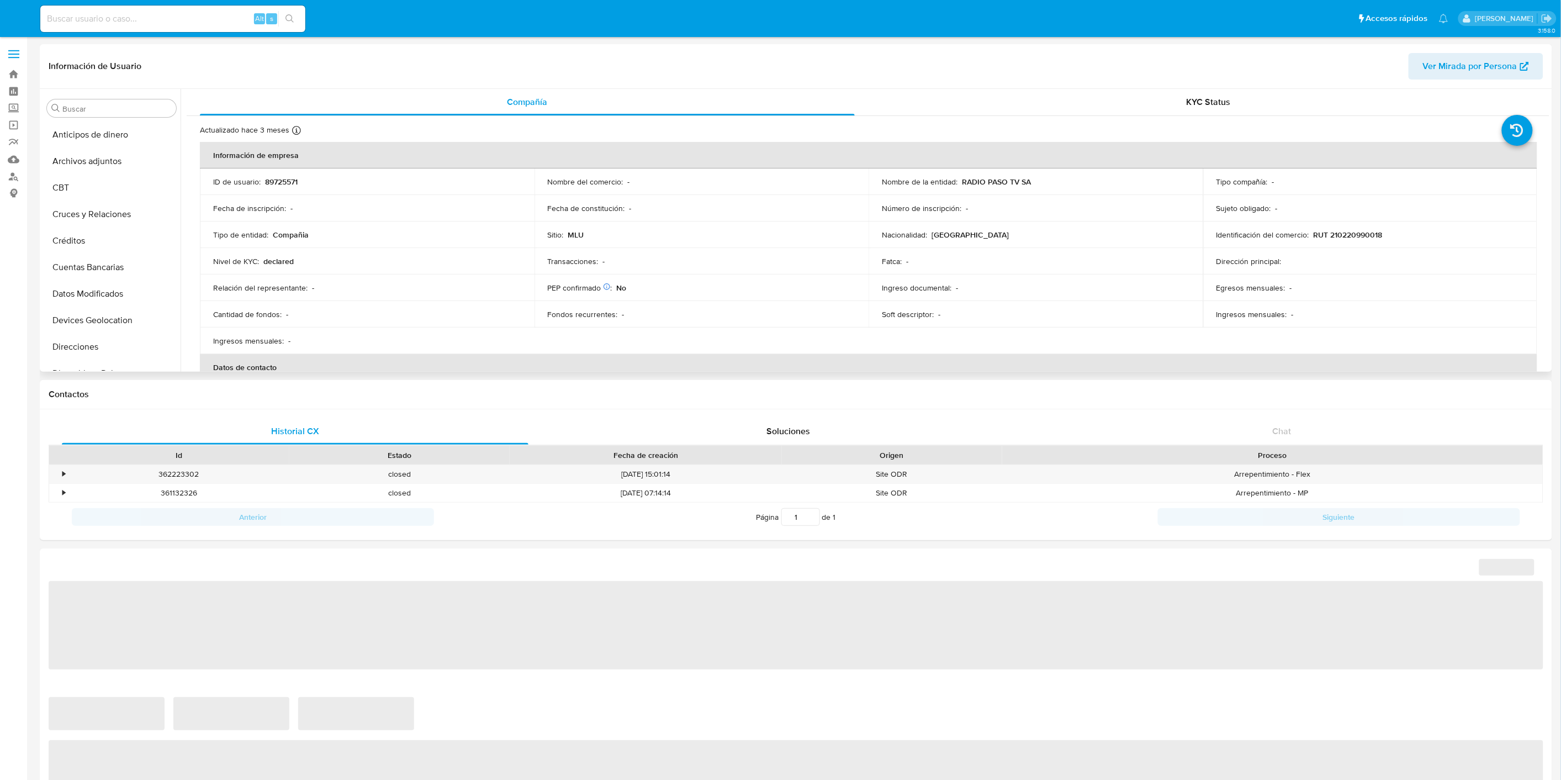
select select "10"
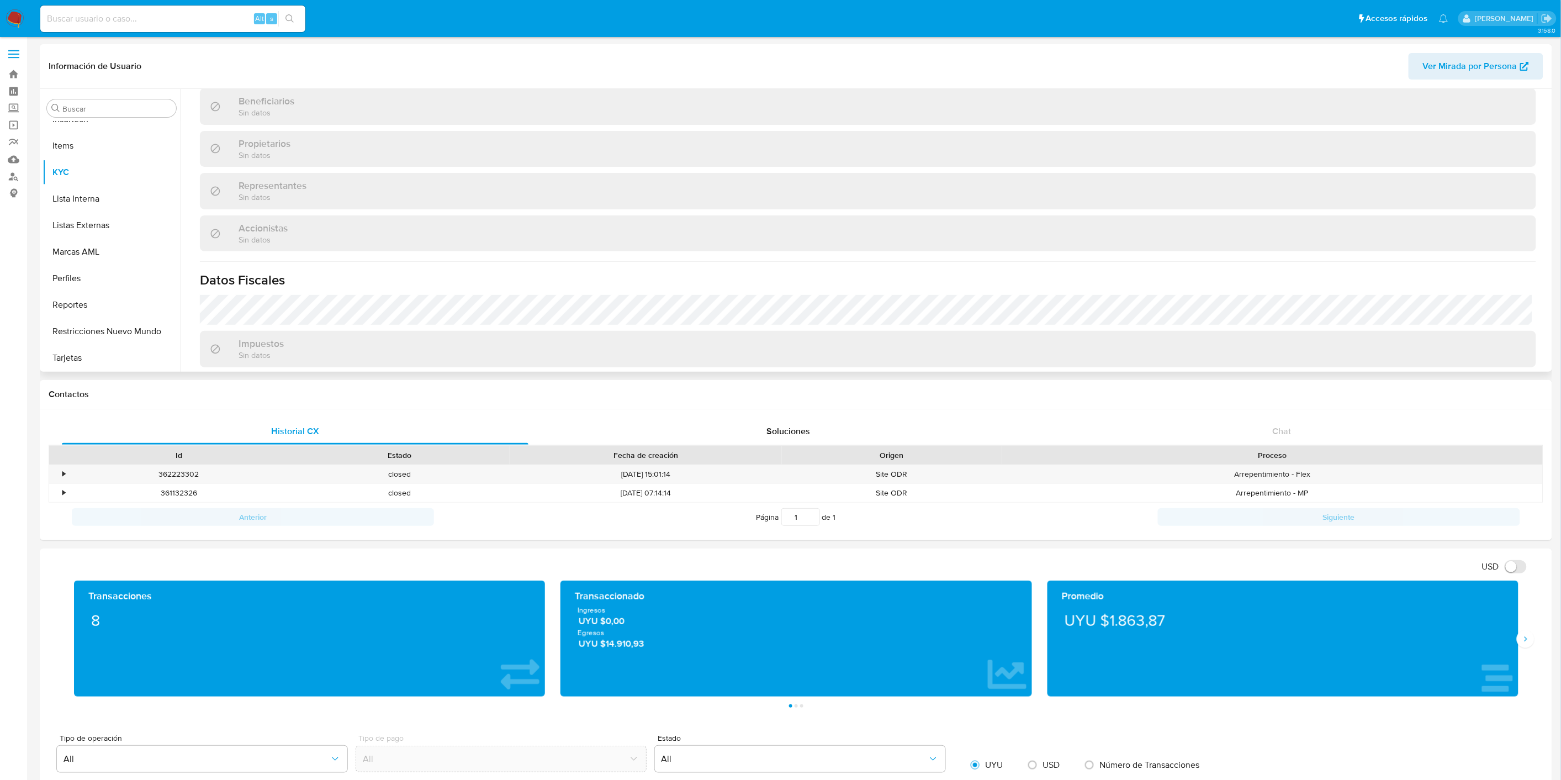
scroll to position [619, 0]
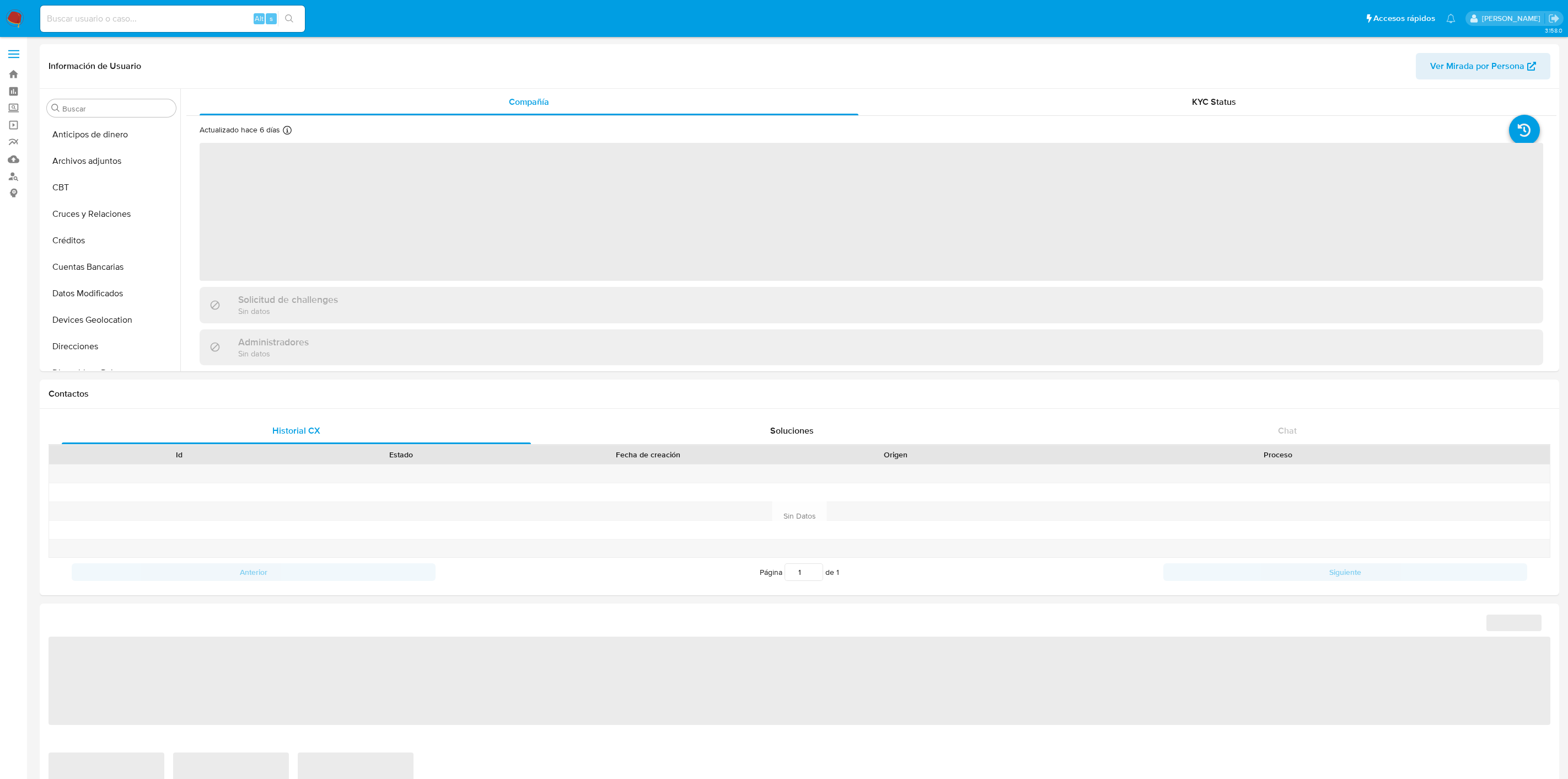
select select "10"
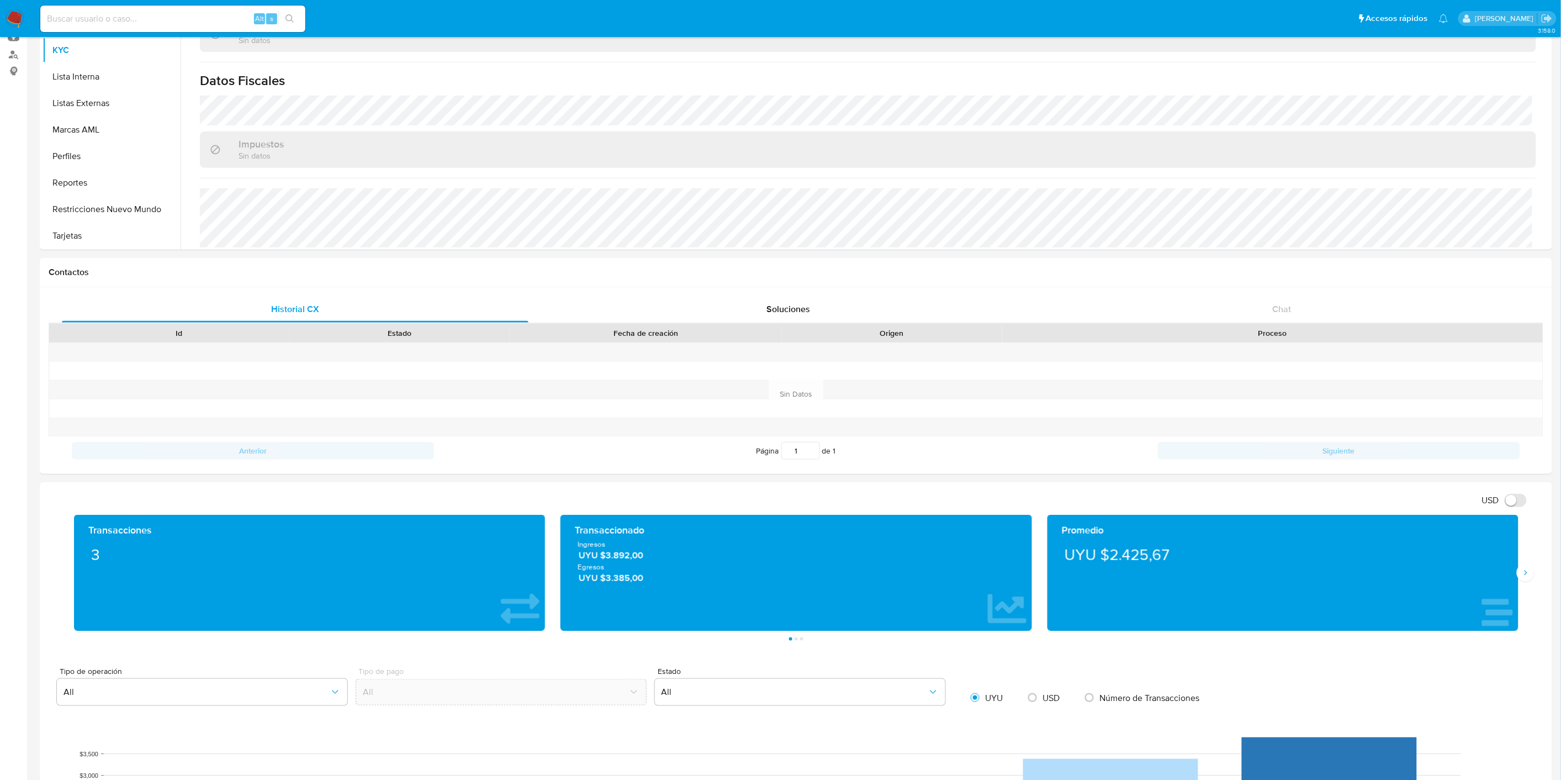
scroll to position [123, 0]
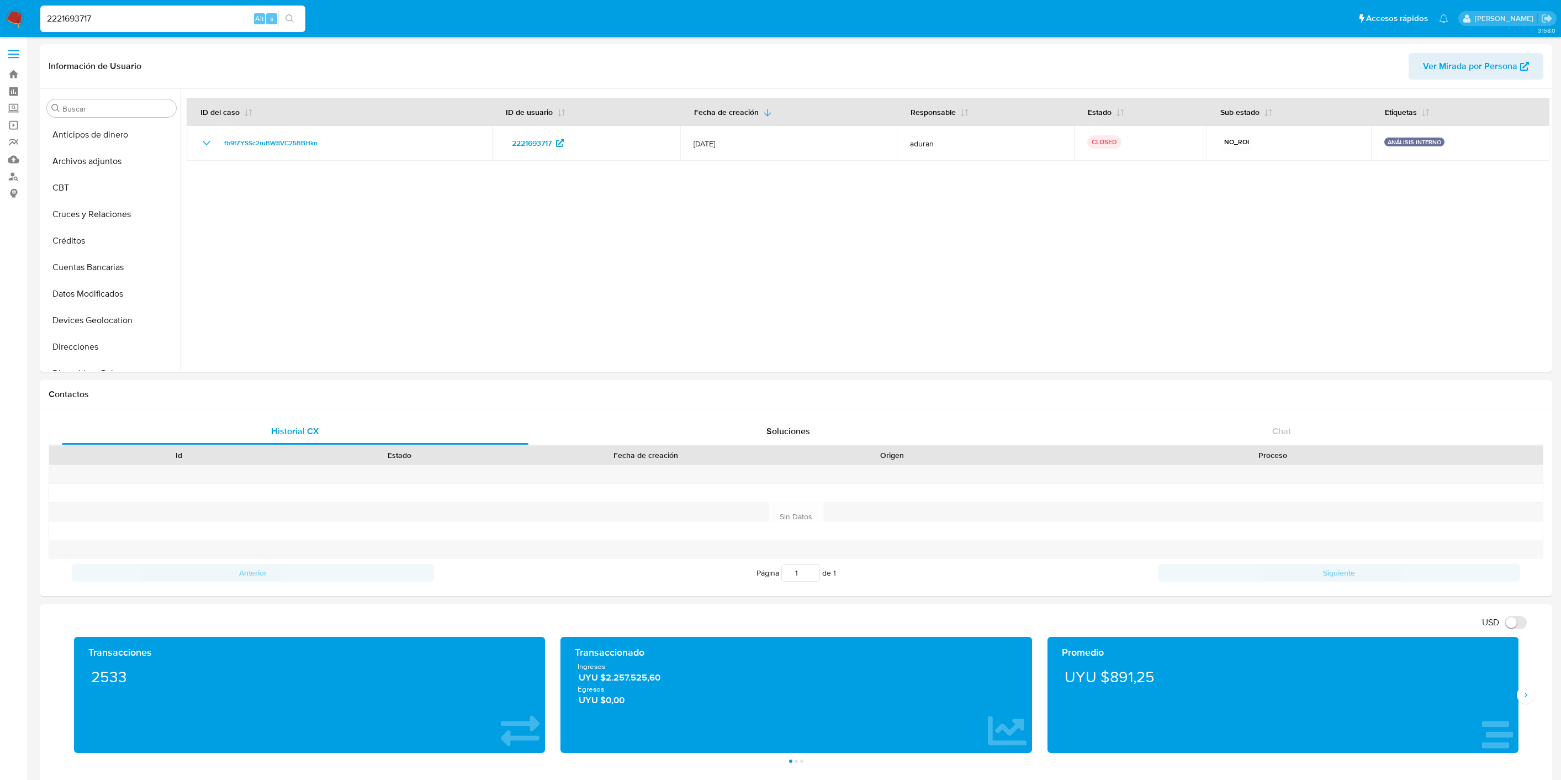
select select "10"
click at [170, 19] on input "2221693717" at bounding box center [172, 19] width 265 height 14
paste input "016927651"
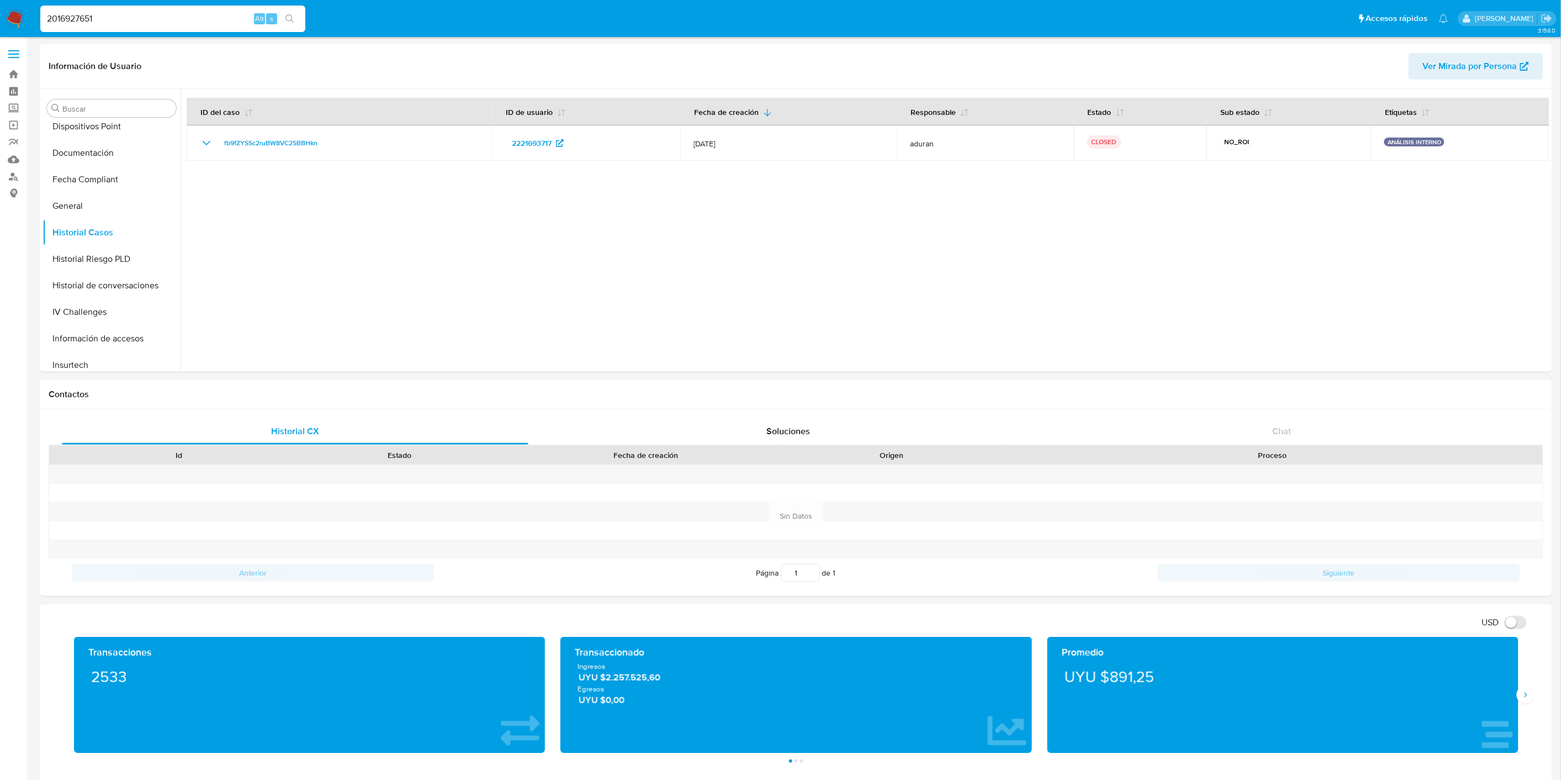
type input "2016927651"
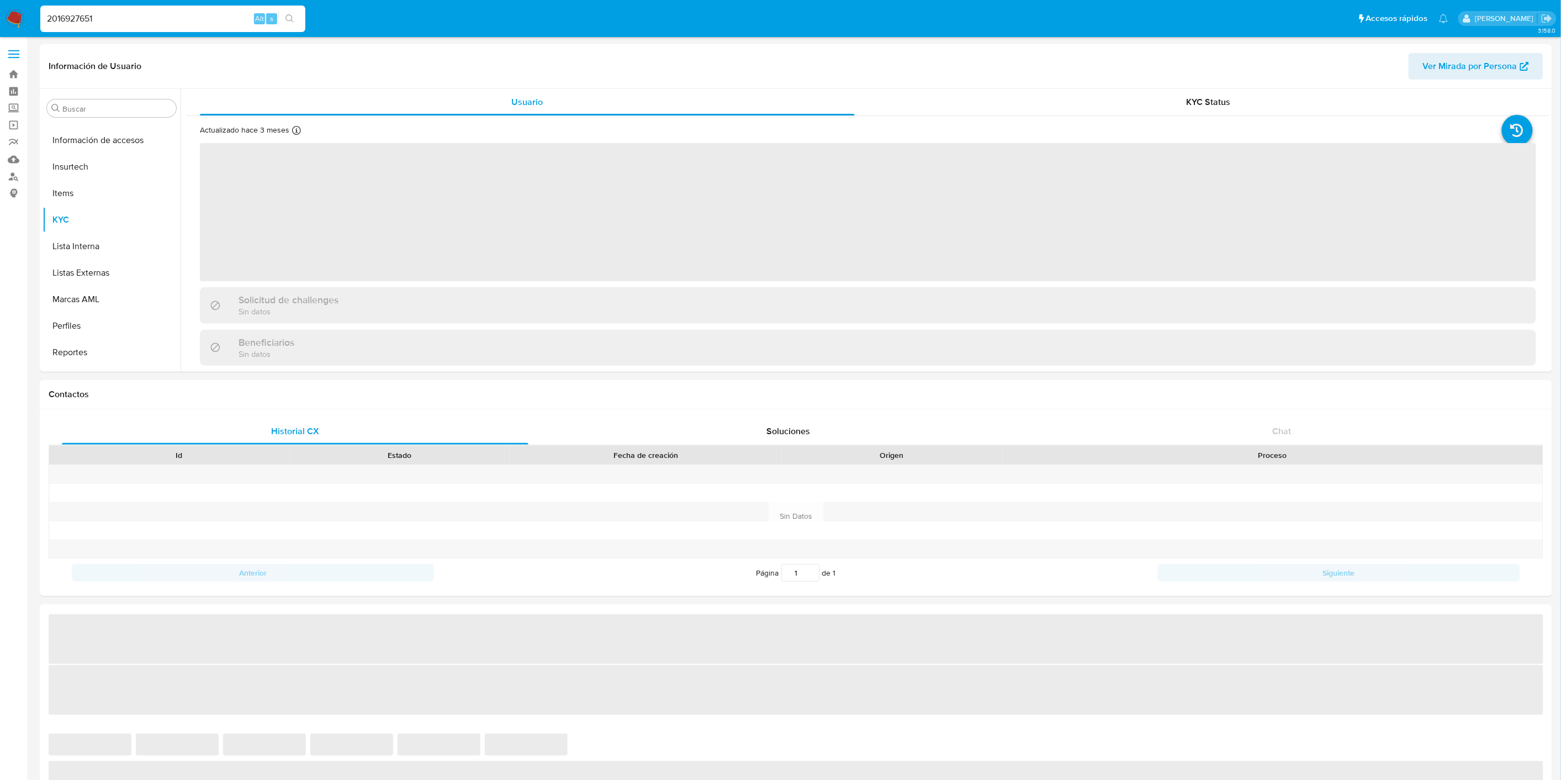
scroll to position [493, 0]
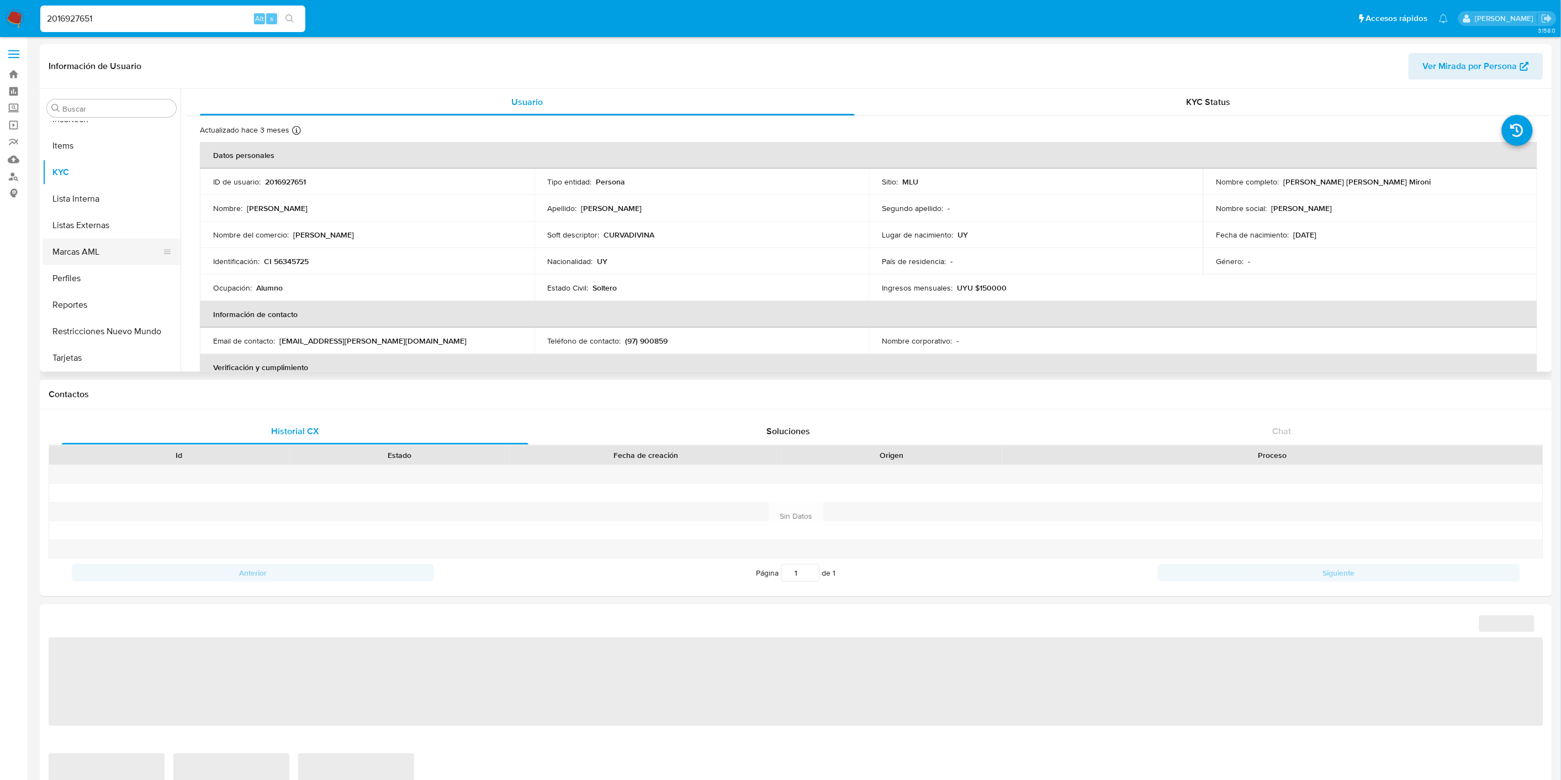
select select "10"
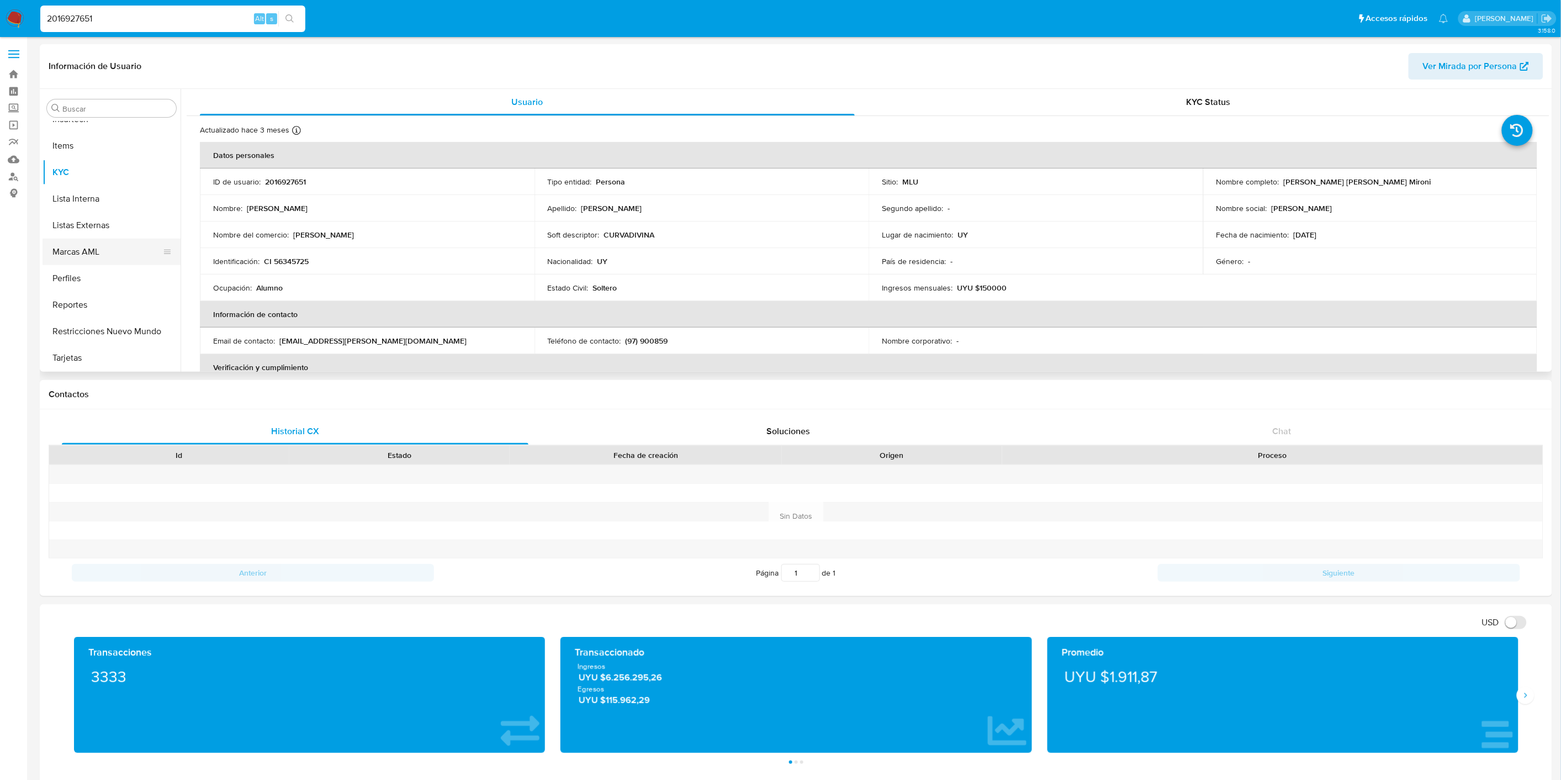
scroll to position [247, 0]
click at [116, 223] on button "Historial Casos" at bounding box center [107, 232] width 129 height 27
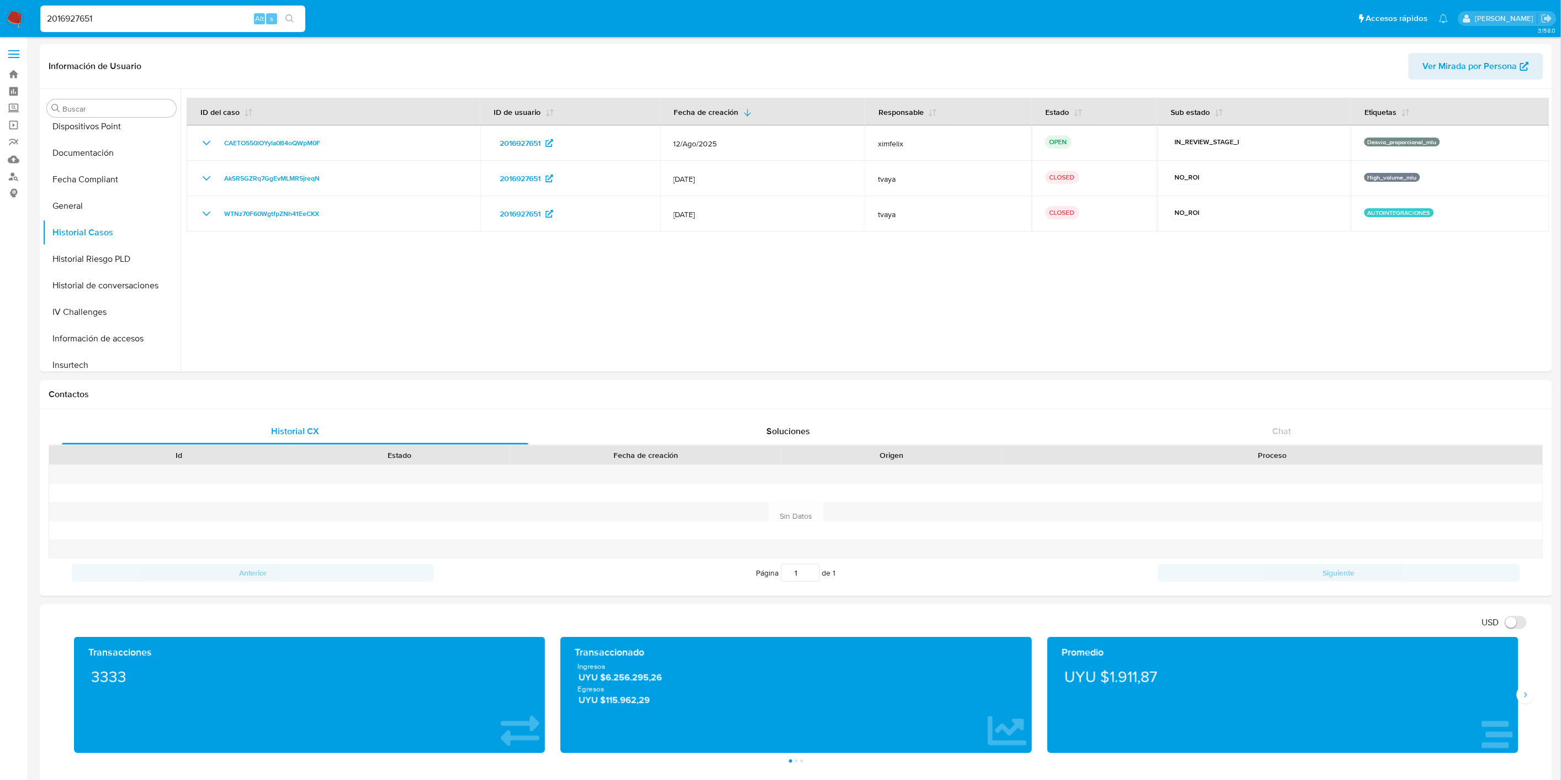
click at [107, 17] on input "2016927651" at bounding box center [172, 19] width 265 height 14
paste input "1213113449"
type input "1213113449"
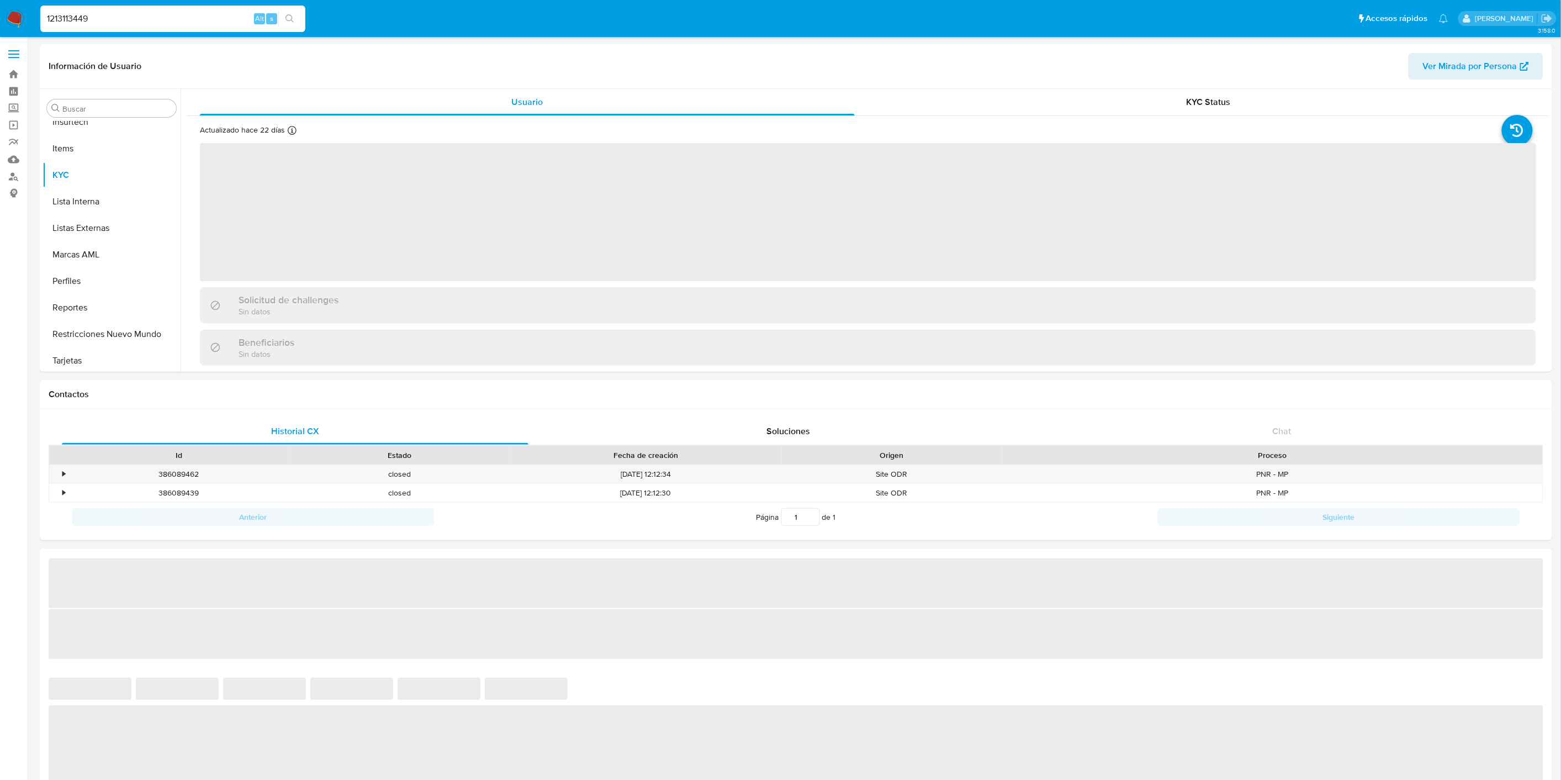
scroll to position [493, 0]
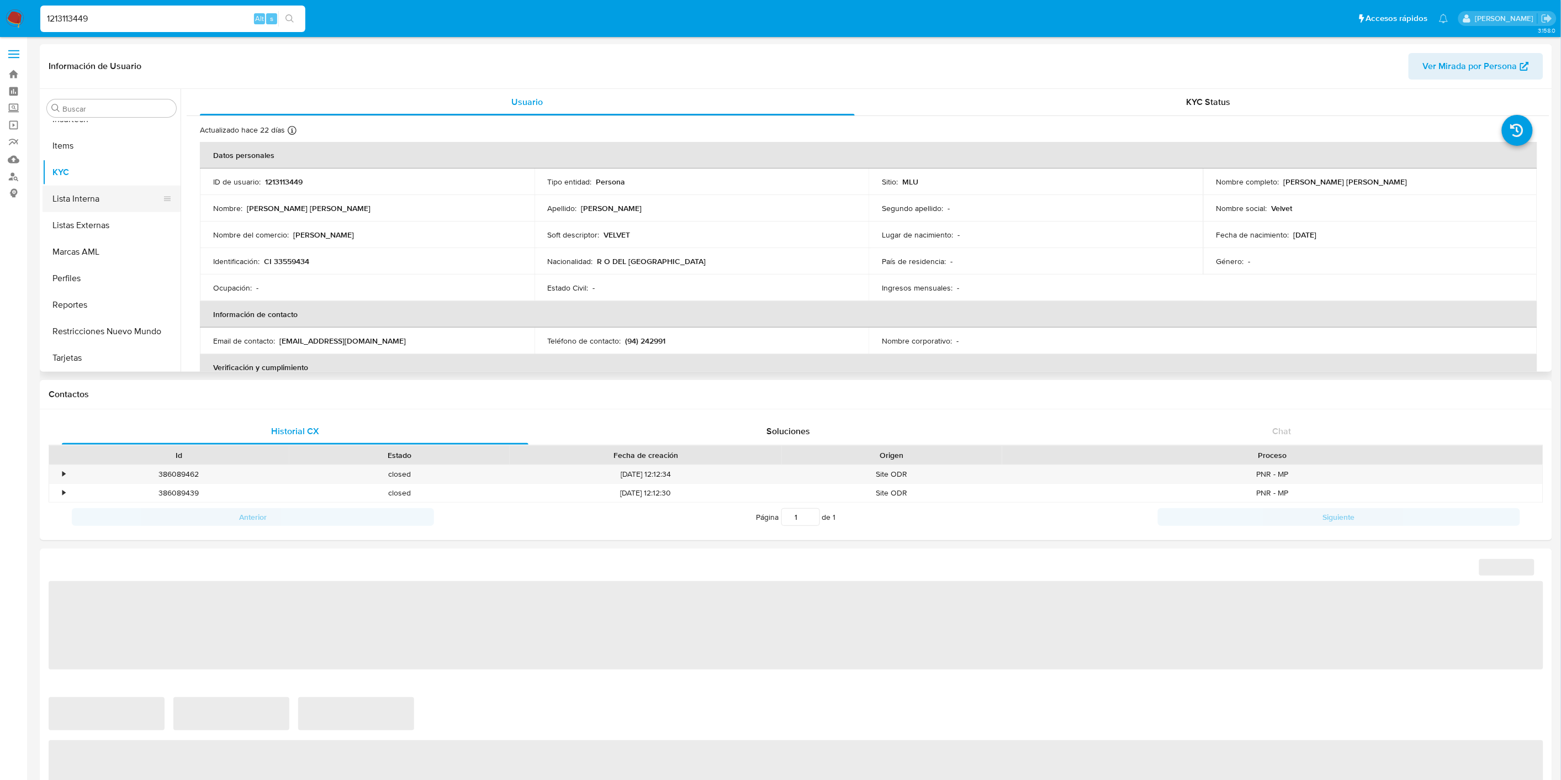
select select "10"
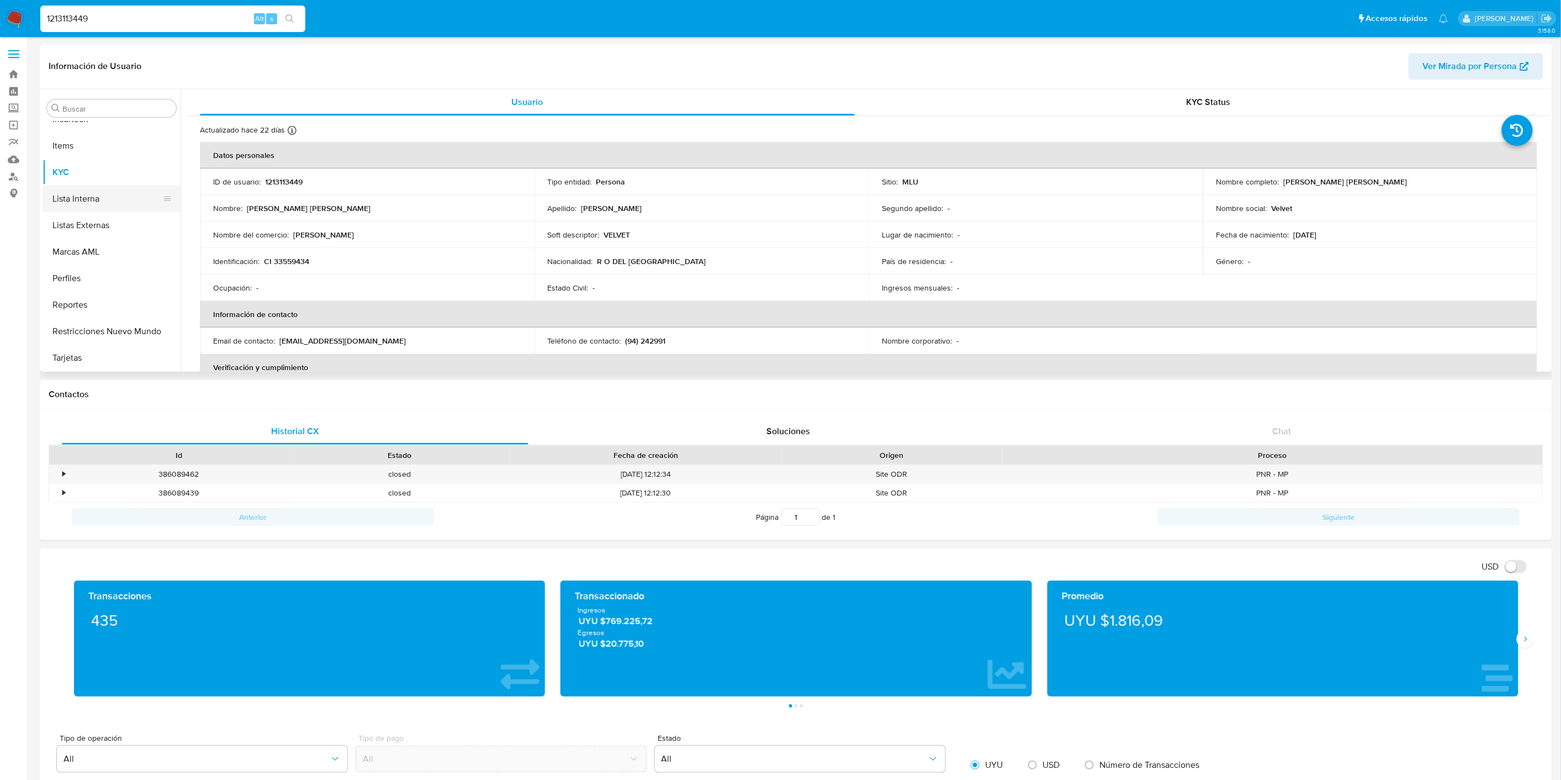
scroll to position [247, 0]
click at [109, 230] on button "Historial Casos" at bounding box center [107, 232] width 129 height 27
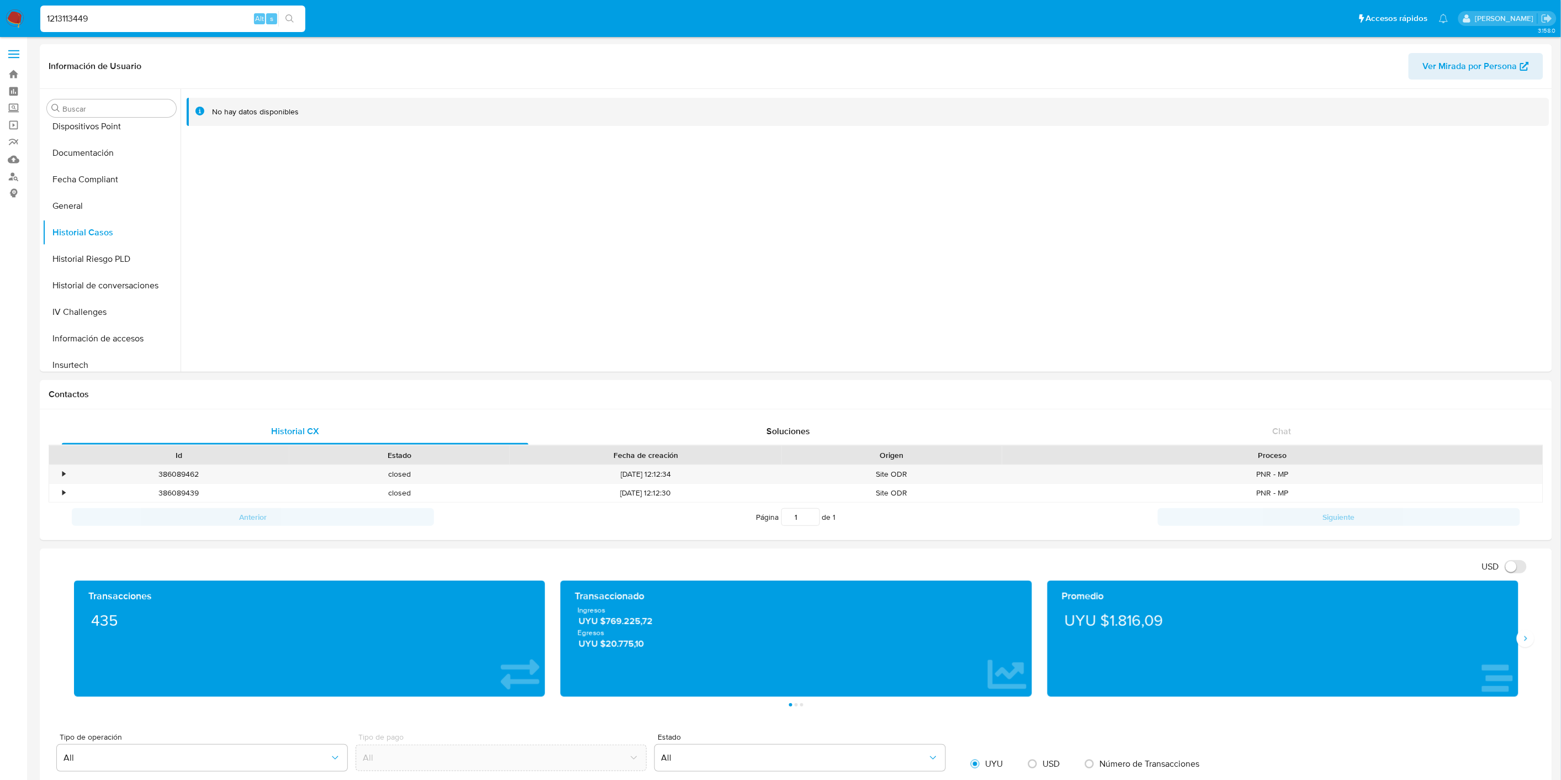
click at [81, 17] on input "1213113449" at bounding box center [172, 19] width 265 height 14
click at [82, 17] on input "1213113449" at bounding box center [172, 19] width 265 height 14
paste input "533378258"
type input "533378258"
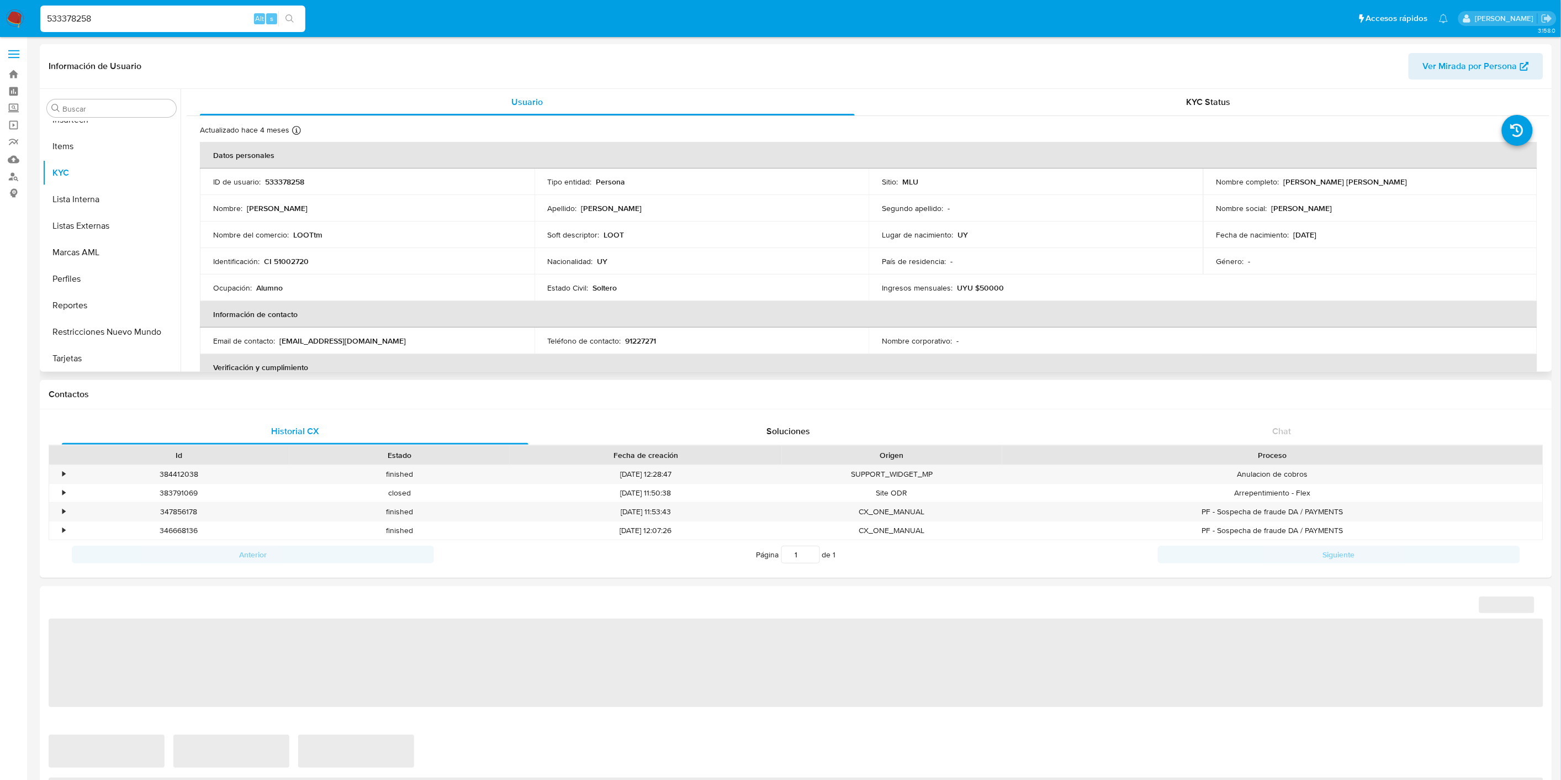
select select "10"
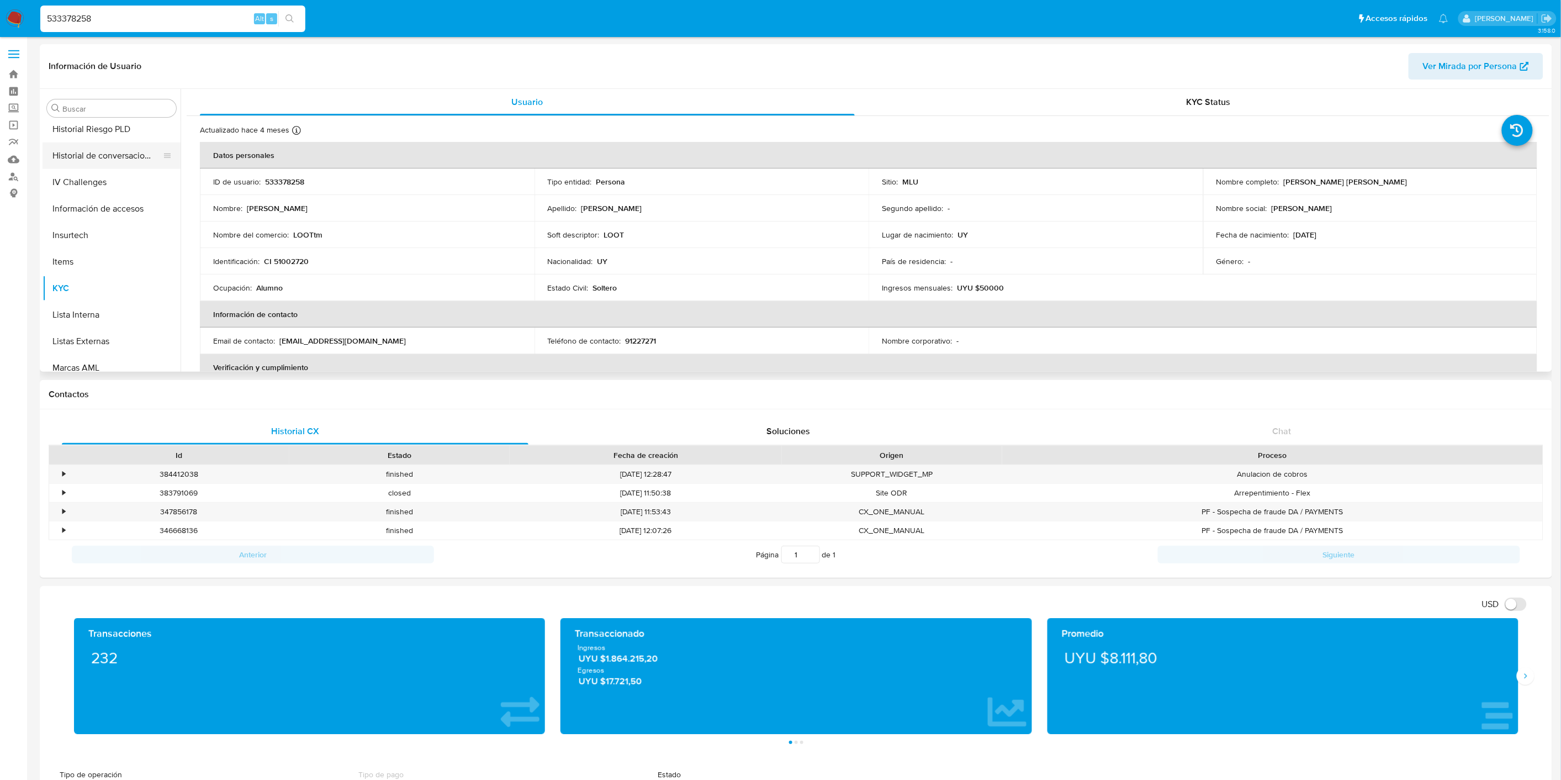
scroll to position [308, 0]
click at [113, 173] on button "Historial Casos" at bounding box center [107, 171] width 129 height 27
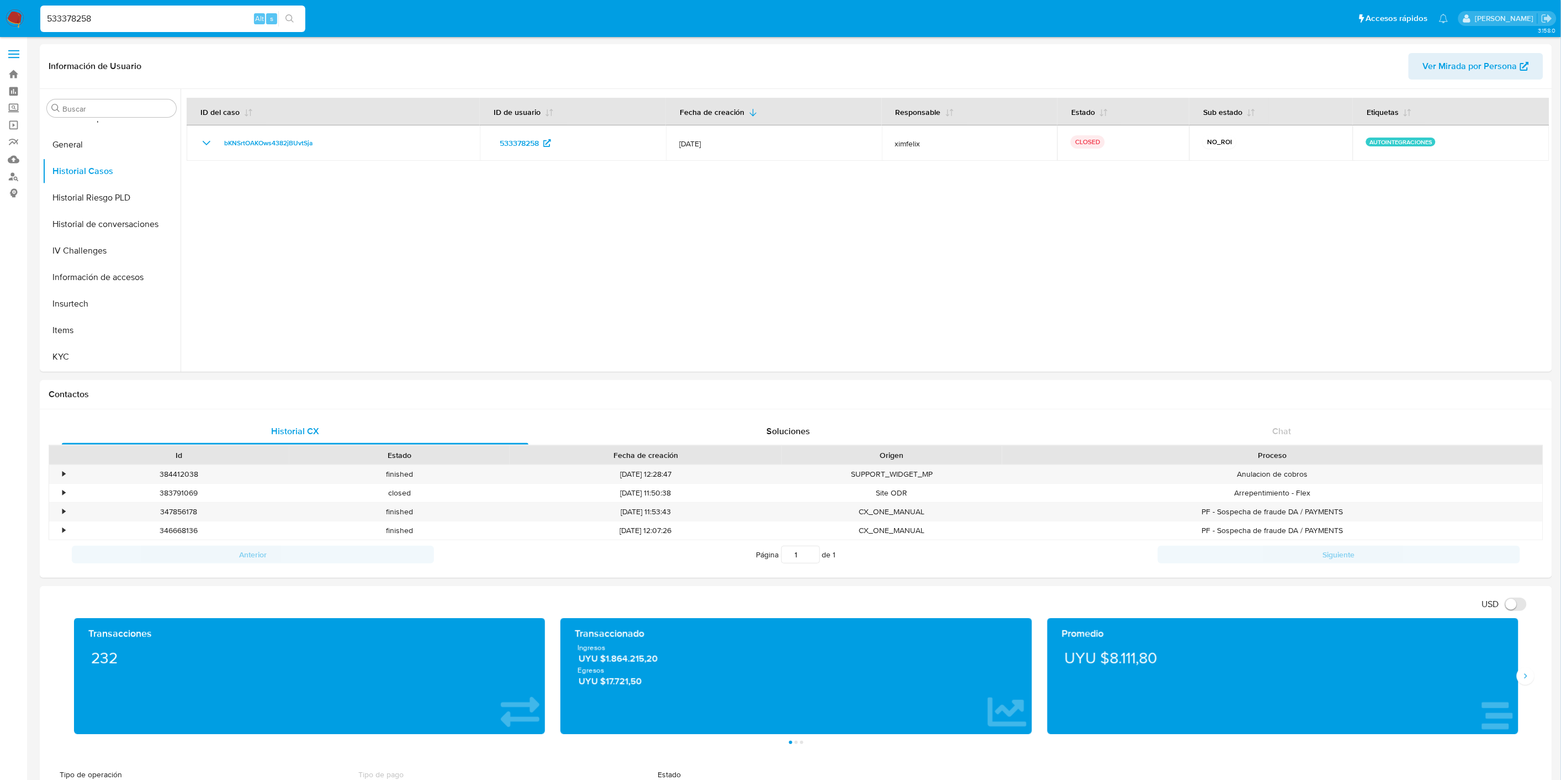
click at [117, 20] on input "533378258" at bounding box center [172, 19] width 265 height 14
paste input "2561140447"
type input "2561140447"
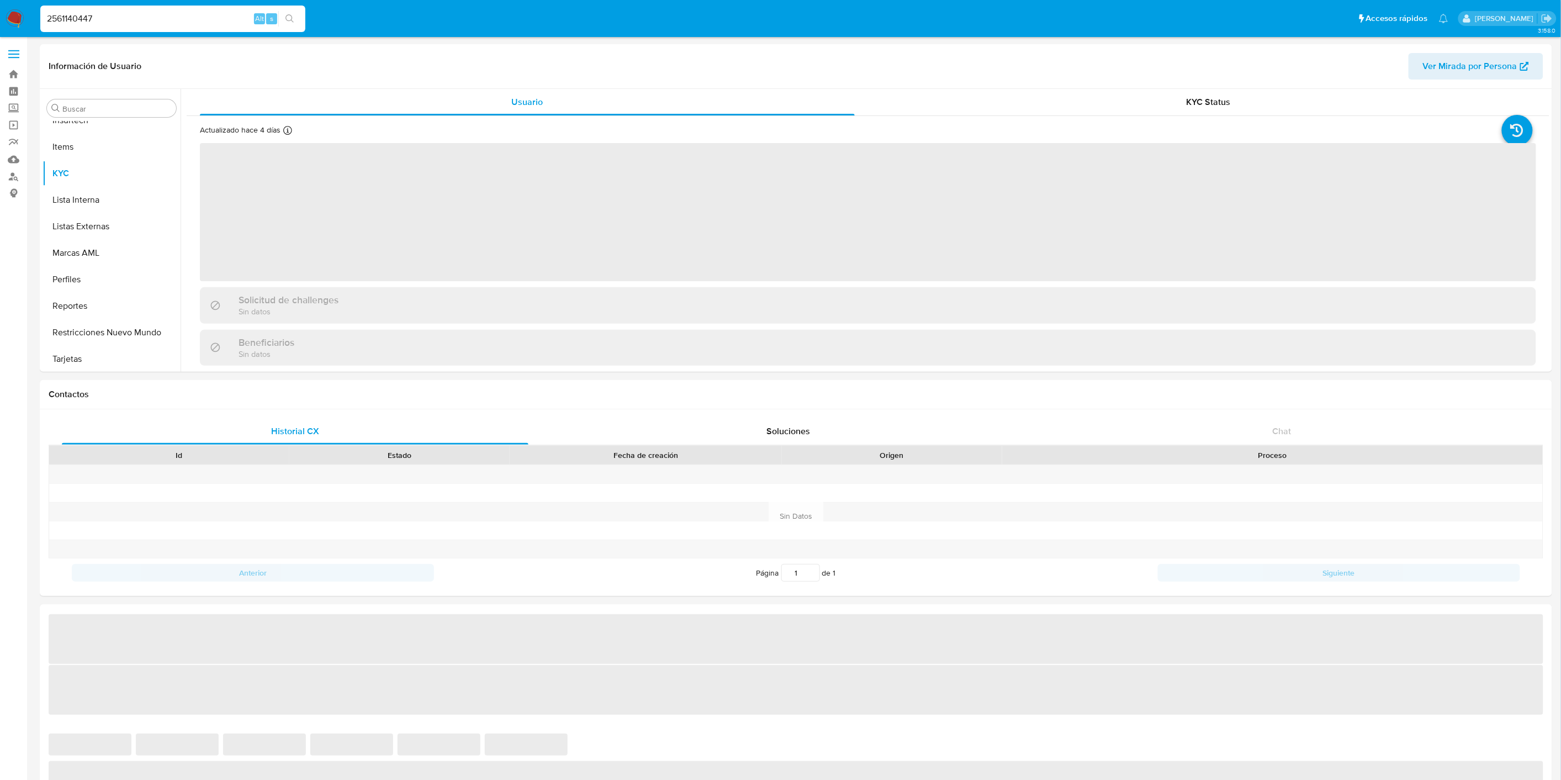
scroll to position [493, 0]
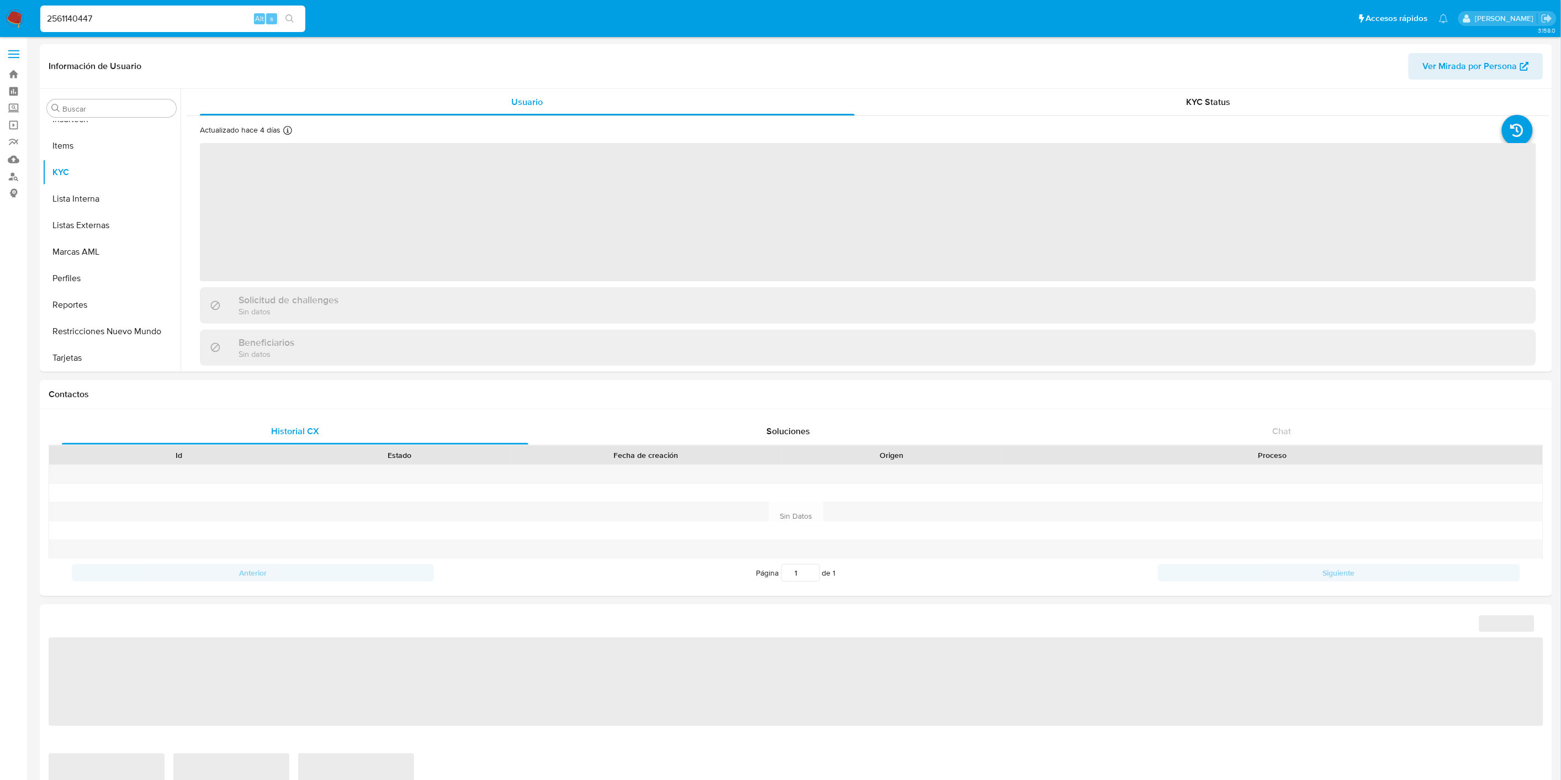
select select "10"
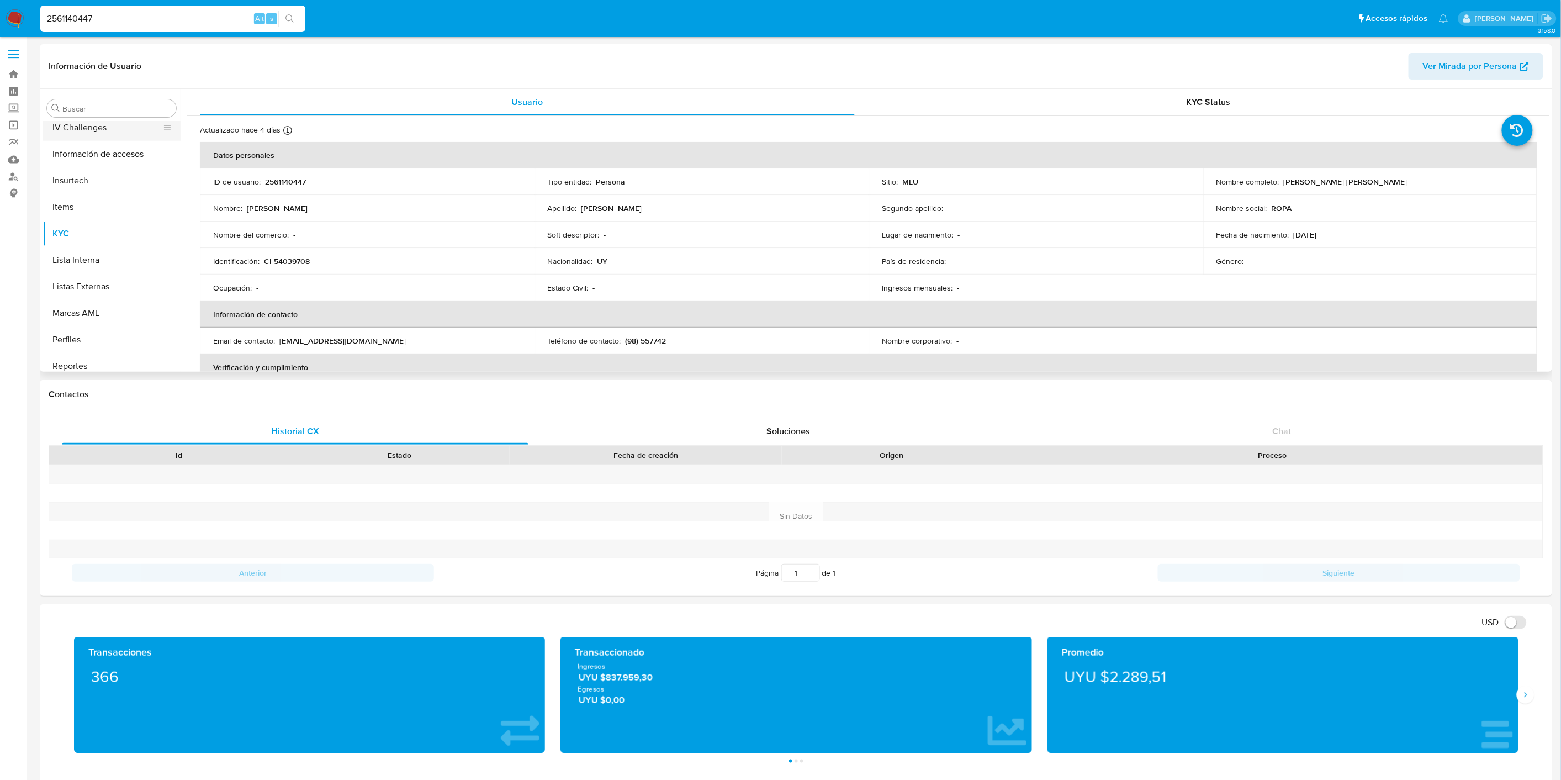
scroll to position [308, 0]
click at [126, 168] on button "Historial Casos" at bounding box center [107, 171] width 129 height 27
